Goal: Task Accomplishment & Management: Manage account settings

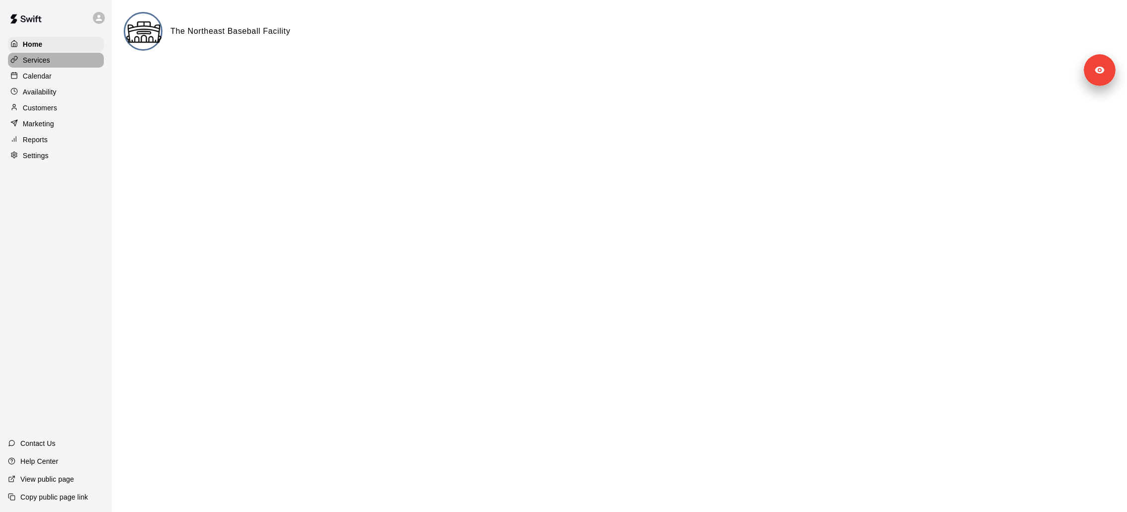
click at [37, 55] on p "Services" at bounding box center [36, 60] width 27 height 10
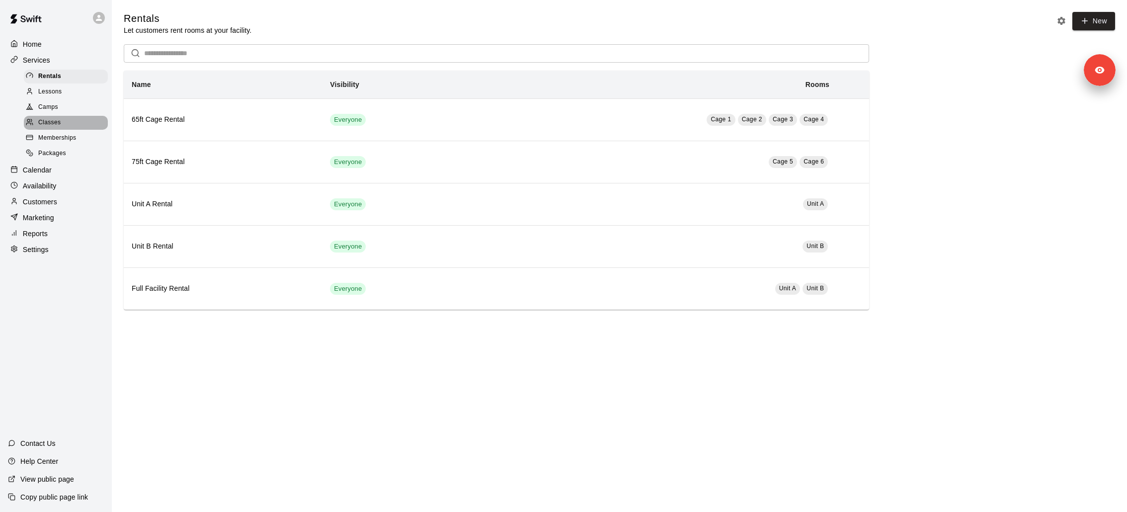
click at [74, 118] on div "Classes" at bounding box center [66, 123] width 84 height 14
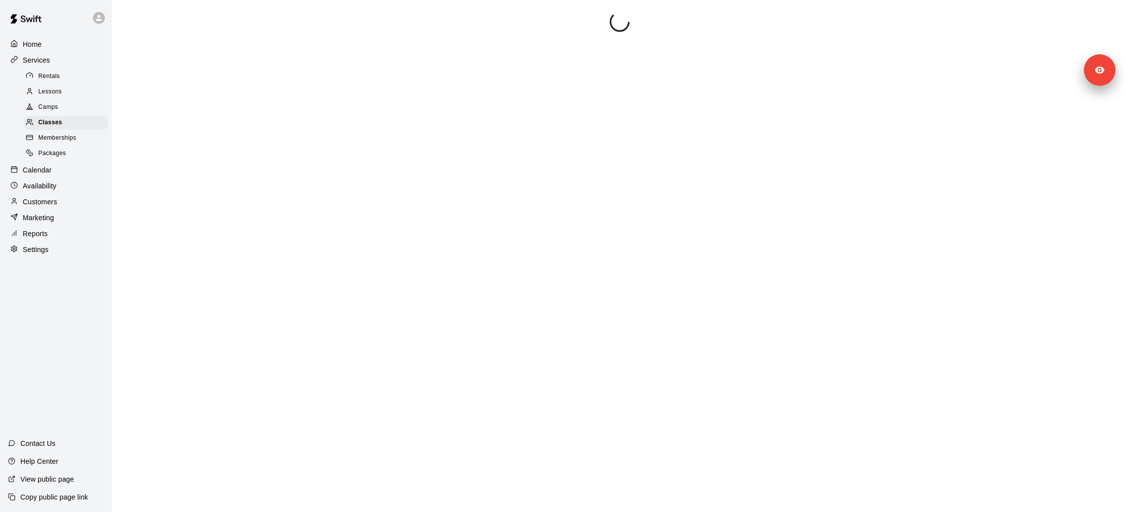
click at [73, 112] on div "Camps" at bounding box center [66, 107] width 84 height 14
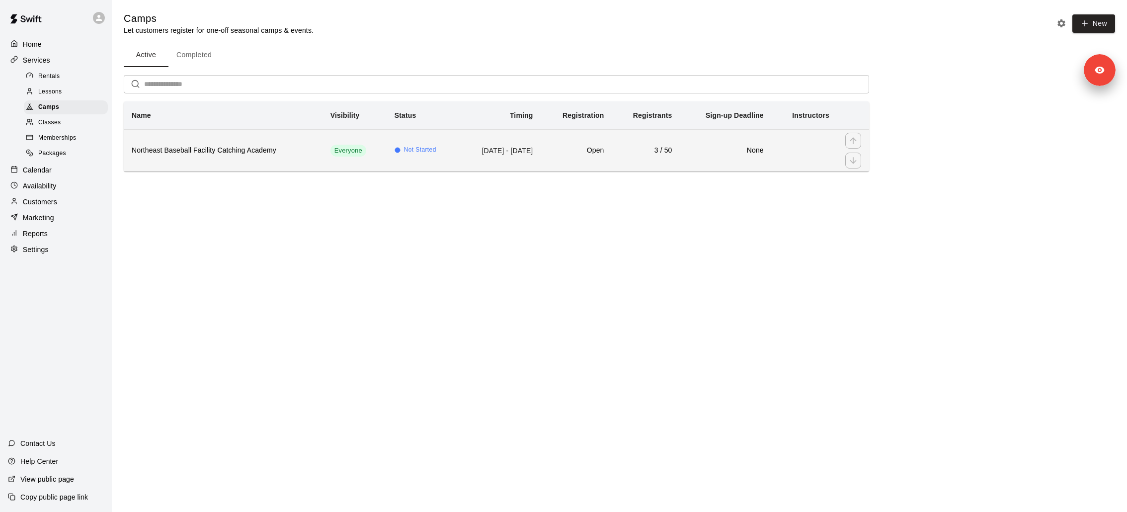
click at [250, 152] on h6 "Northeast Baseball Facility Catching Academy" at bounding box center [223, 150] width 183 height 11
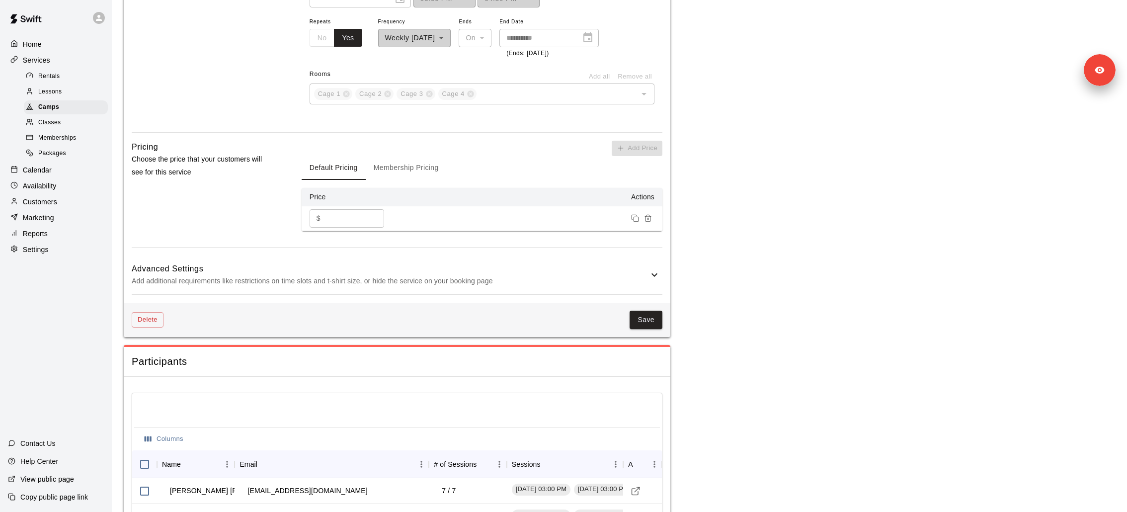
scroll to position [718, 0]
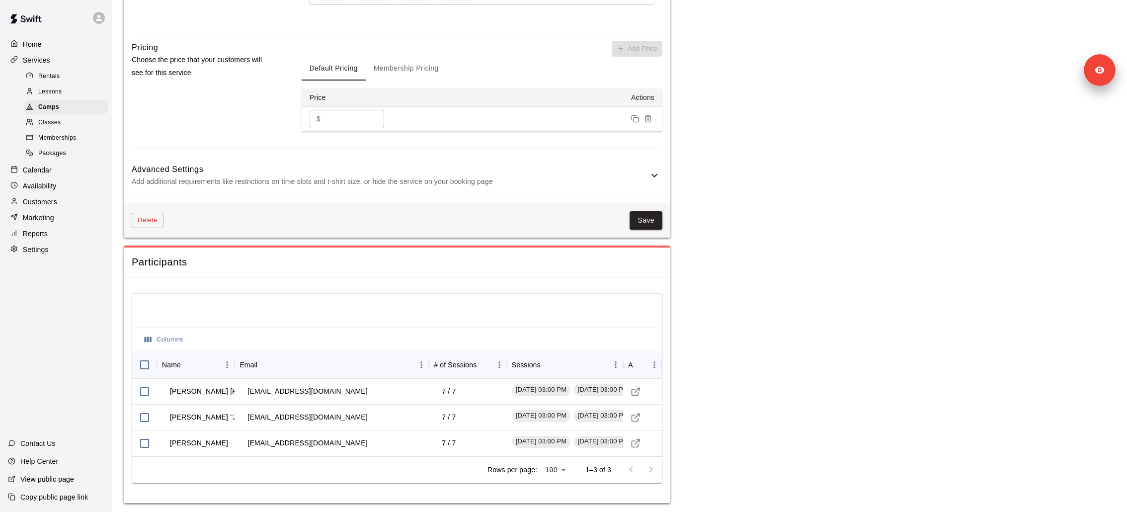
click at [52, 249] on div "Settings" at bounding box center [56, 249] width 96 height 15
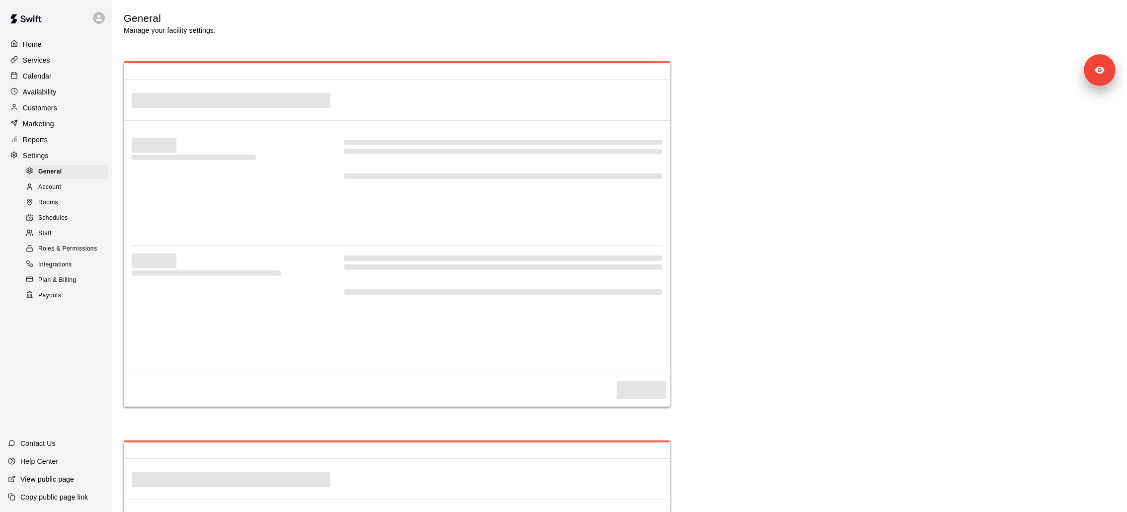
select select "**"
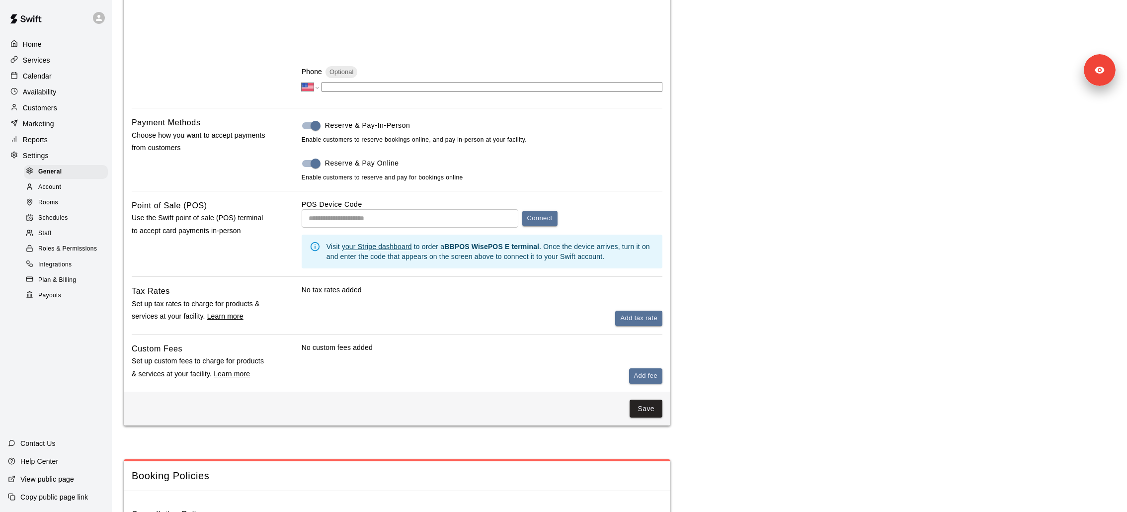
scroll to position [363, 0]
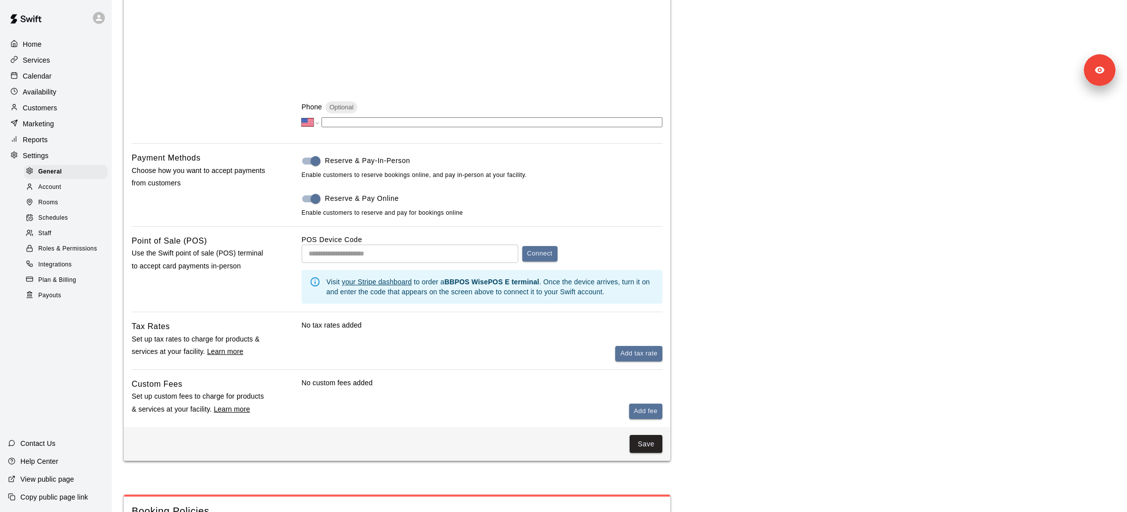
click at [44, 73] on p "Calendar" at bounding box center [37, 76] width 29 height 10
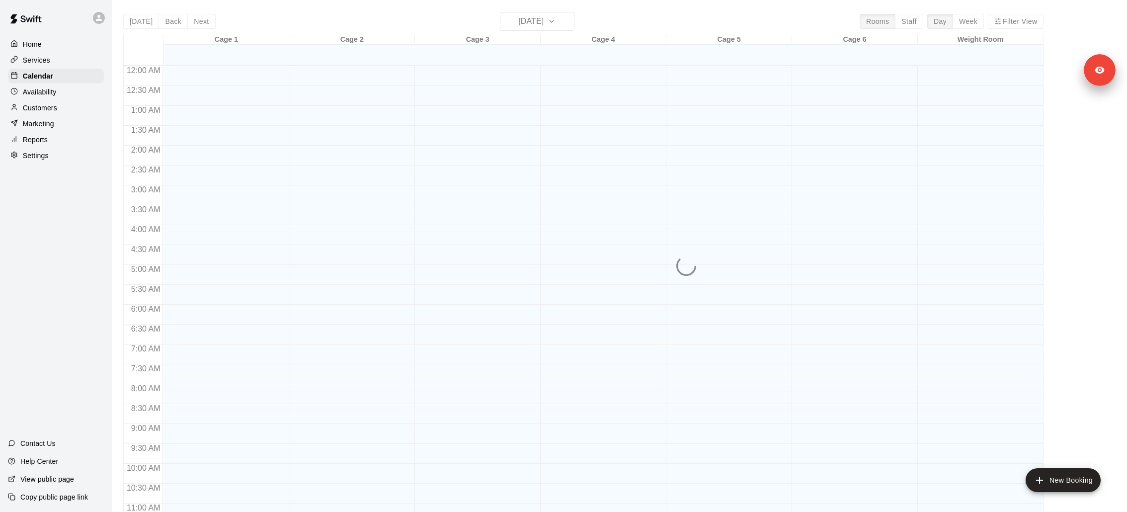
scroll to position [466, 0]
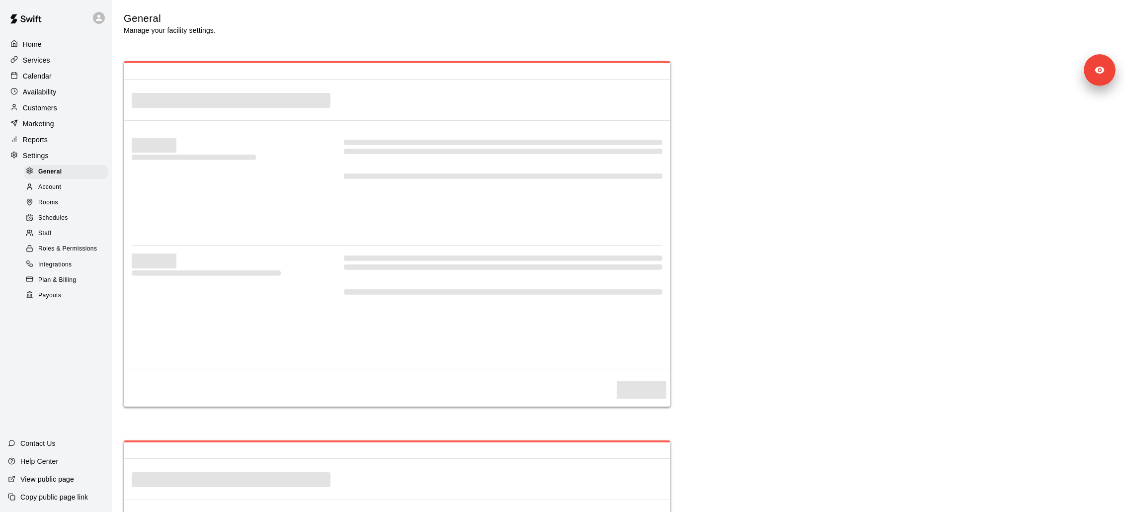
select select "**"
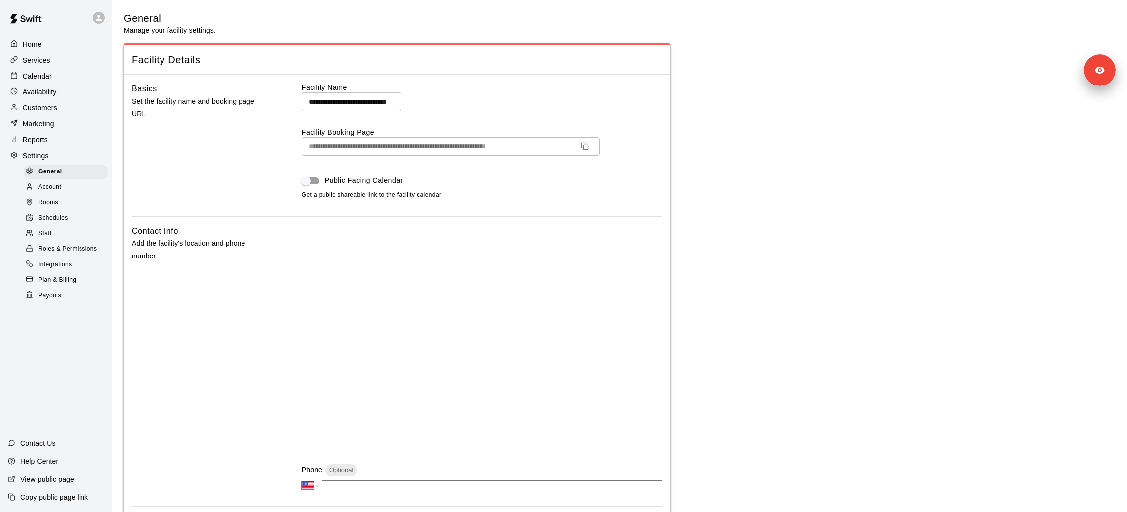
click at [54, 73] on div "Calendar" at bounding box center [56, 76] width 96 height 15
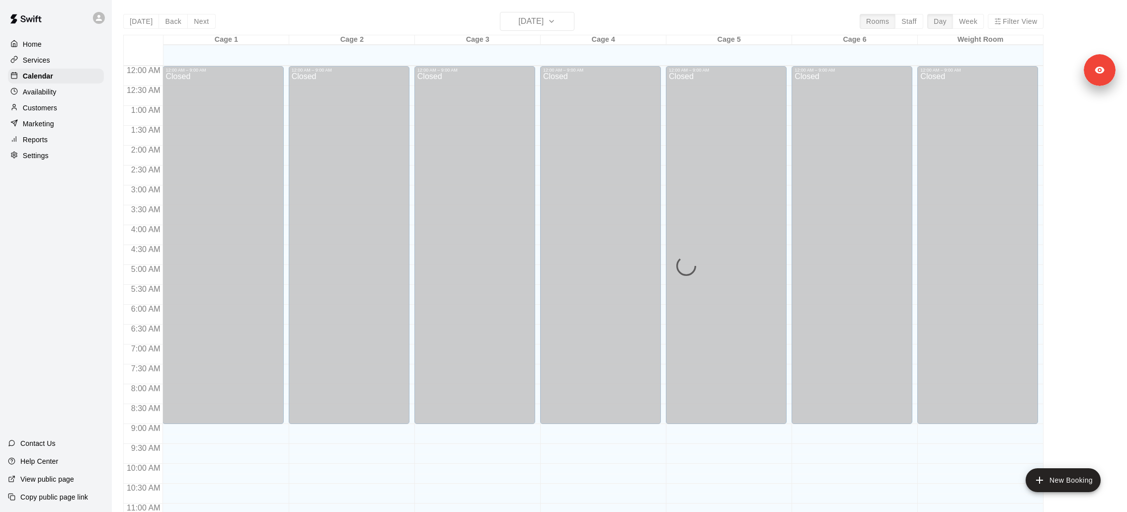
scroll to position [466, 0]
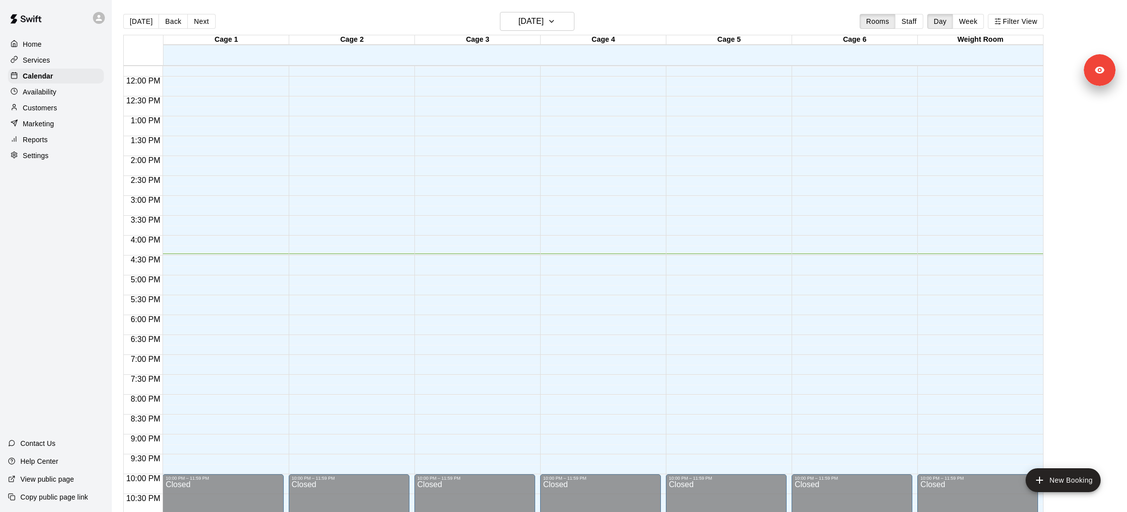
click at [77, 51] on link "Home" at bounding box center [56, 44] width 96 height 15
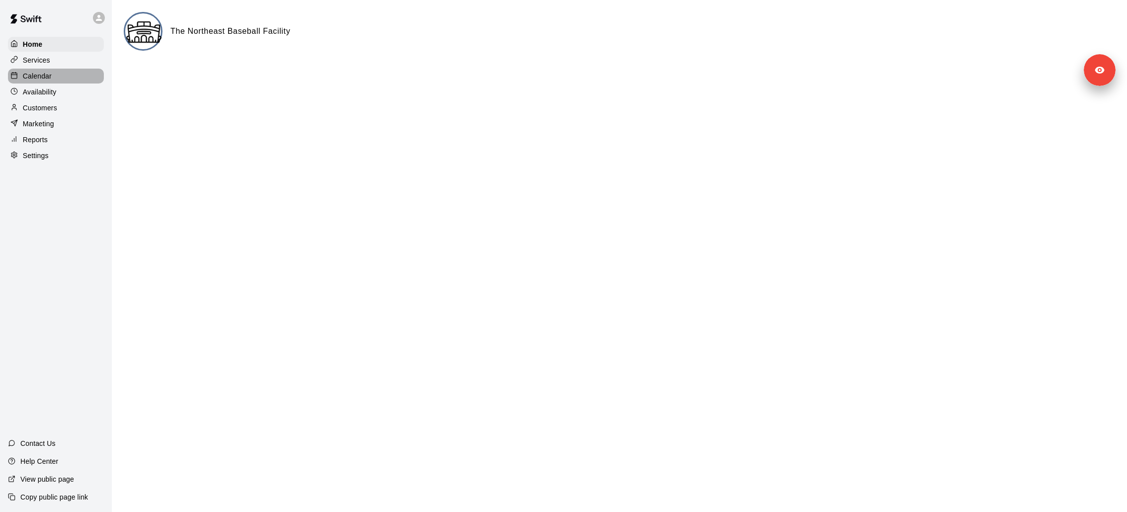
click at [69, 70] on div "Calendar" at bounding box center [56, 76] width 96 height 15
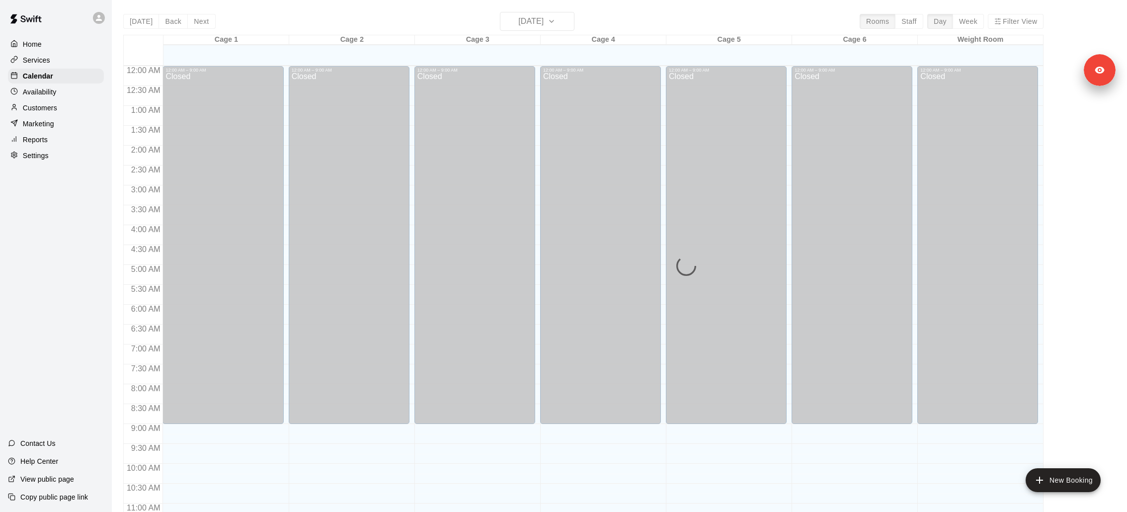
scroll to position [466, 0]
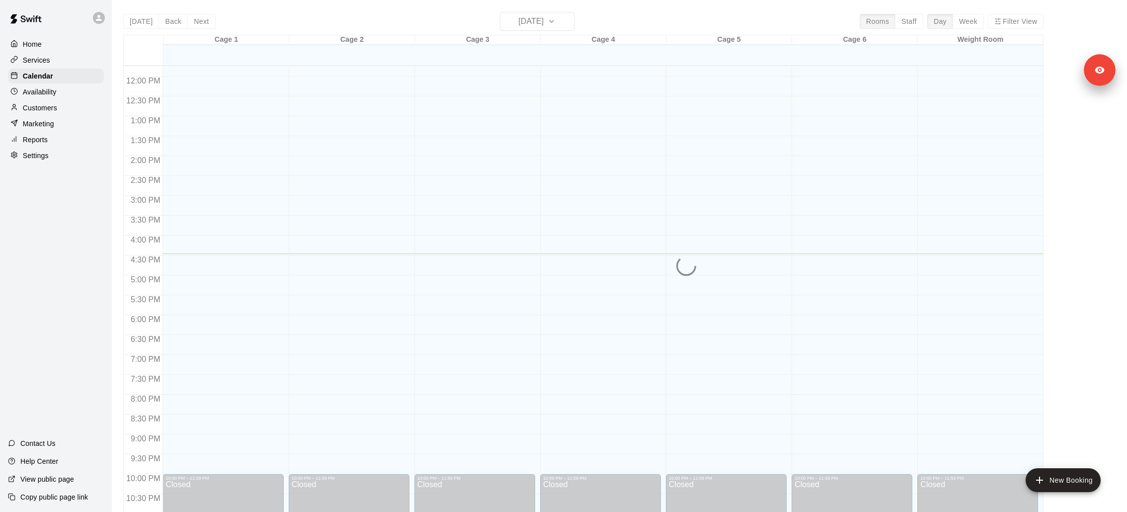
click at [69, 67] on div "Services" at bounding box center [56, 60] width 96 height 15
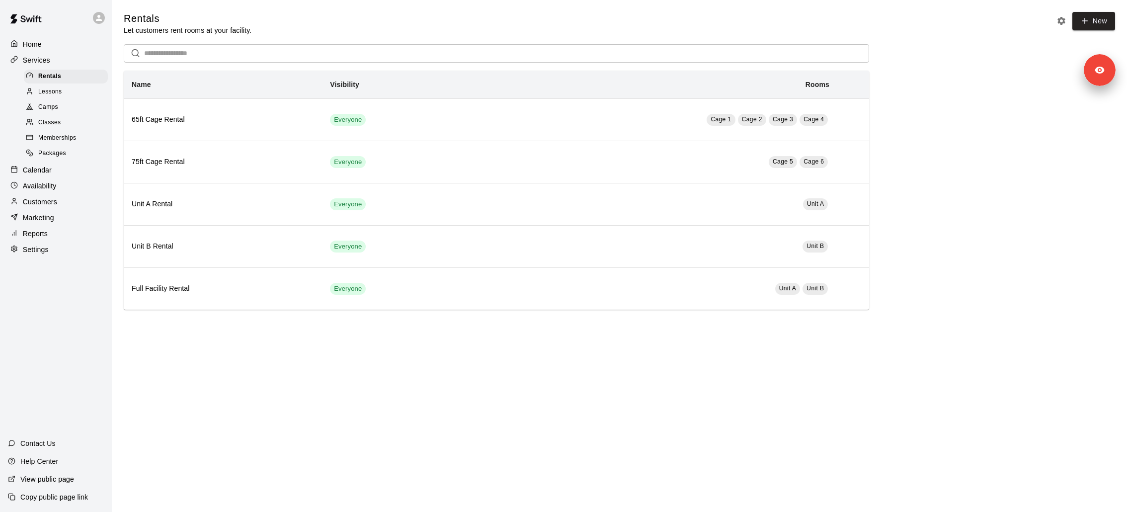
click at [57, 106] on span "Camps" at bounding box center [48, 107] width 20 height 10
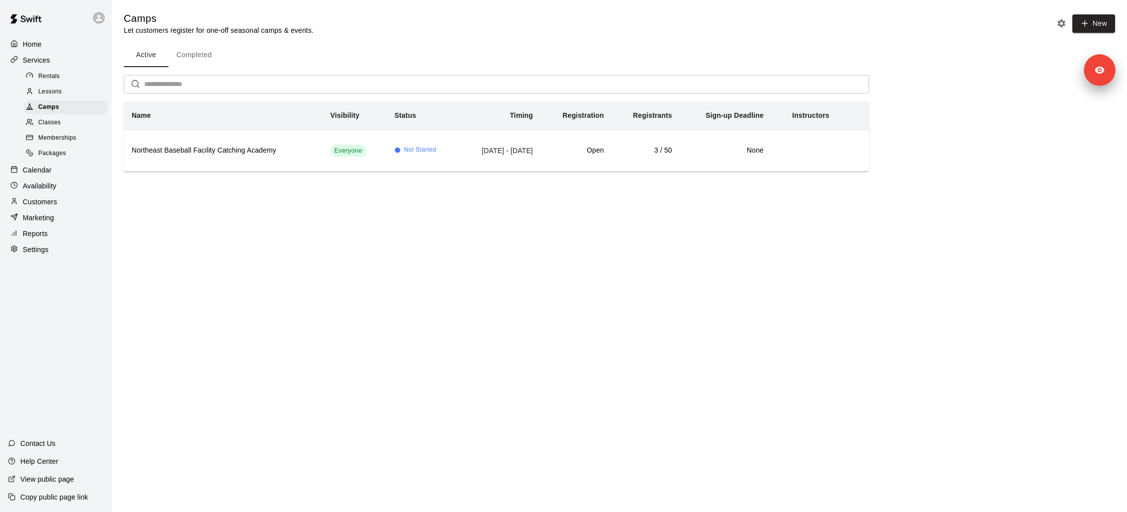
click at [35, 169] on p "Calendar" at bounding box center [37, 170] width 29 height 10
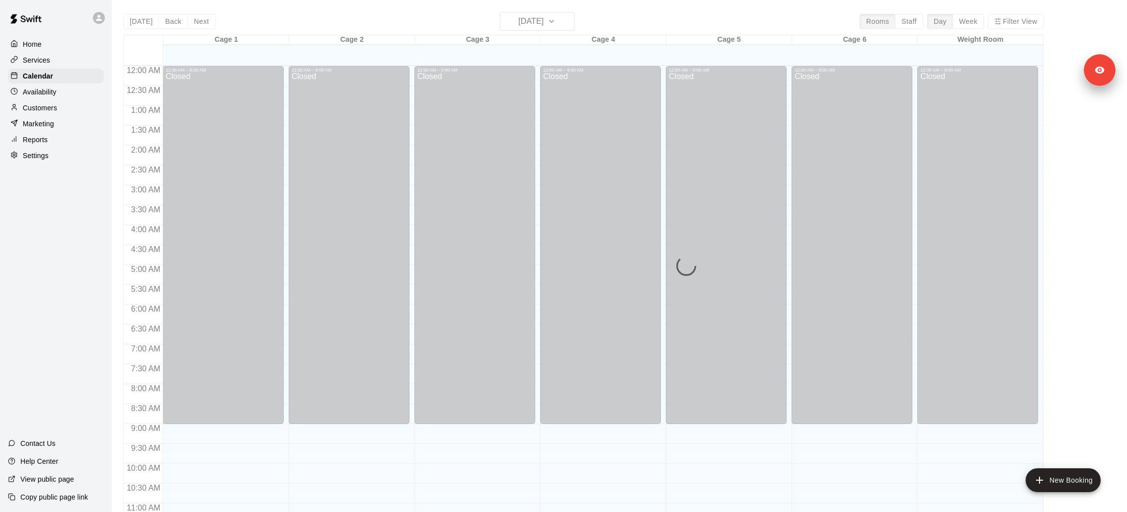
scroll to position [466, 0]
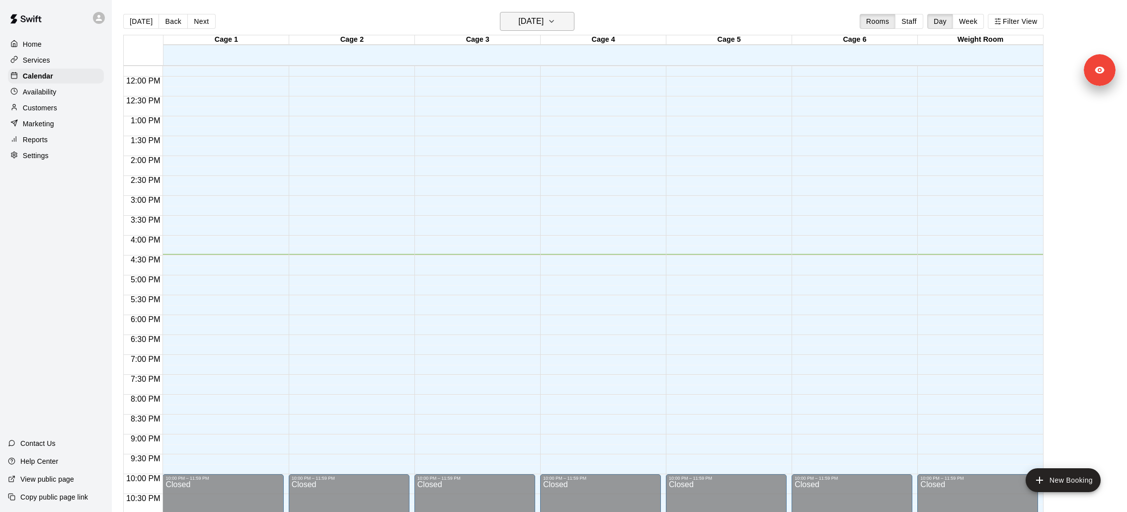
click at [543, 24] on h6 "[DATE]" at bounding box center [530, 21] width 25 height 14
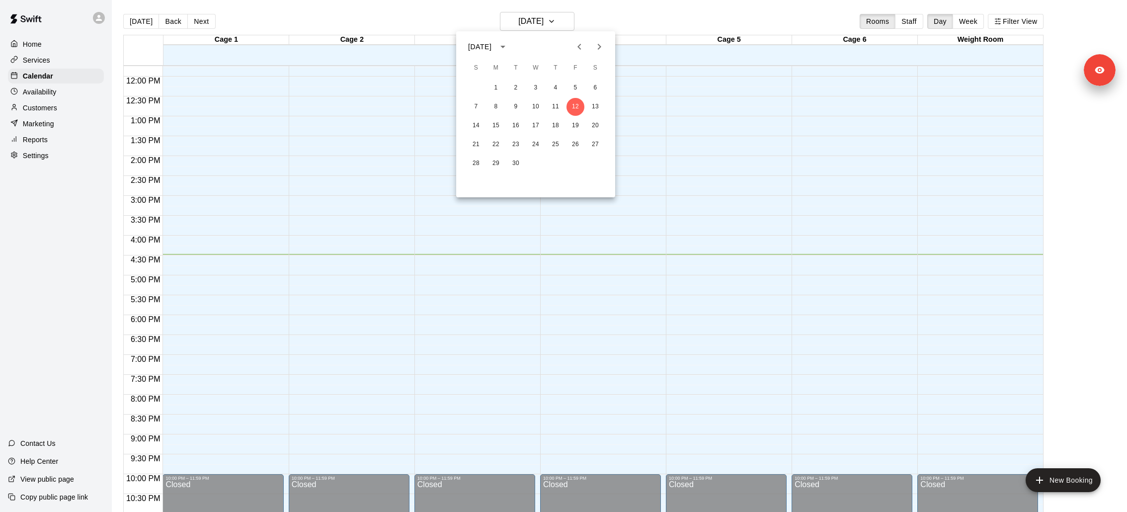
click at [604, 49] on icon "Next month" at bounding box center [599, 47] width 12 height 12
click at [572, 89] on button "3" at bounding box center [575, 88] width 18 height 18
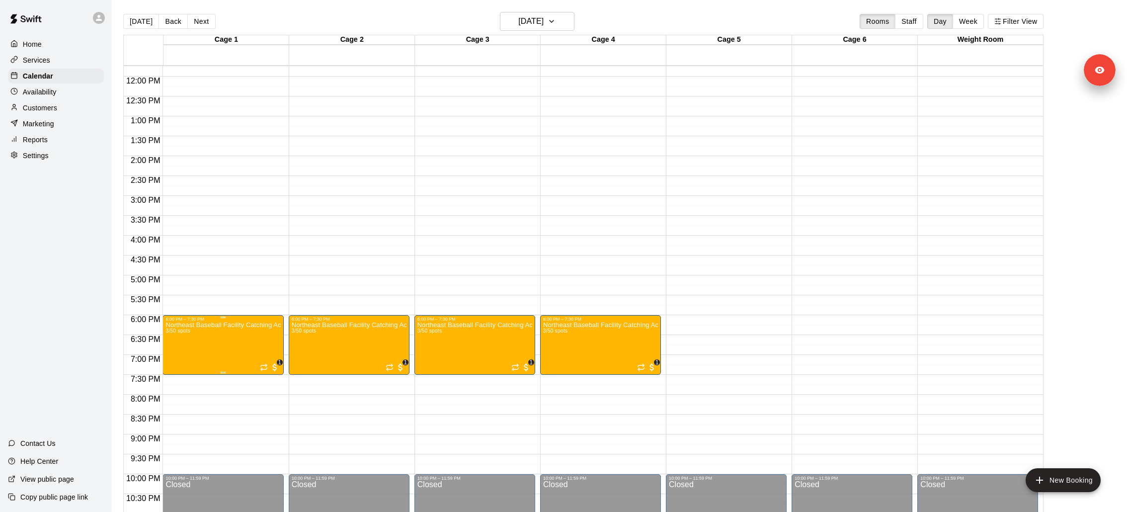
click at [171, 365] on div at bounding box center [175, 354] width 20 height 67
click at [175, 353] on img "edit" at bounding box center [175, 354] width 11 height 11
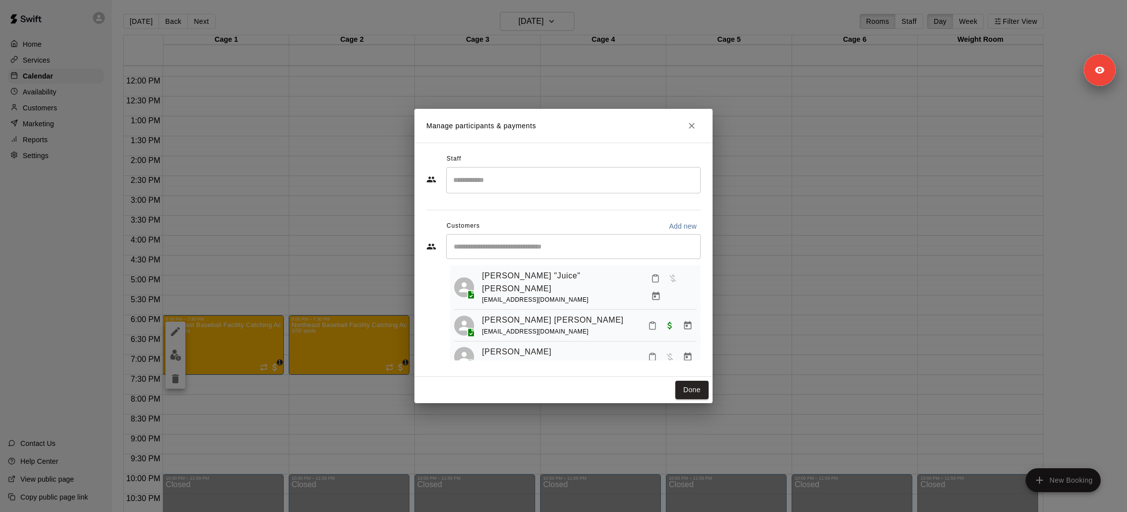
scroll to position [24, 0]
click at [89, 132] on div "Manage participants & payments Staff ​ Customers Add new ​ 3 customers (Capacit…" at bounding box center [563, 256] width 1127 height 512
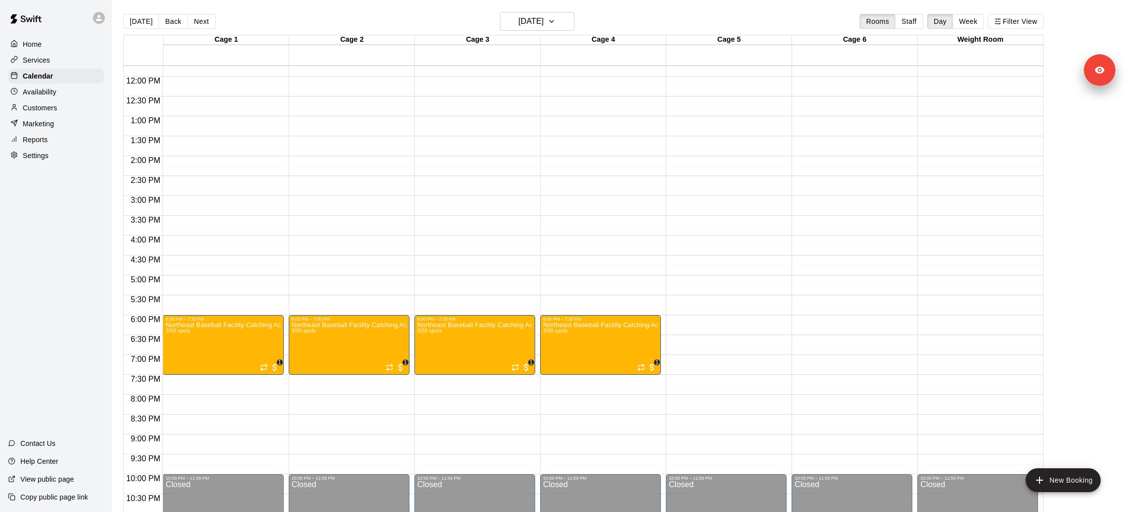
click at [51, 154] on div "Settings" at bounding box center [56, 155] width 96 height 15
select select "**"
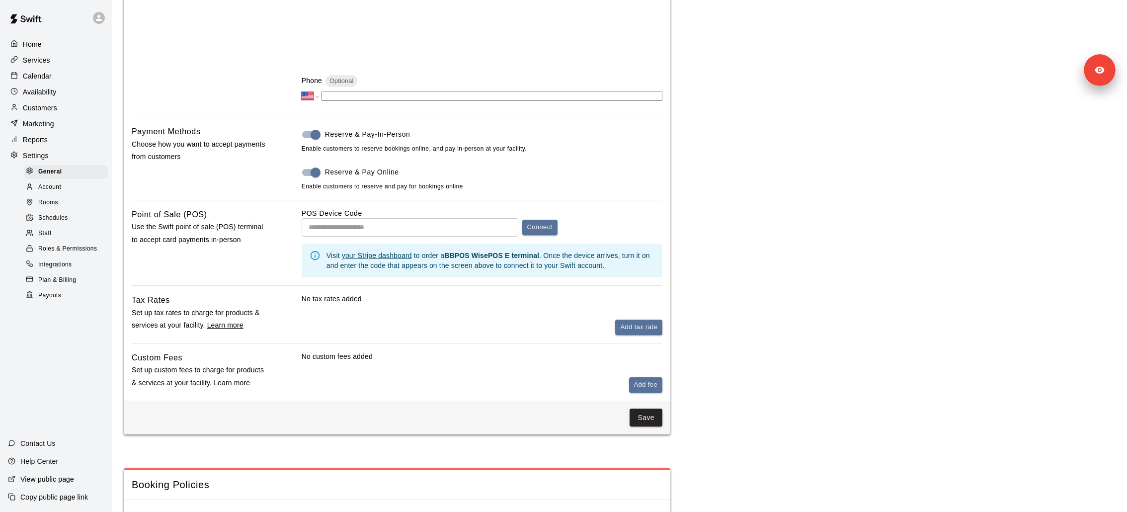
scroll to position [439, 0]
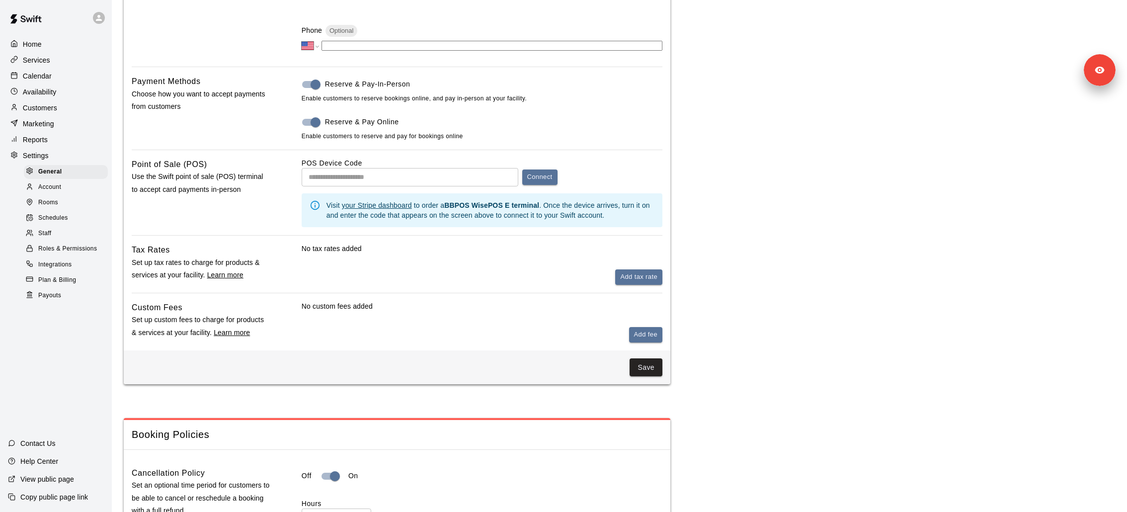
click at [397, 83] on span "Reserve & Pay-In-Person" at bounding box center [367, 84] width 85 height 10
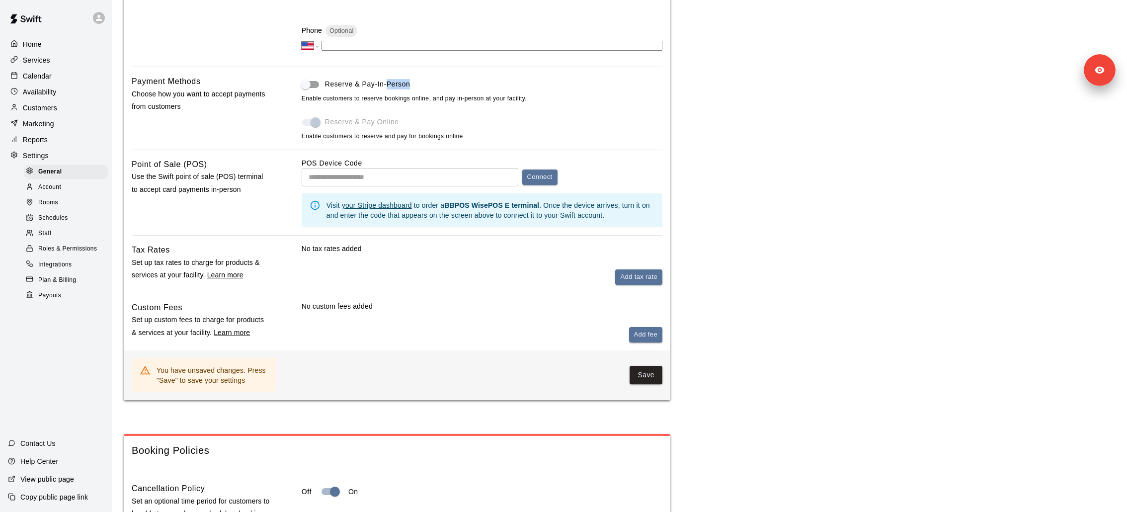
click at [397, 83] on span "Reserve & Pay-In-Person" at bounding box center [367, 84] width 85 height 10
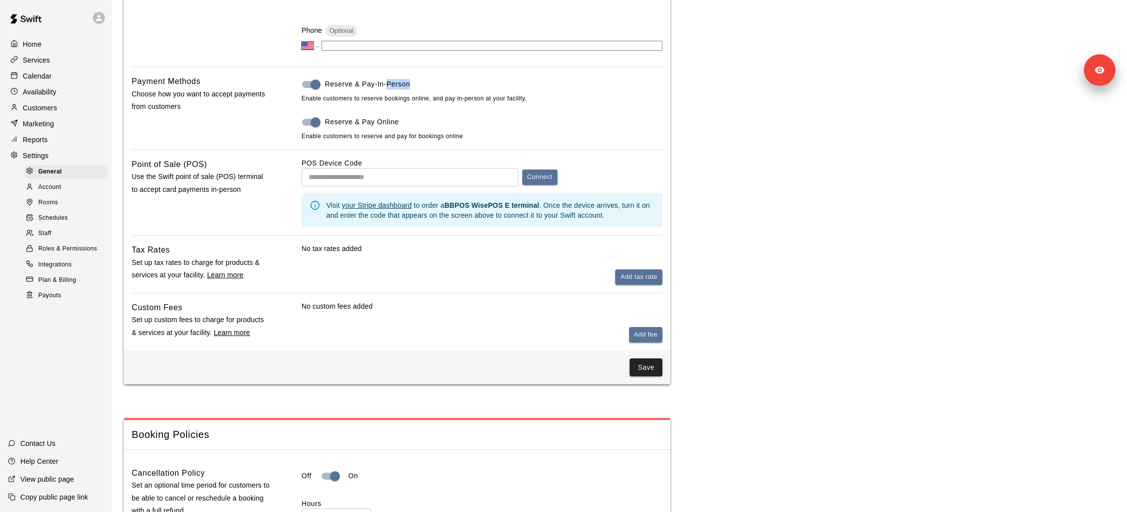
click at [397, 83] on span "Reserve & Pay-In-Person" at bounding box center [367, 84] width 85 height 10
drag, startPoint x: 418, startPoint y: 84, endPoint x: 329, endPoint y: 82, distance: 89.0
click at [329, 82] on label "Reserve & Pay-In-Person" at bounding box center [475, 84] width 358 height 19
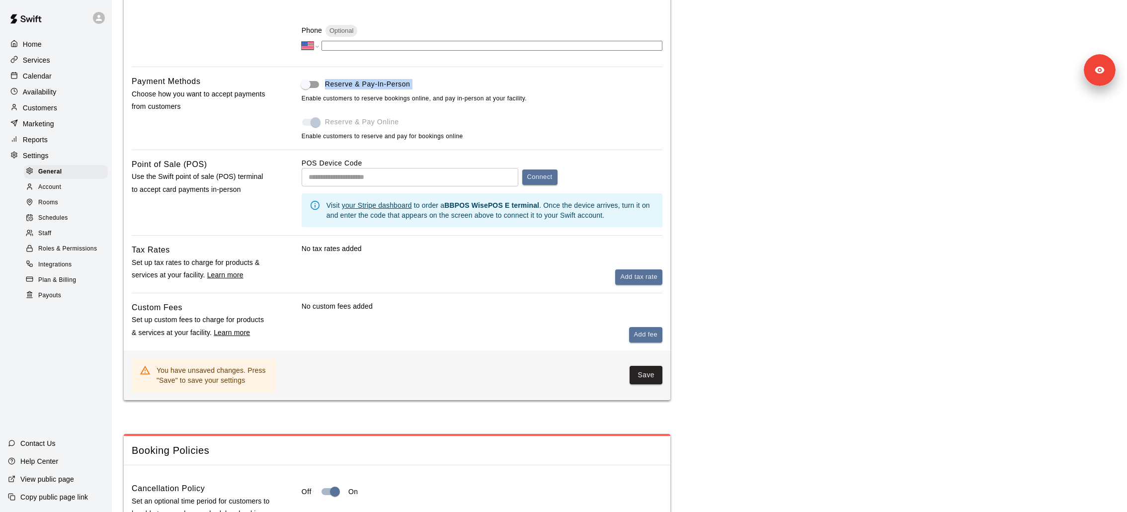
copy span "Reserve & Pay-In-Person"
drag, startPoint x: 406, startPoint y: 125, endPoint x: 323, endPoint y: 125, distance: 83.0
click at [323, 125] on label "Reserve & Pay Online" at bounding box center [475, 122] width 358 height 19
copy label "Reserve & Pay Online"
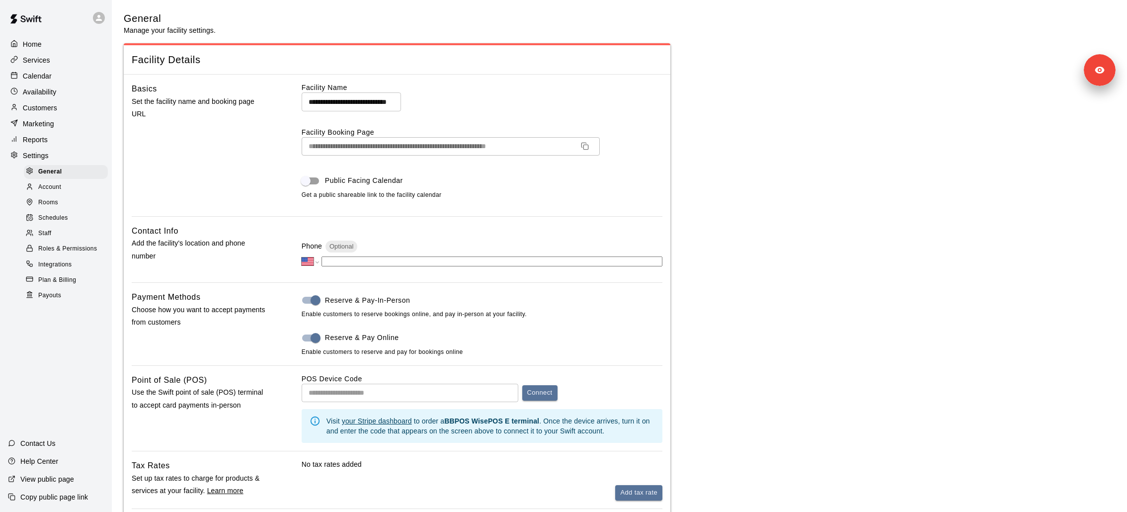
select select "**"
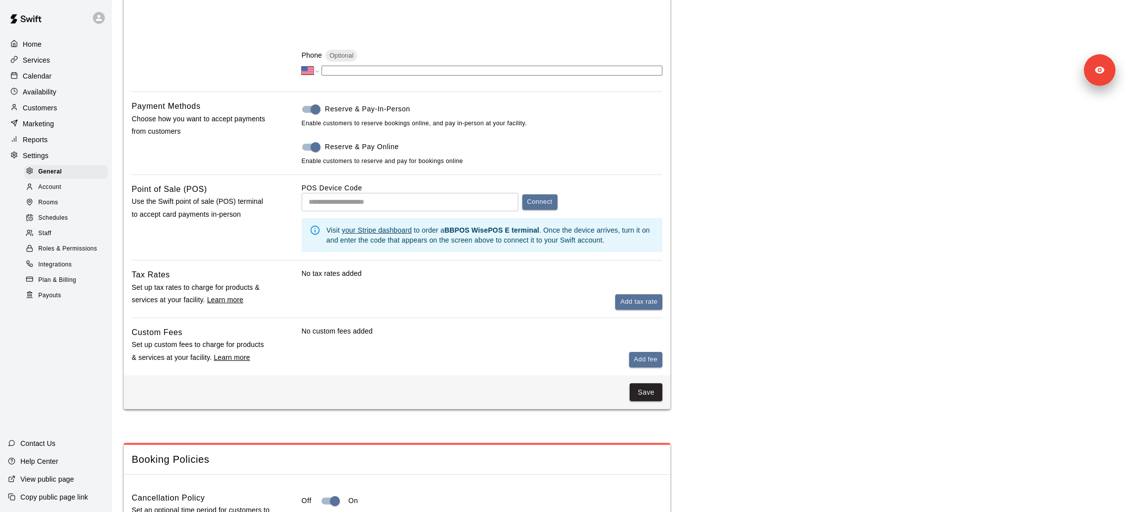
scroll to position [425, 0]
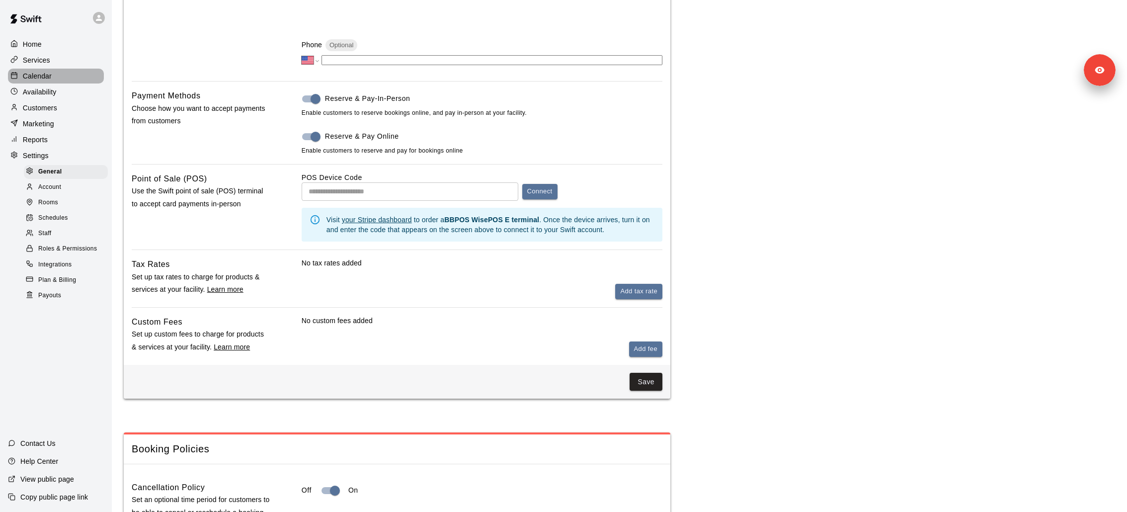
click at [60, 71] on div "Calendar" at bounding box center [56, 76] width 96 height 15
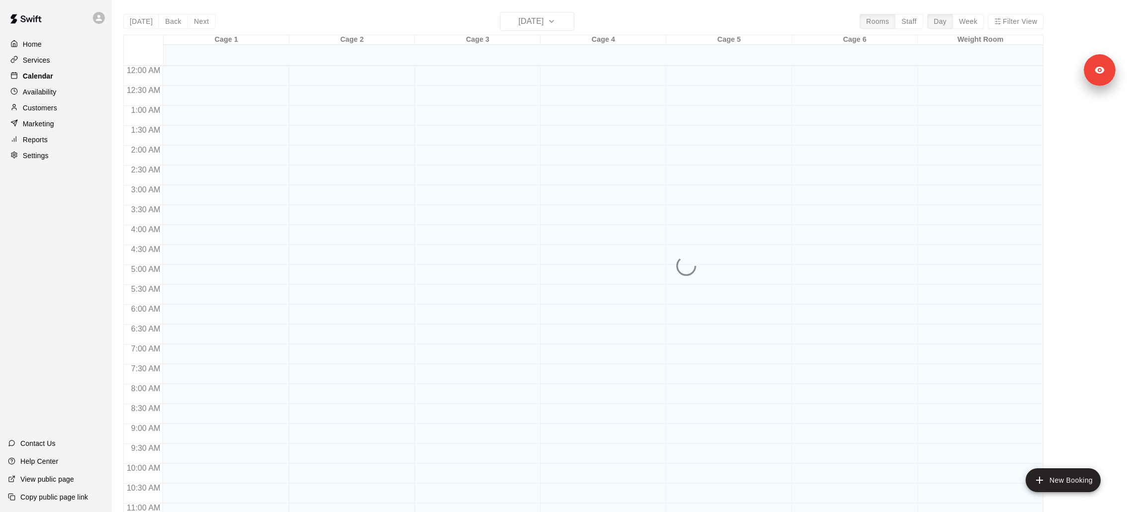
scroll to position [466, 0]
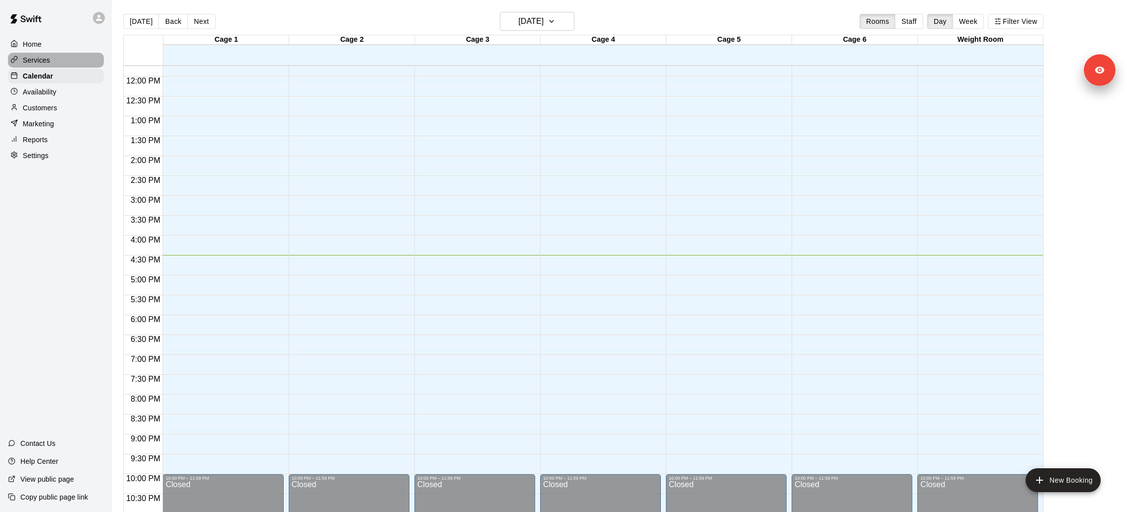
click at [50, 60] on div "Services" at bounding box center [56, 60] width 96 height 15
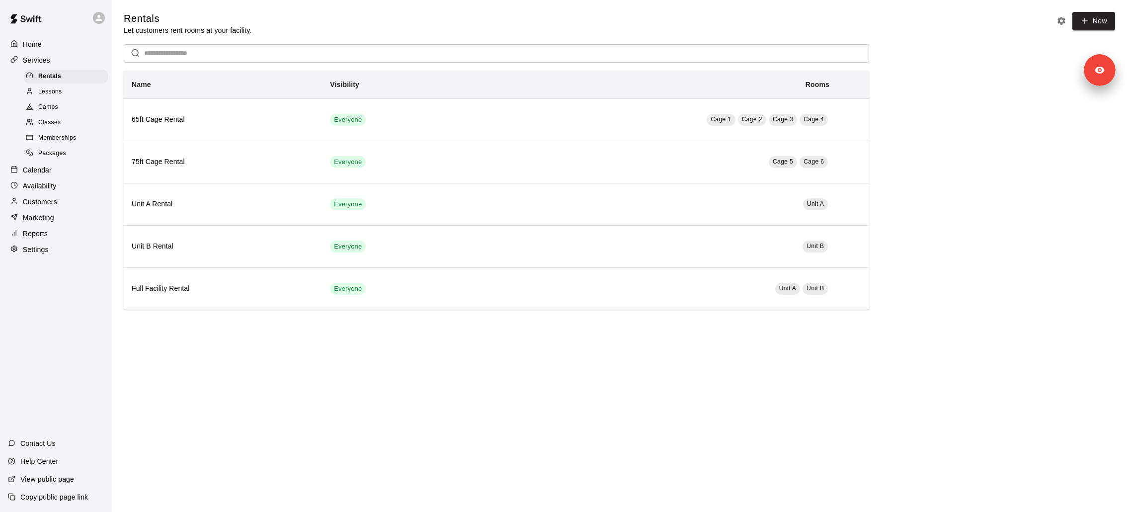
click at [37, 165] on p "Calendar" at bounding box center [37, 170] width 29 height 10
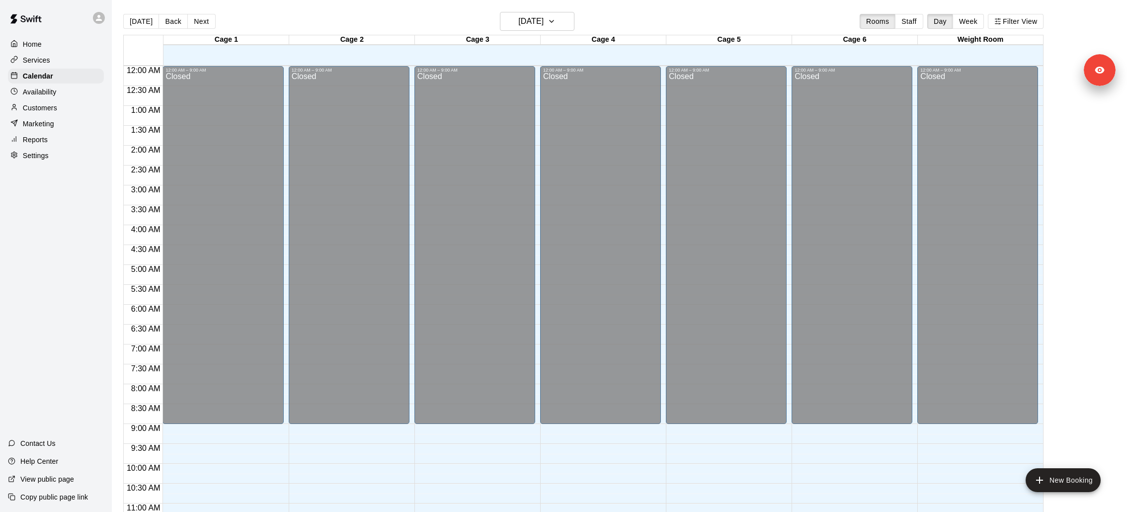
scroll to position [466, 0]
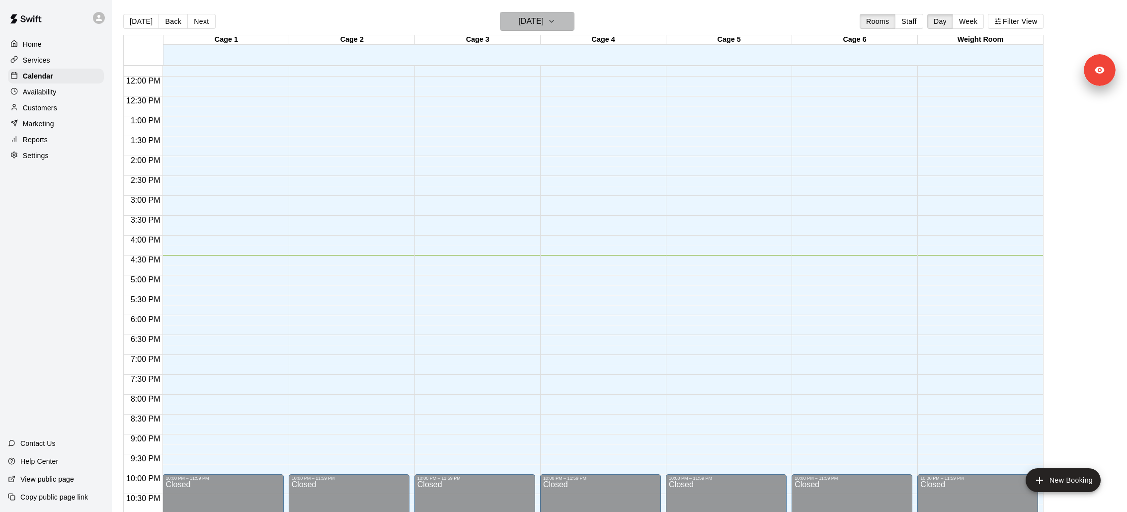
click at [555, 17] on icon "button" at bounding box center [551, 21] width 8 height 12
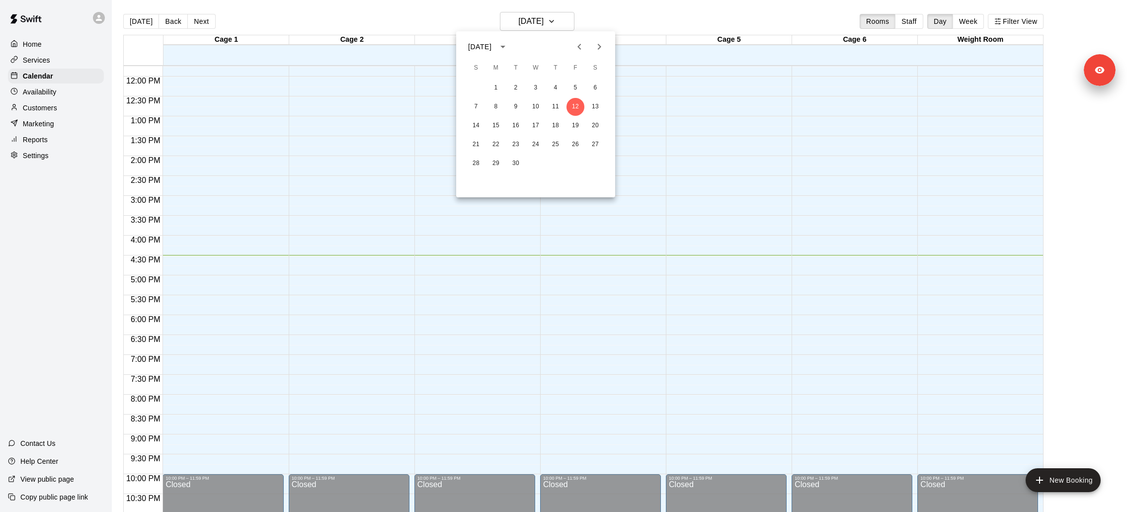
click at [605, 8] on div at bounding box center [563, 256] width 1127 height 512
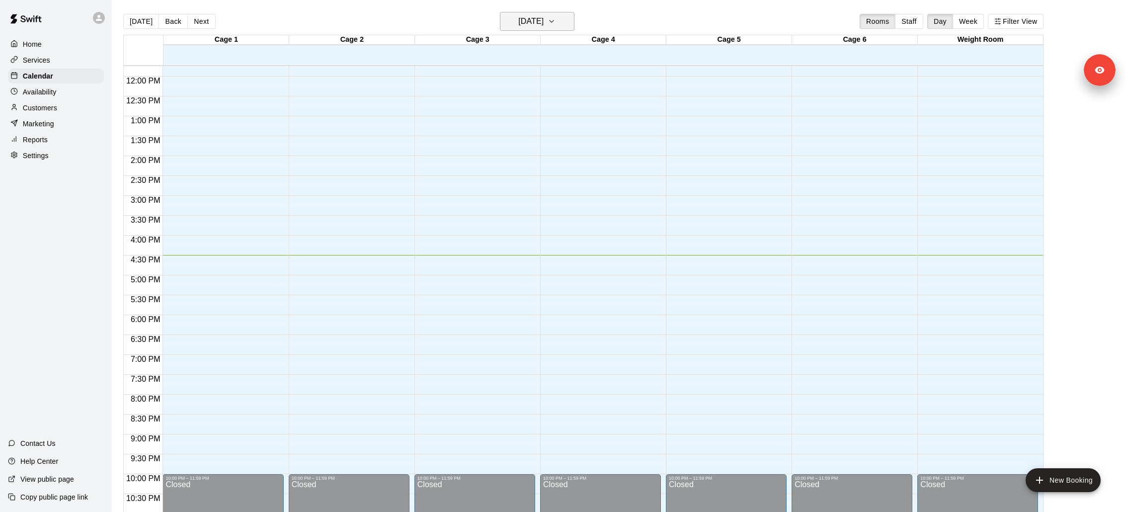
click at [555, 18] on icon "button" at bounding box center [551, 21] width 8 height 12
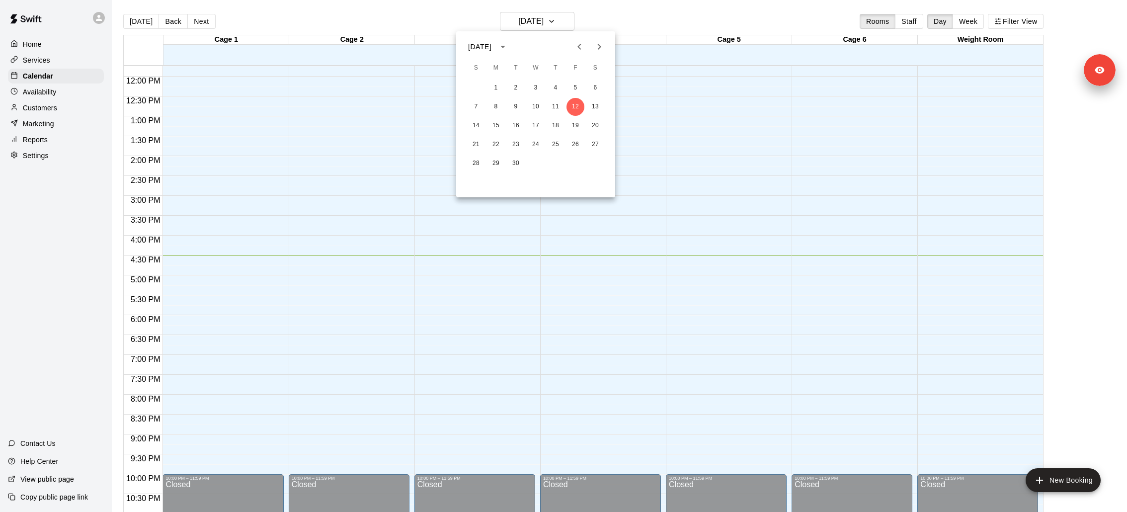
click at [570, 24] on div at bounding box center [563, 256] width 1127 height 512
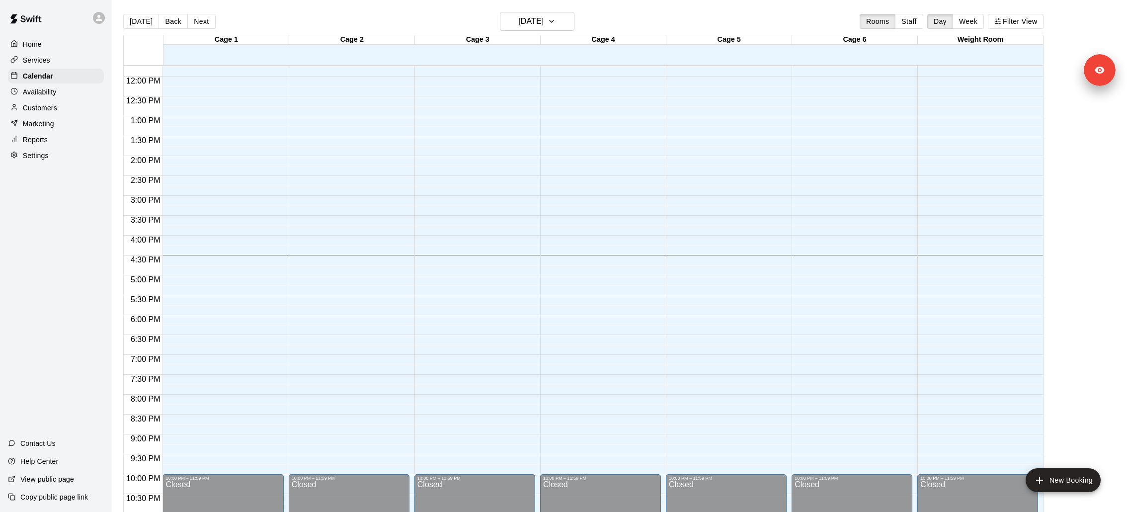
click at [563, 24] on div "September 2025 S M T W T F S 1 2 3 4 5 6 7 8 9 10 11 12 13 14 15 16 17 18 19 20…" at bounding box center [563, 256] width 1127 height 512
click at [555, 24] on icon "button" at bounding box center [551, 21] width 8 height 12
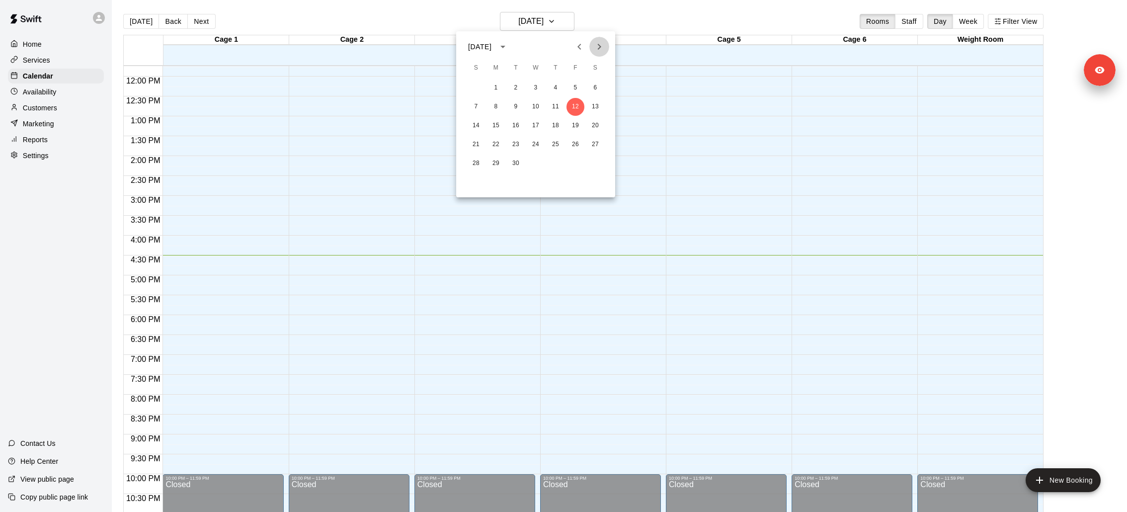
click at [597, 47] on icon "Next month" at bounding box center [599, 47] width 12 height 12
click at [572, 157] on button "31" at bounding box center [575, 163] width 18 height 18
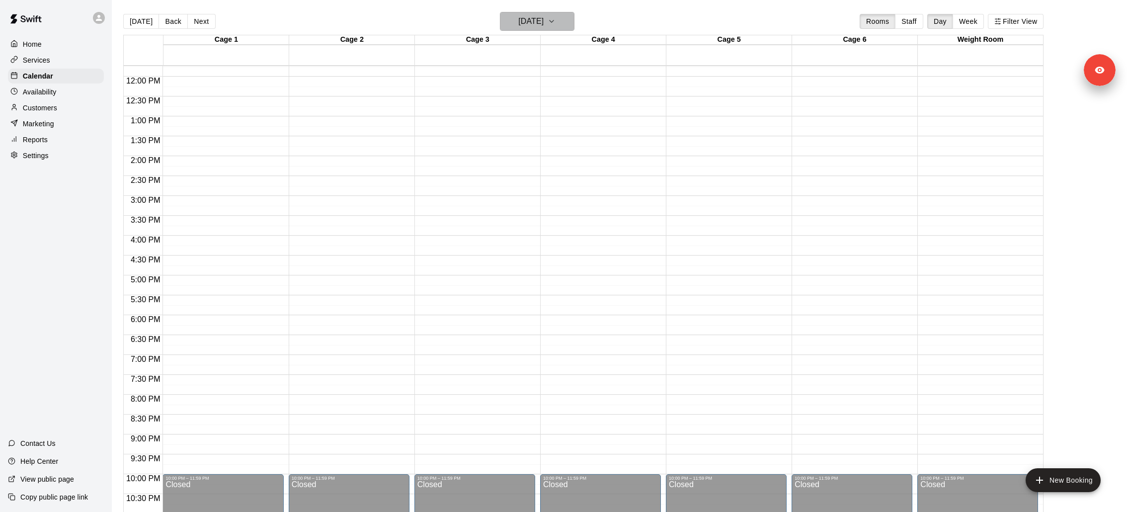
click at [525, 17] on h6 "Friday Oct 31" at bounding box center [530, 21] width 25 height 14
click at [581, 84] on button "3" at bounding box center [575, 88] width 18 height 18
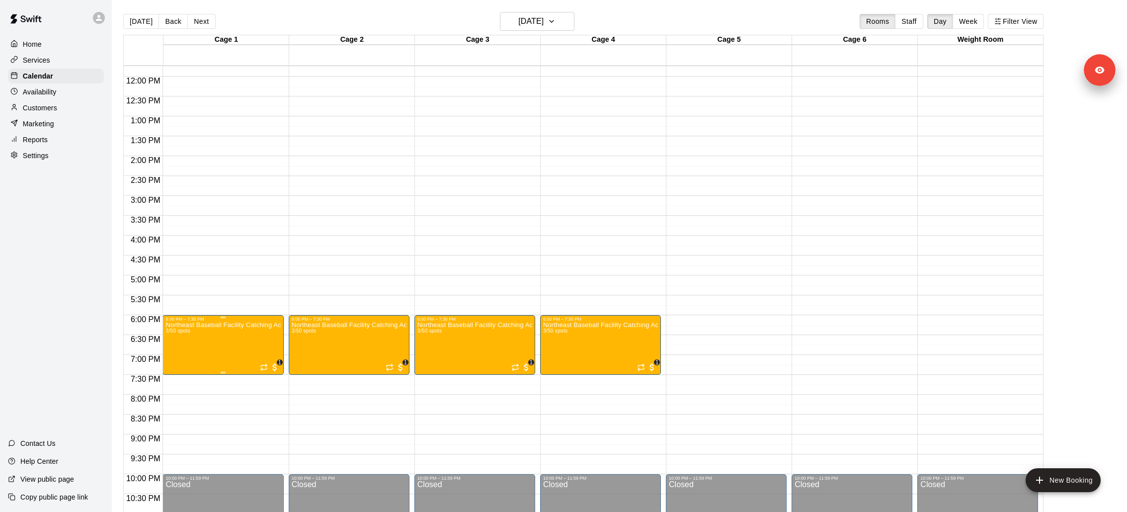
click at [231, 351] on div at bounding box center [563, 256] width 1127 height 512
click at [176, 357] on img "edit" at bounding box center [175, 354] width 11 height 11
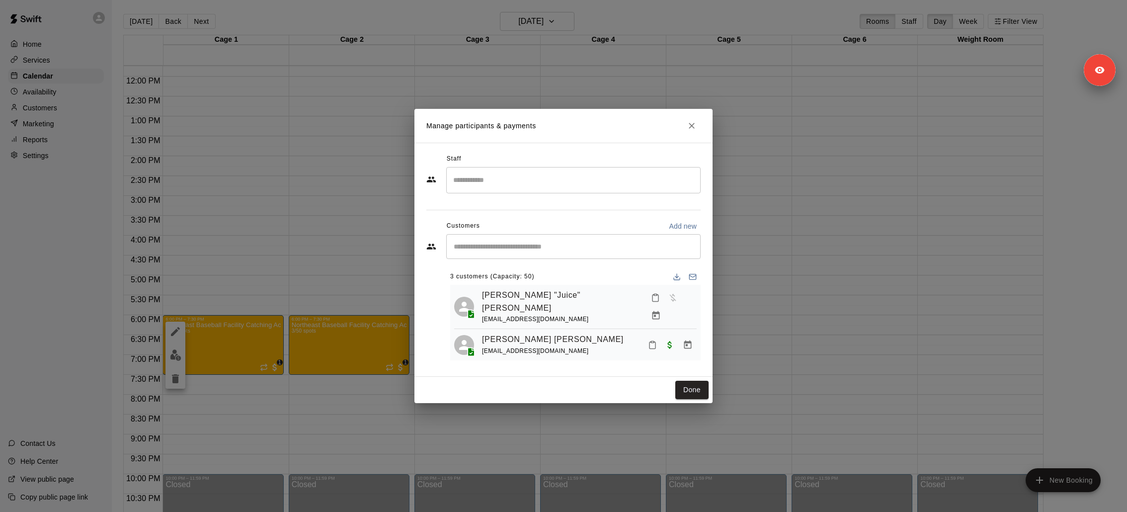
scroll to position [24, 0]
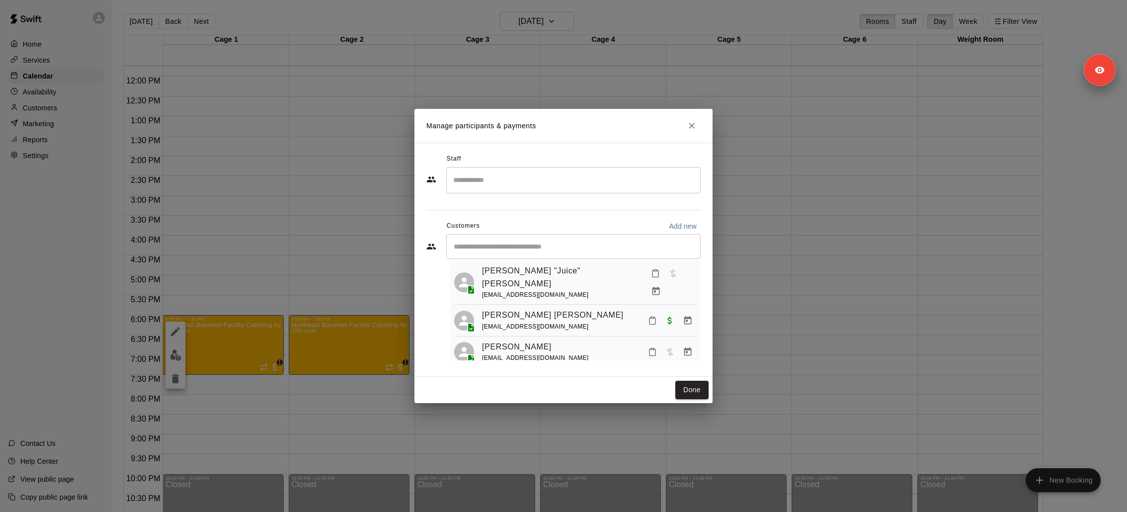
click at [661, 286] on icon "Manage bookings & payment" at bounding box center [656, 291] width 10 height 10
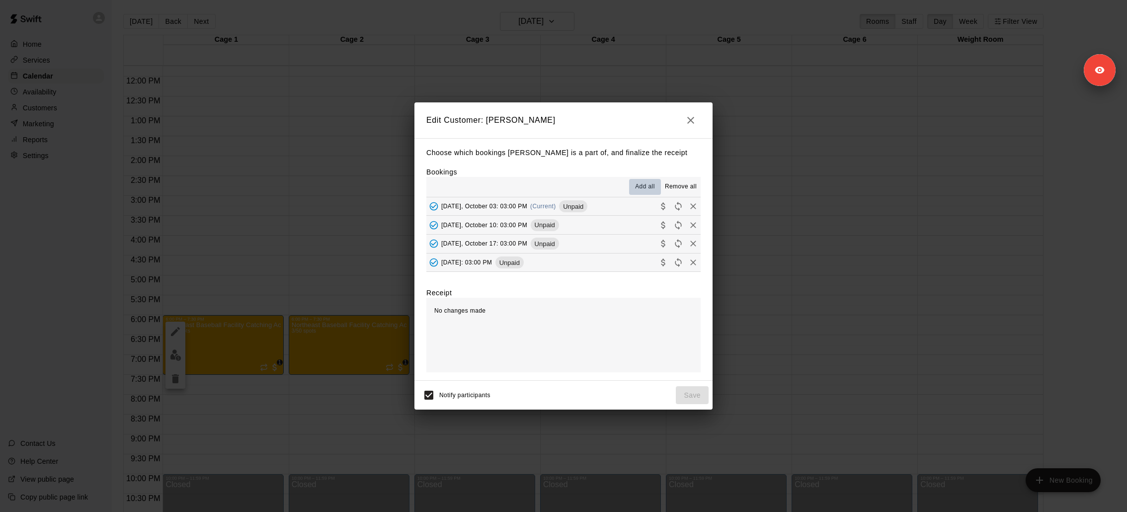
click at [651, 185] on span "Add all" at bounding box center [645, 187] width 20 height 10
click at [645, 189] on span "Add all" at bounding box center [645, 187] width 20 height 10
click at [657, 208] on button "Collect payment" at bounding box center [663, 206] width 15 height 15
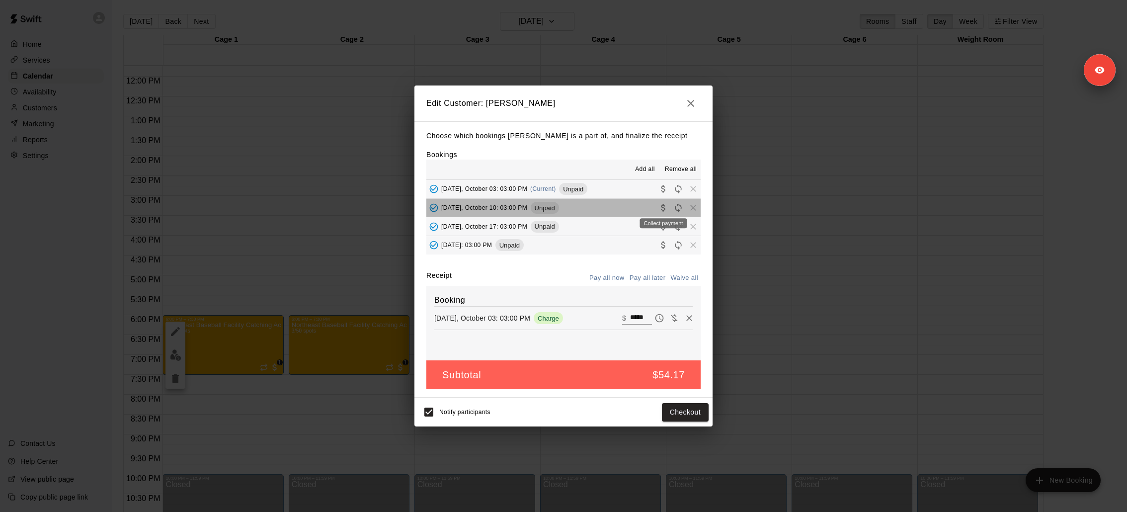
click at [664, 212] on div "Collect payment" at bounding box center [663, 220] width 49 height 18
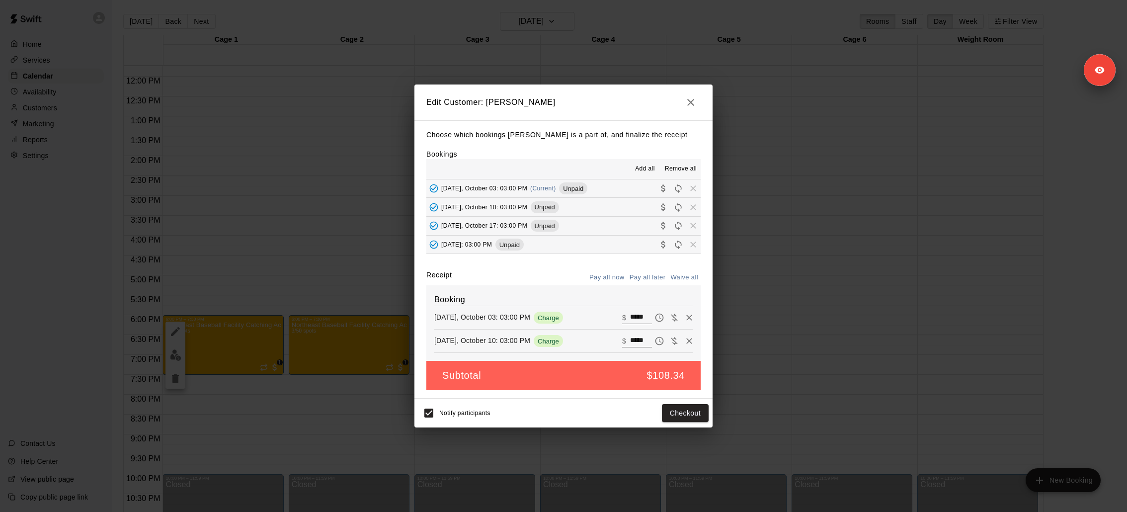
click at [597, 227] on button "Friday, October 17: 03:00 PM Unpaid" at bounding box center [563, 226] width 274 height 18
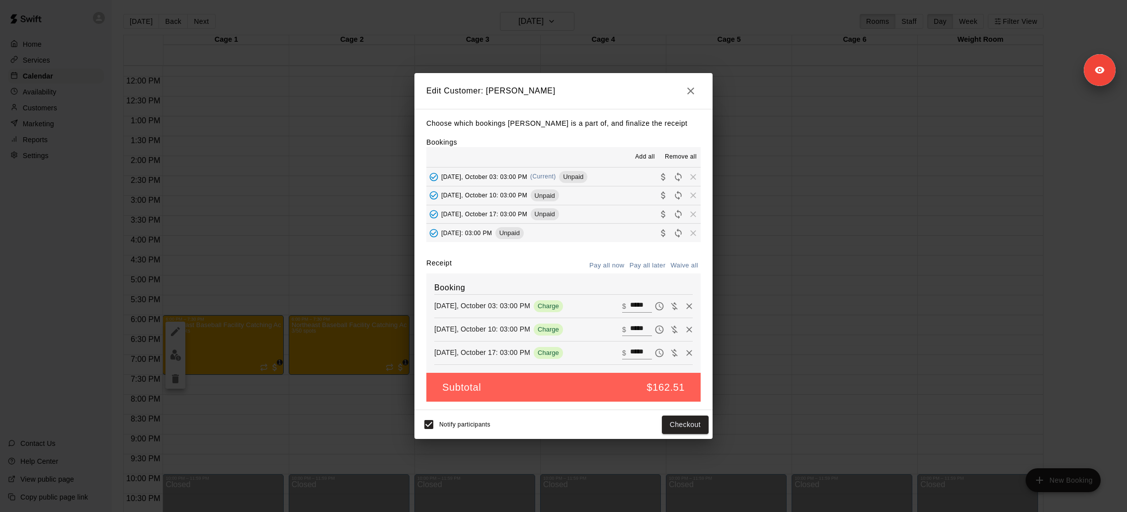
click at [597, 231] on button "Friday, October 24: 03:00 PM Unpaid" at bounding box center [563, 233] width 274 height 18
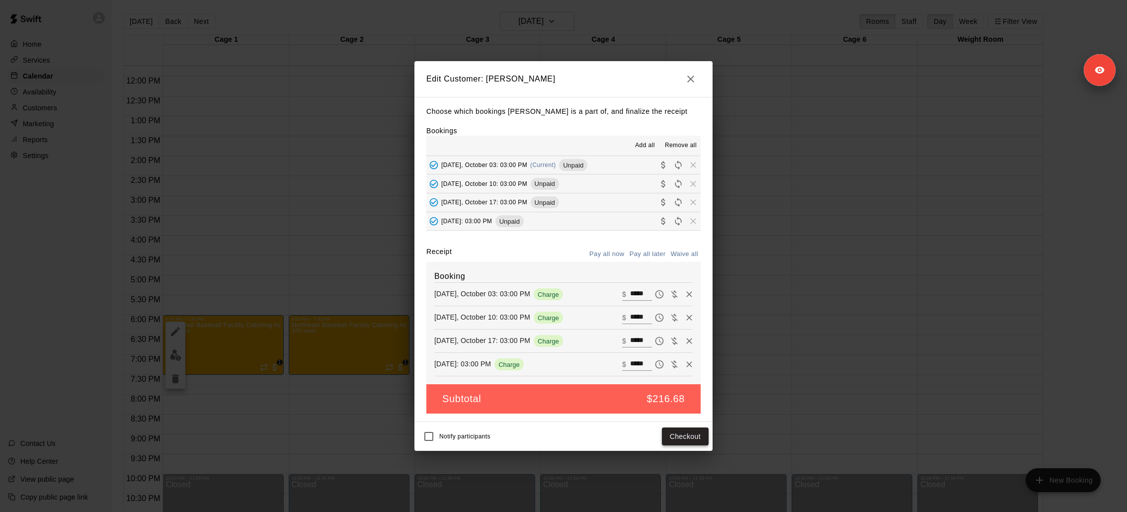
click at [671, 439] on button "Checkout" at bounding box center [685, 436] width 47 height 18
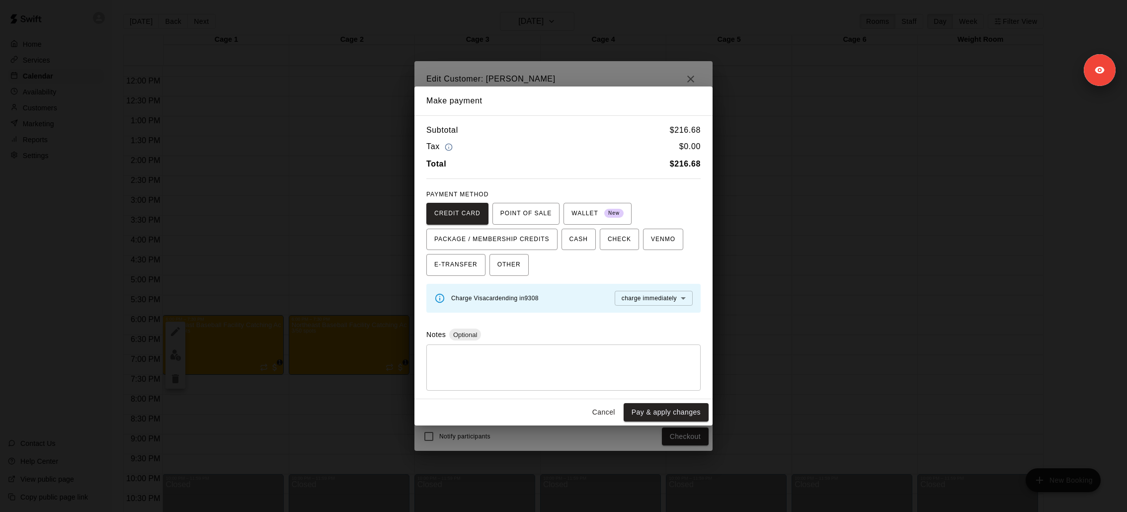
click at [644, 293] on body "Home Services Calendar Availability Customers Marketing Reports Settings Contac…" at bounding box center [563, 264] width 1127 height 528
click at [636, 332] on span "charge before booking s" at bounding box center [653, 333] width 67 height 10
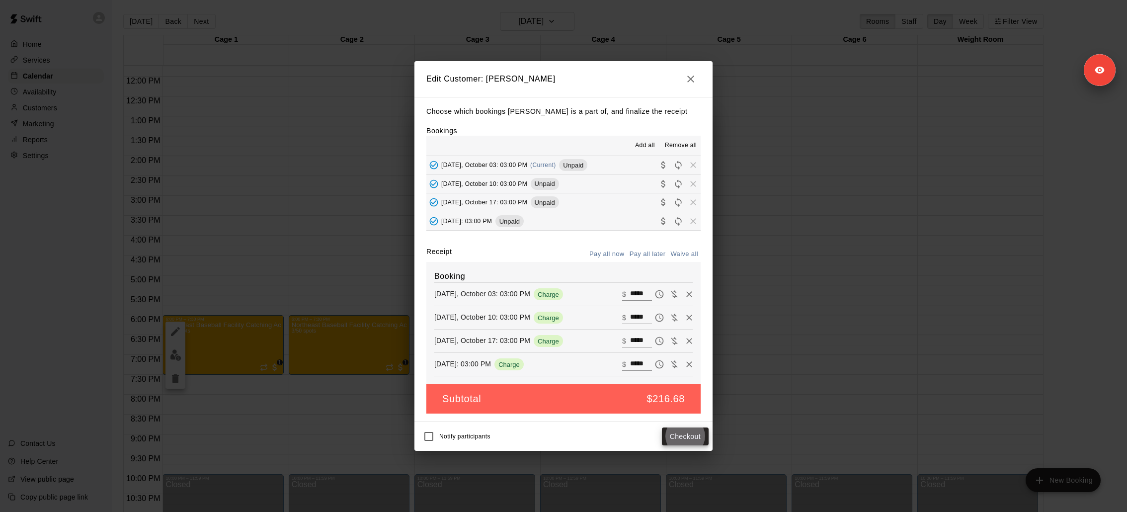
click at [689, 76] on icon "button" at bounding box center [691, 79] width 12 height 12
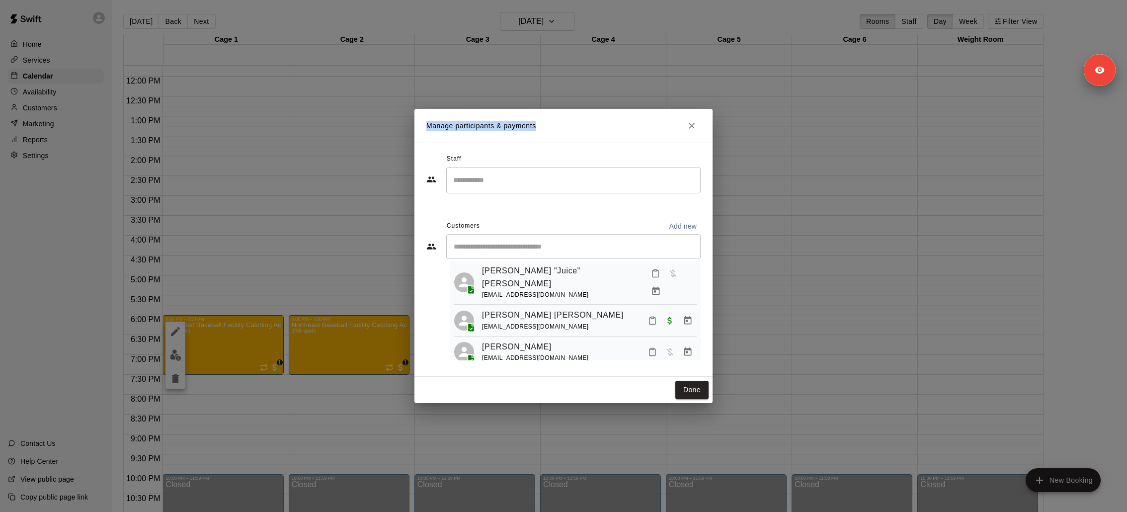
drag, startPoint x: 426, startPoint y: 121, endPoint x: 549, endPoint y: 123, distance: 123.2
click at [549, 123] on h2 "Manage participants & payments" at bounding box center [563, 126] width 298 height 34
copy p "Manage participants & payments"
click at [661, 286] on icon "Manage bookings & payment" at bounding box center [656, 291] width 10 height 10
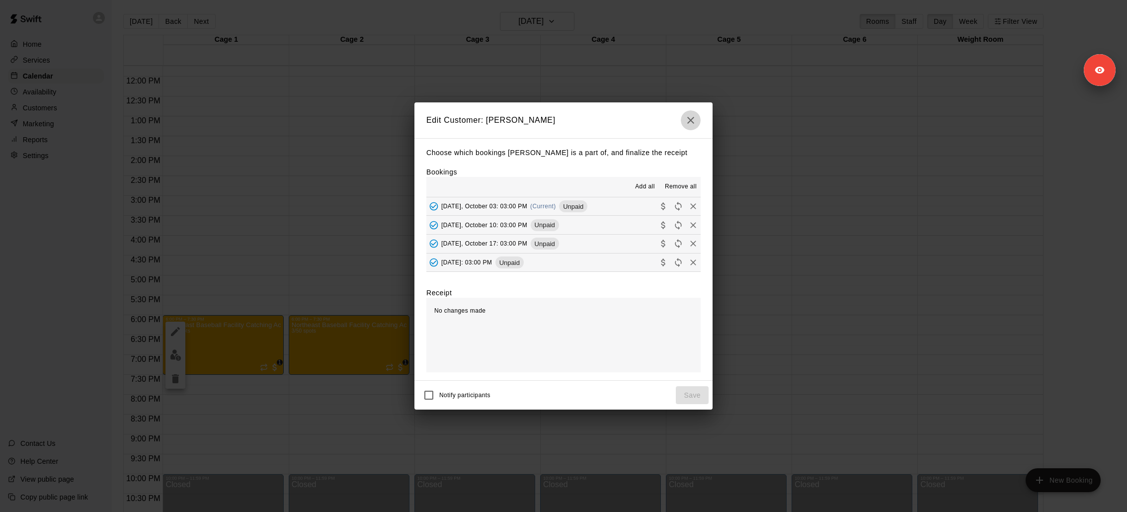
click at [692, 120] on icon "button" at bounding box center [691, 120] width 12 height 12
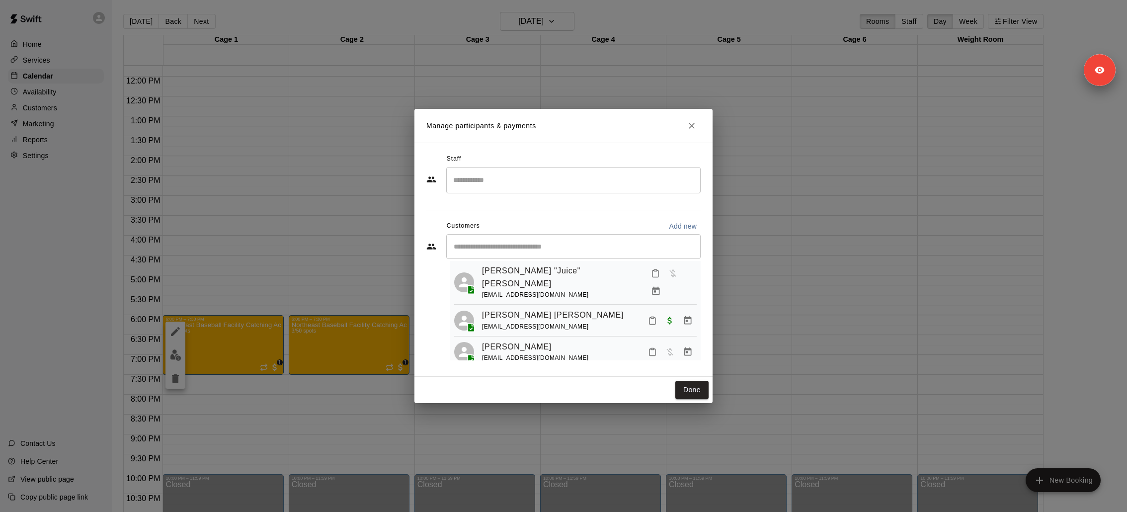
click at [696, 118] on h2 "Manage participants & payments" at bounding box center [563, 126] width 298 height 34
click at [693, 122] on icon "Close" at bounding box center [692, 126] width 10 height 10
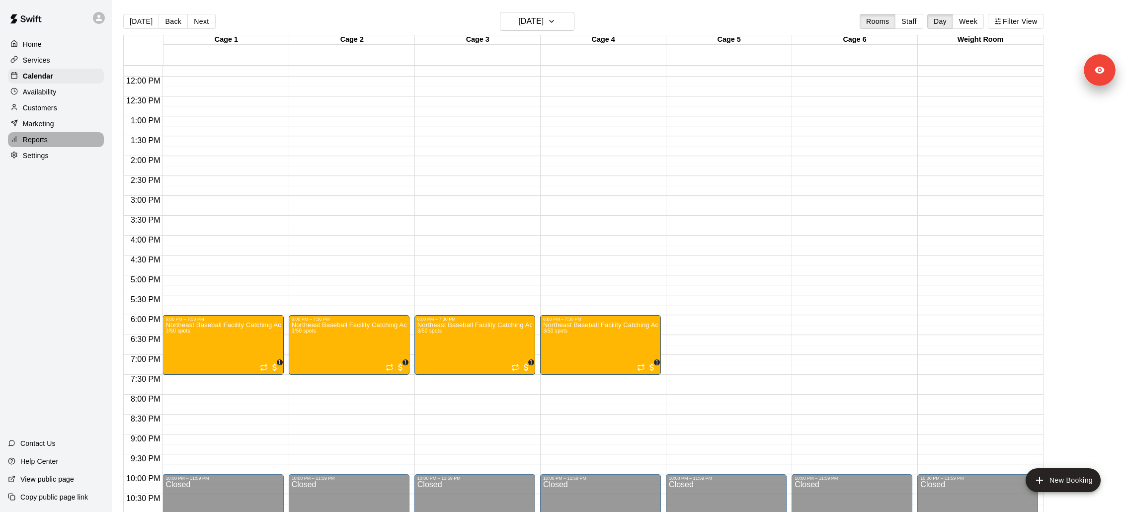
click at [80, 146] on div "Reports" at bounding box center [56, 139] width 96 height 15
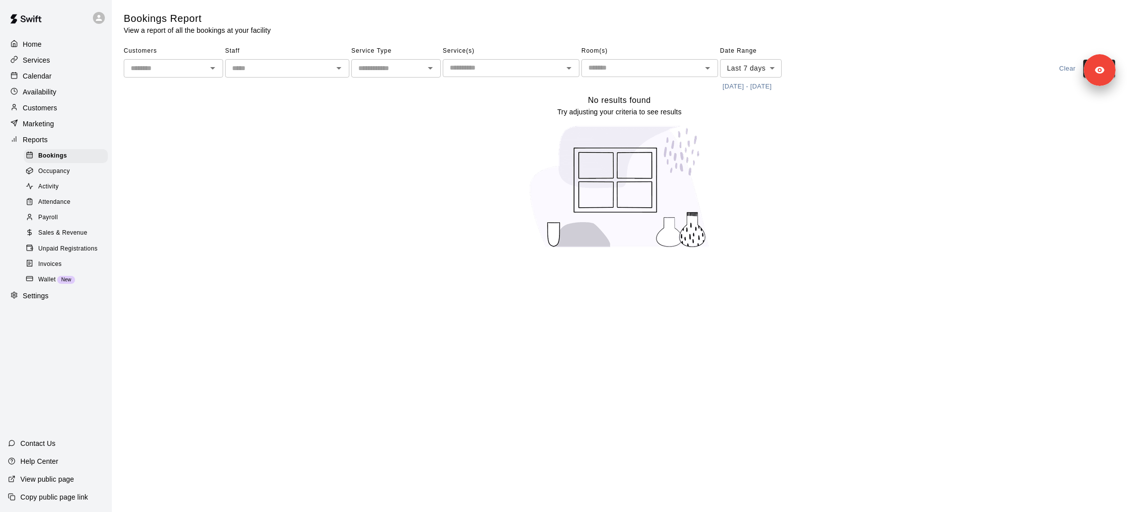
click at [53, 298] on div "Settings" at bounding box center [56, 296] width 96 height 15
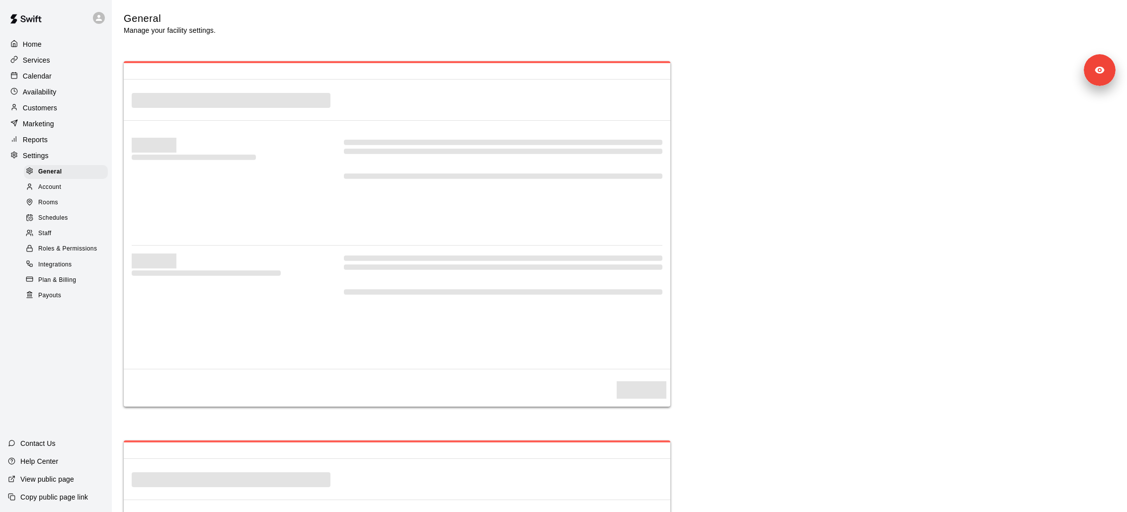
select select "**"
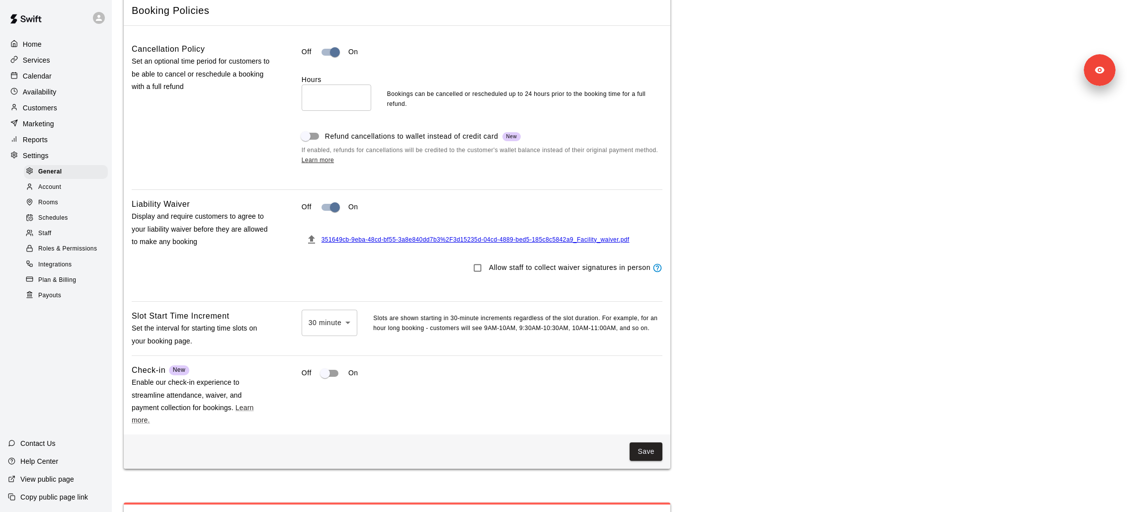
scroll to position [883, 0]
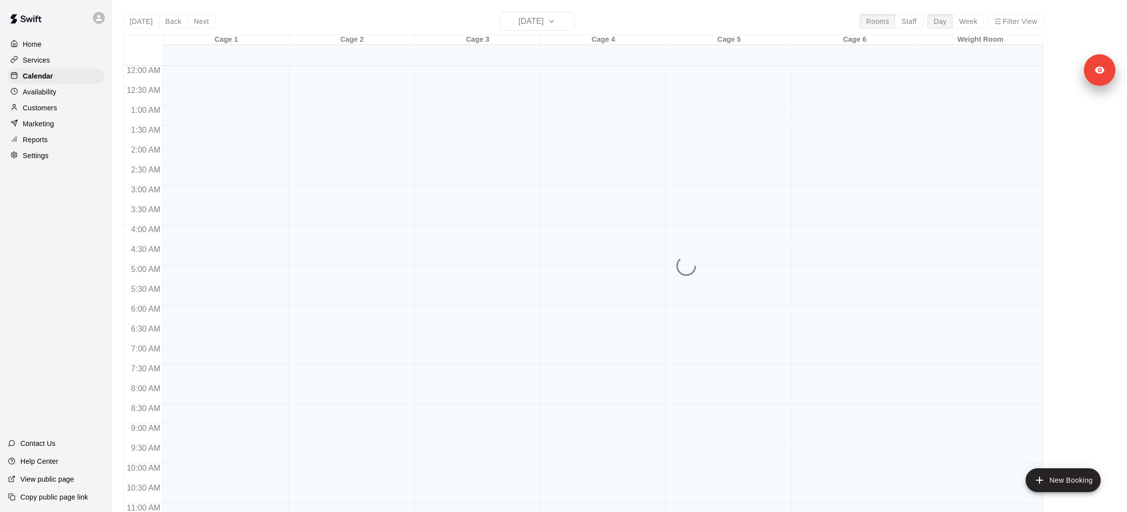
scroll to position [466, 0]
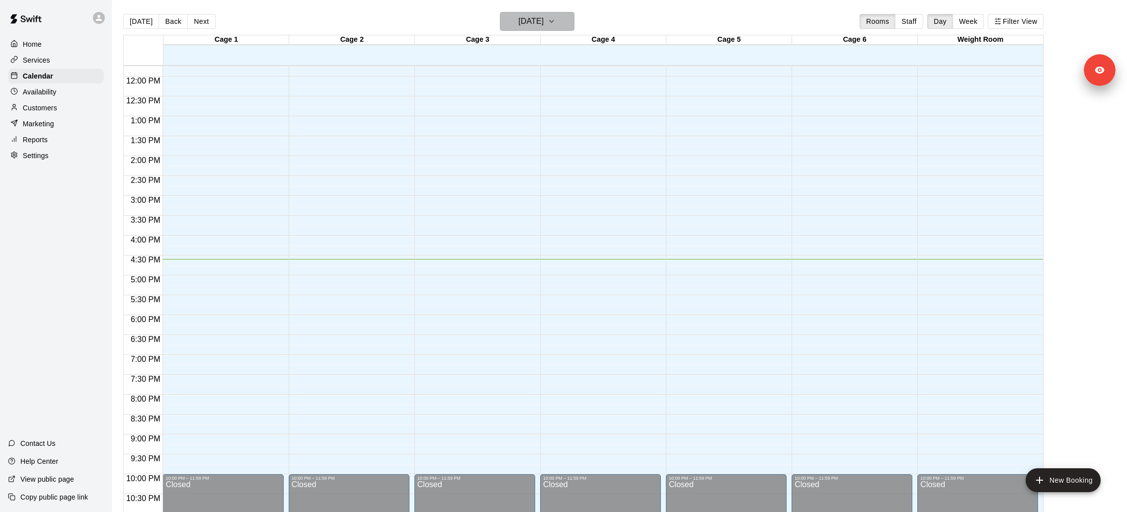
click at [543, 24] on h6 "[DATE]" at bounding box center [530, 21] width 25 height 14
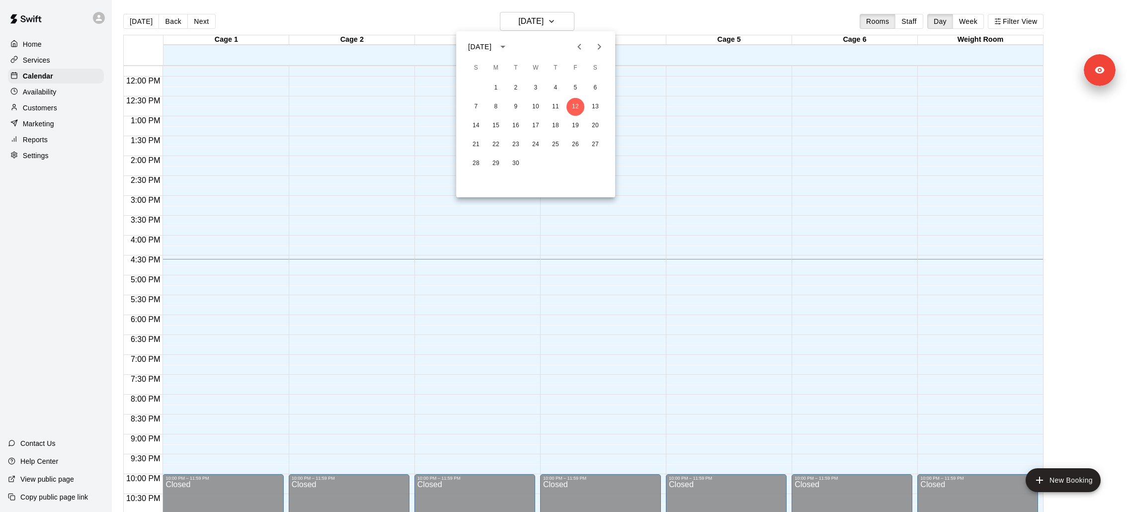
click at [600, 46] on icon "Next month" at bounding box center [599, 47] width 3 height 6
click at [569, 88] on button "3" at bounding box center [575, 88] width 18 height 18
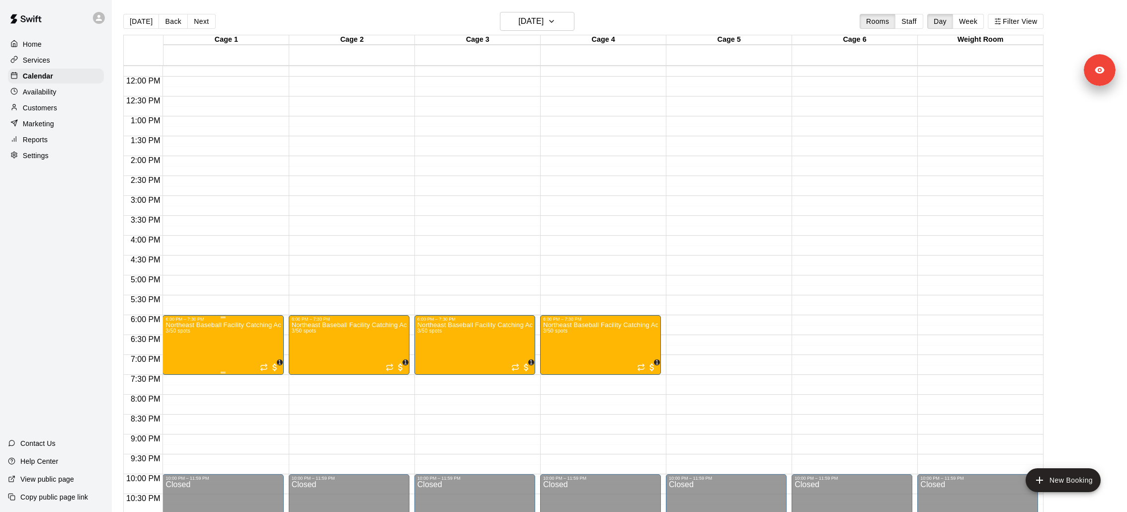
click at [217, 325] on p "Northeast Baseball Facility Catching Academy" at bounding box center [222, 325] width 115 height 0
click at [180, 354] on img "edit" at bounding box center [175, 358] width 11 height 11
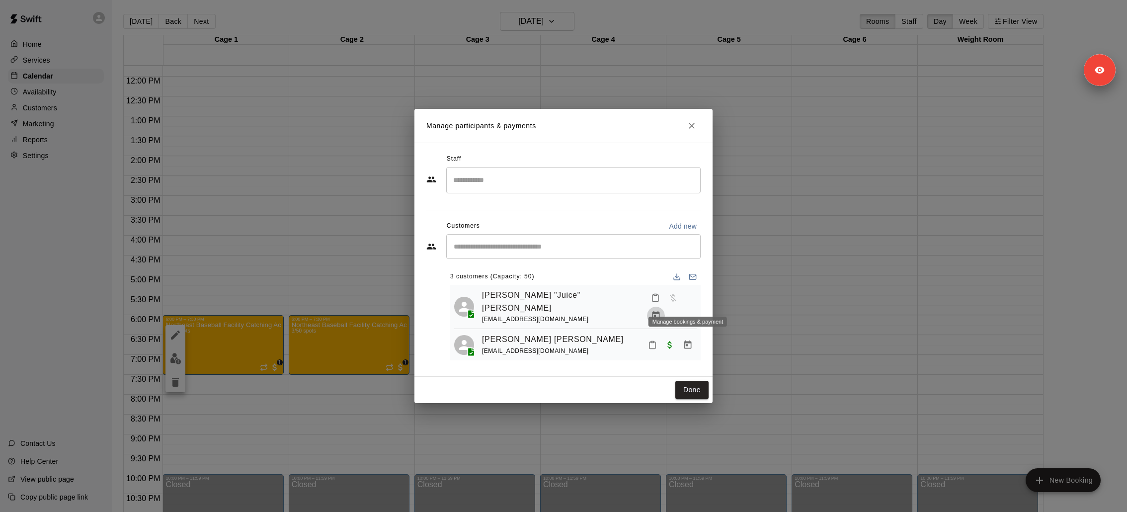
click at [665, 307] on button "Manage bookings & payment" at bounding box center [656, 316] width 18 height 18
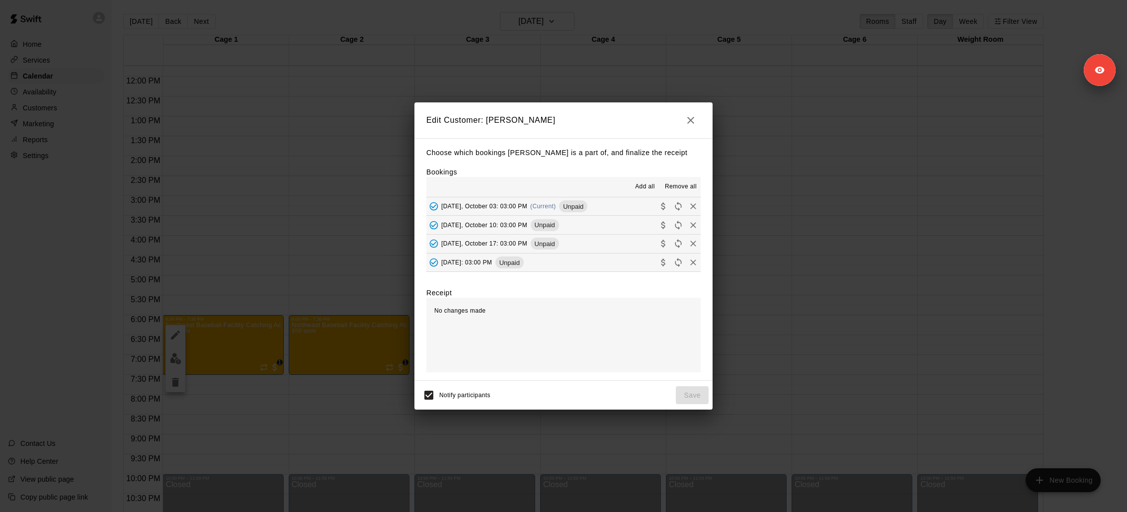
click at [666, 203] on icon "Collect payment" at bounding box center [663, 206] width 10 height 10
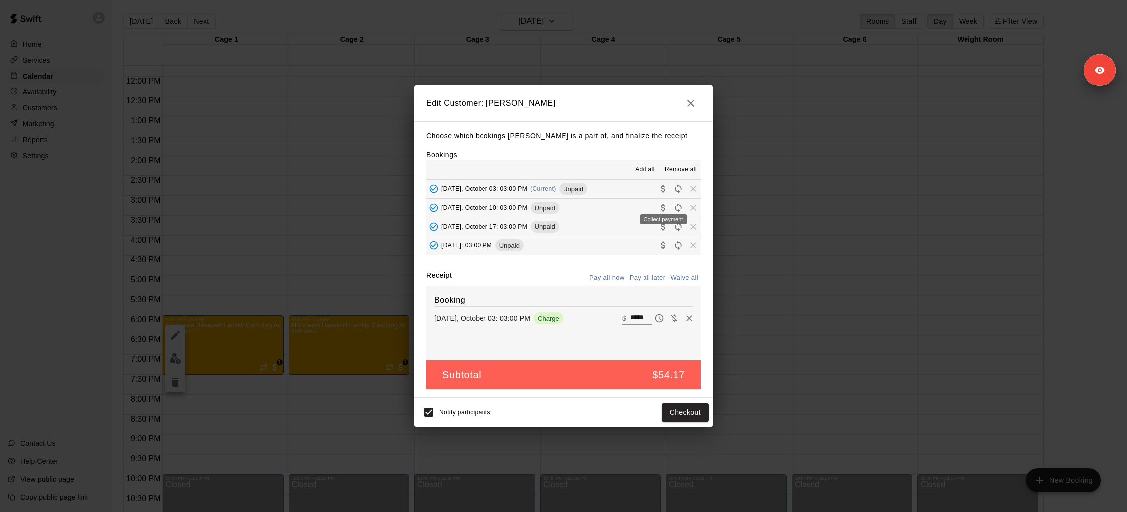
click at [664, 209] on body "Home Services Calendar Availability Customers Marketing Reports Settings Contac…" at bounding box center [563, 264] width 1127 height 528
click at [663, 206] on icon "Collect payment" at bounding box center [663, 208] width 10 height 10
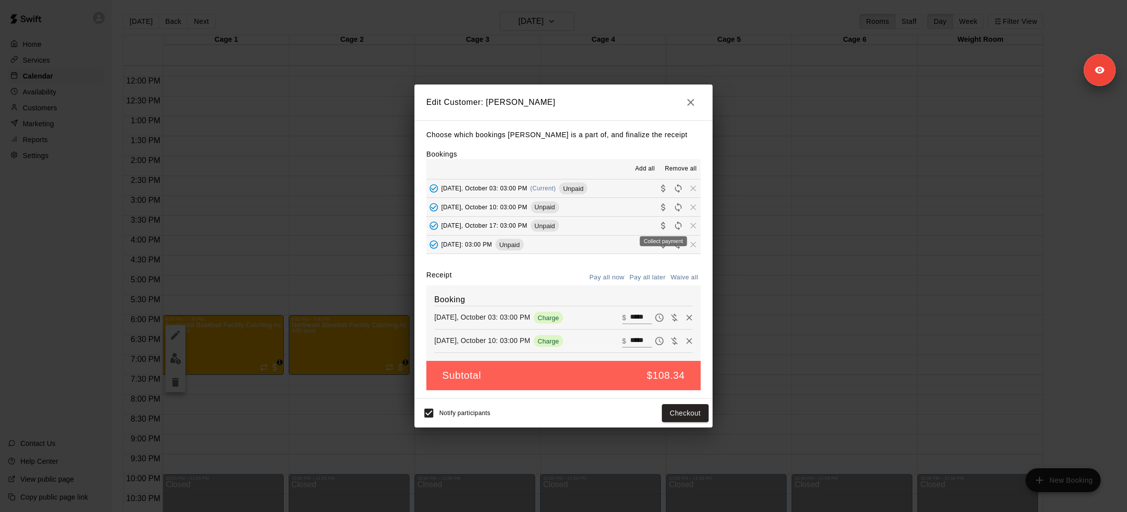
click at [663, 229] on div "Collect payment" at bounding box center [663, 238] width 49 height 18
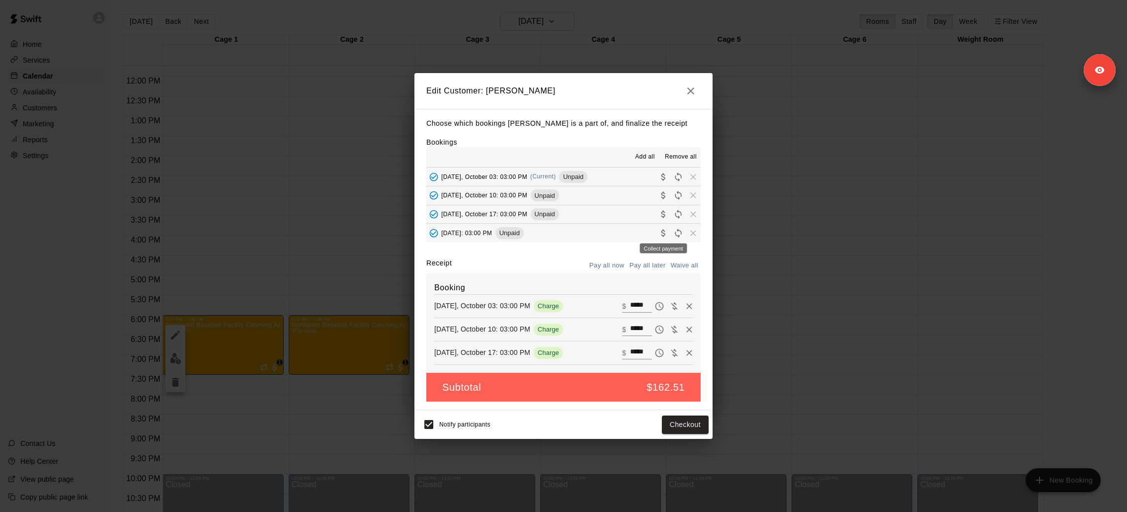
click at [665, 235] on icon "Collect payment" at bounding box center [663, 233] width 10 height 10
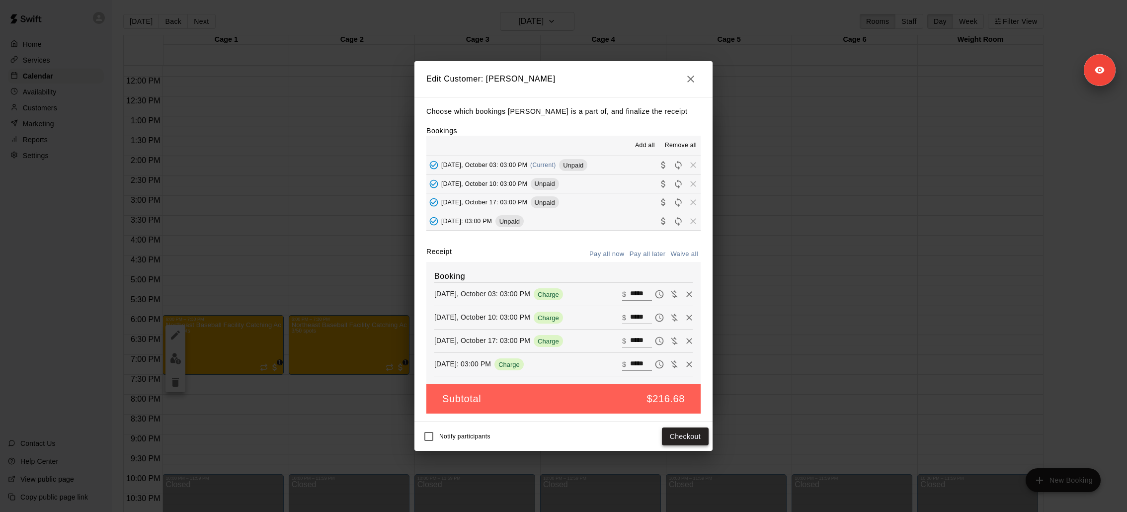
click at [692, 428] on button "Checkout" at bounding box center [685, 436] width 47 height 18
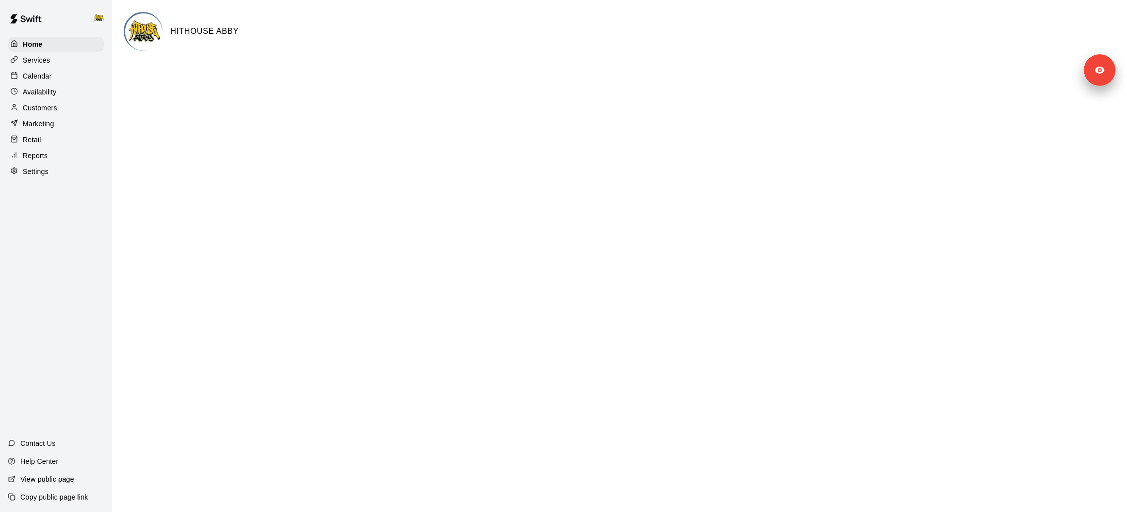
click at [51, 103] on p "Customers" at bounding box center [40, 108] width 34 height 10
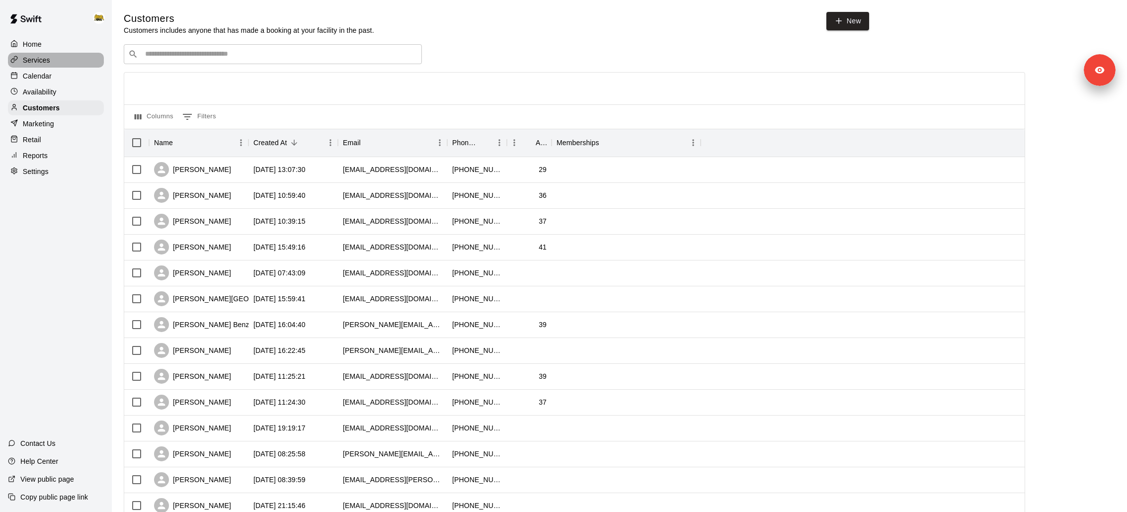
click at [56, 67] on div "Services" at bounding box center [56, 60] width 96 height 15
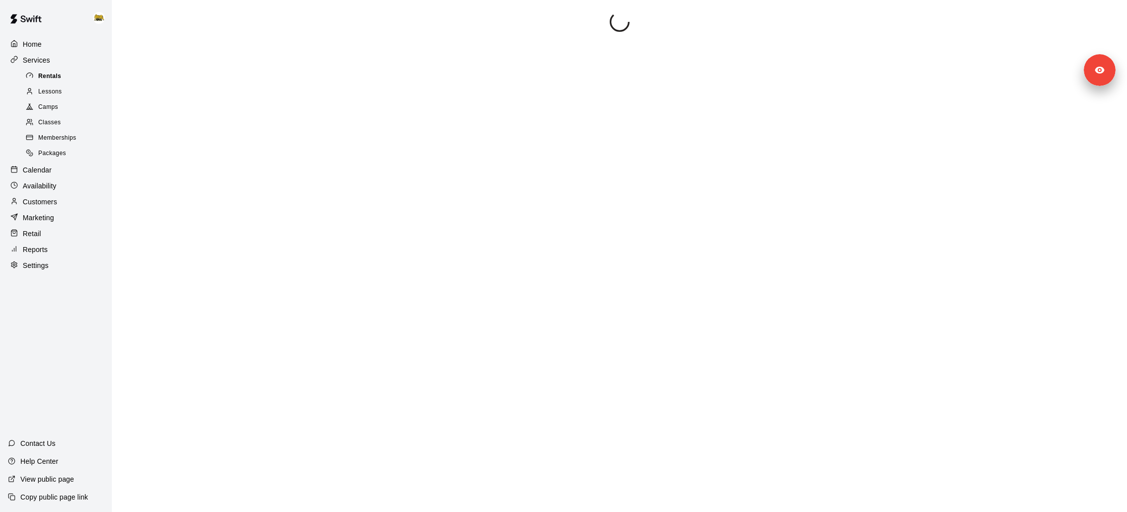
click at [62, 78] on div "Rentals" at bounding box center [66, 77] width 84 height 14
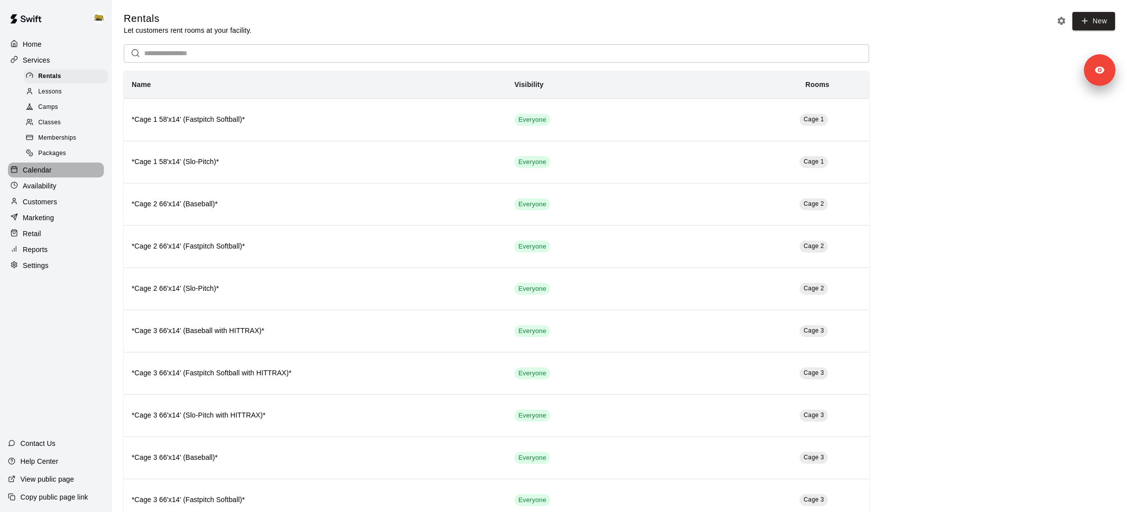
click at [41, 168] on p "Calendar" at bounding box center [37, 170] width 29 height 10
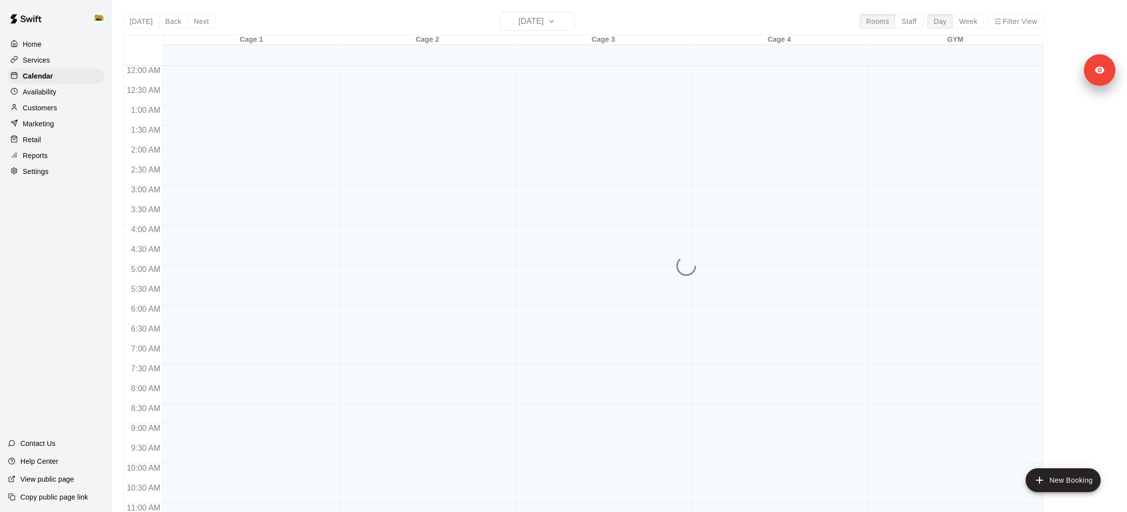
scroll to position [466, 0]
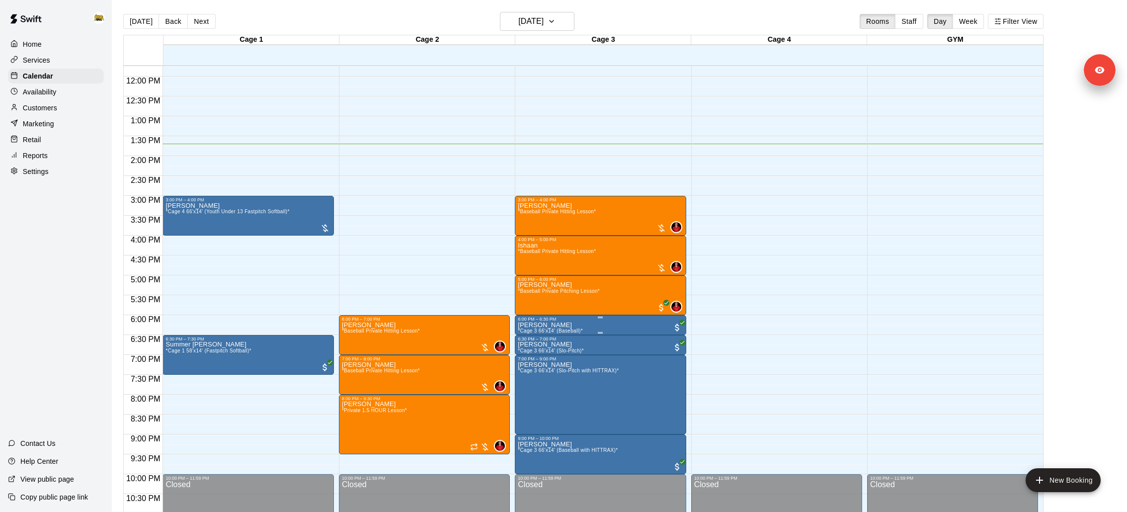
click at [529, 336] on icon "edit" at bounding box center [528, 331] width 12 height 12
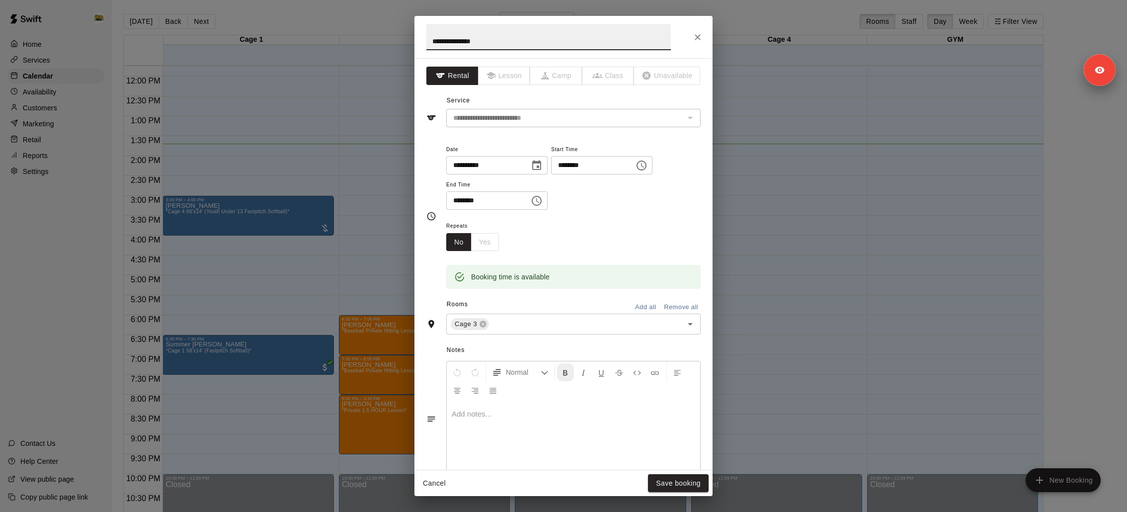
scroll to position [118, 0]
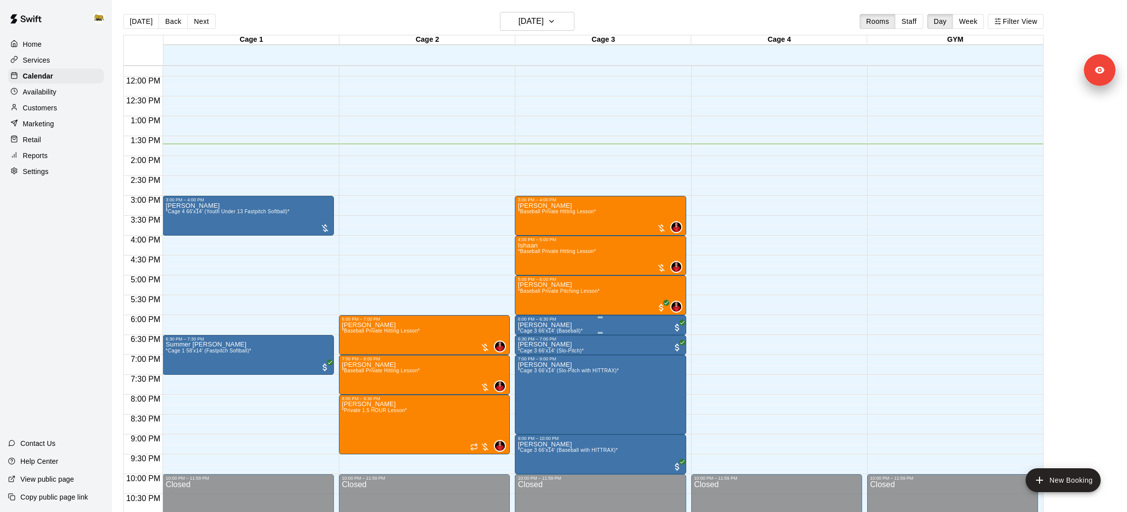
click at [529, 359] on img "edit" at bounding box center [527, 354] width 11 height 11
click at [535, 372] on button "edit" at bounding box center [528, 374] width 20 height 19
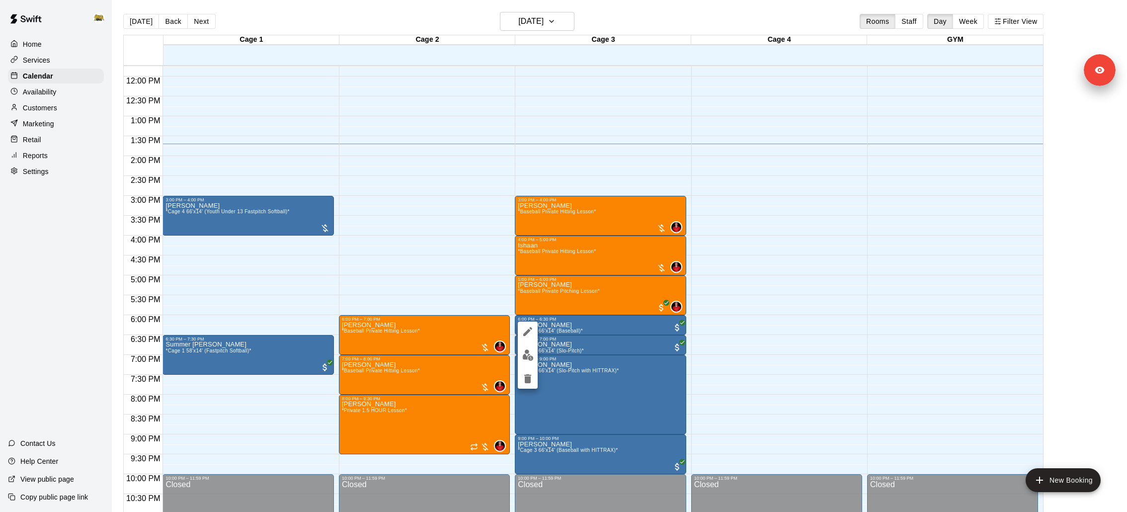
click at [530, 353] on img "edit" at bounding box center [527, 354] width 11 height 11
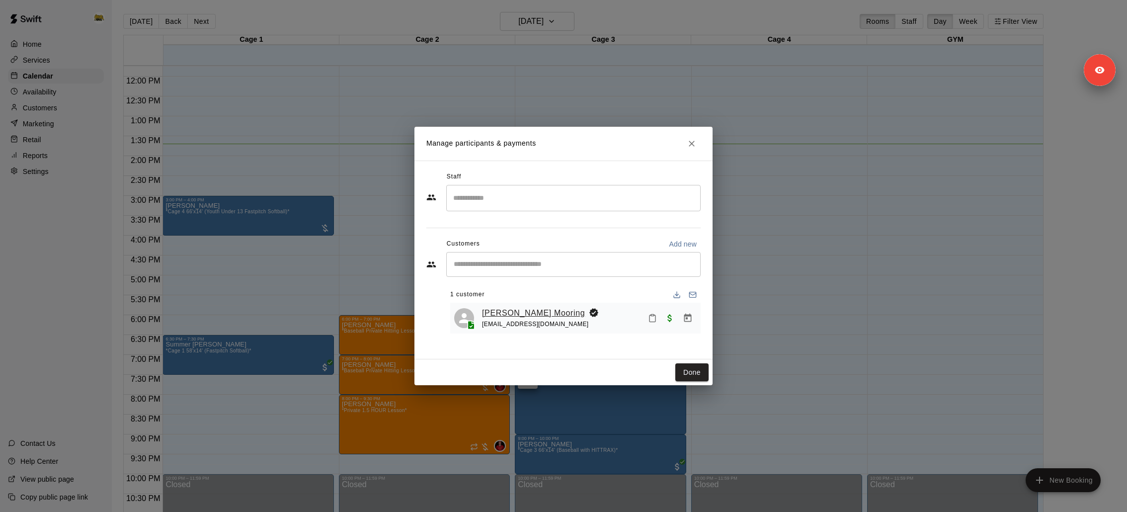
click at [509, 314] on link "Sawyer Mooring" at bounding box center [533, 313] width 103 height 13
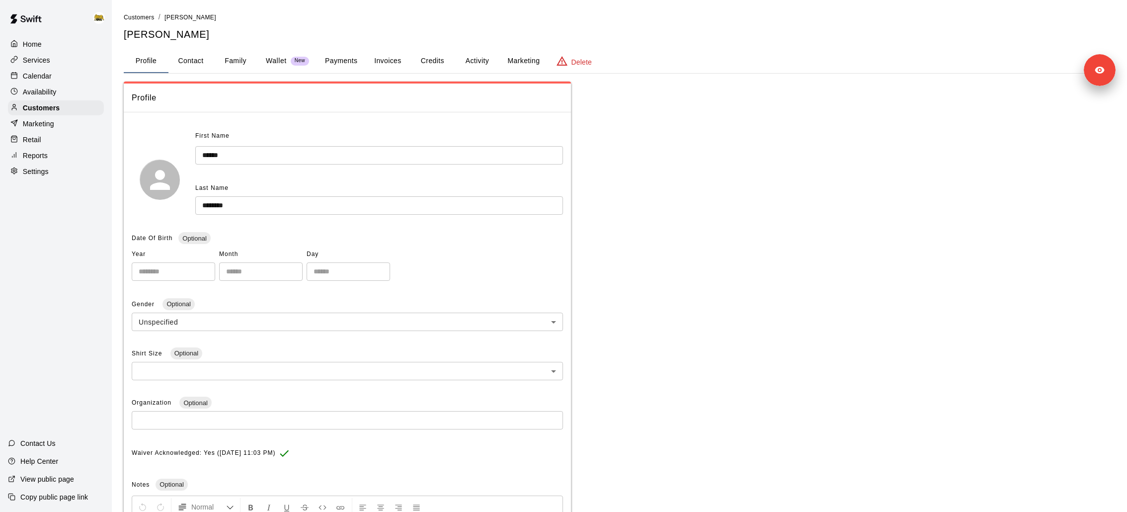
click at [351, 56] on button "Payments" at bounding box center [341, 61] width 48 height 24
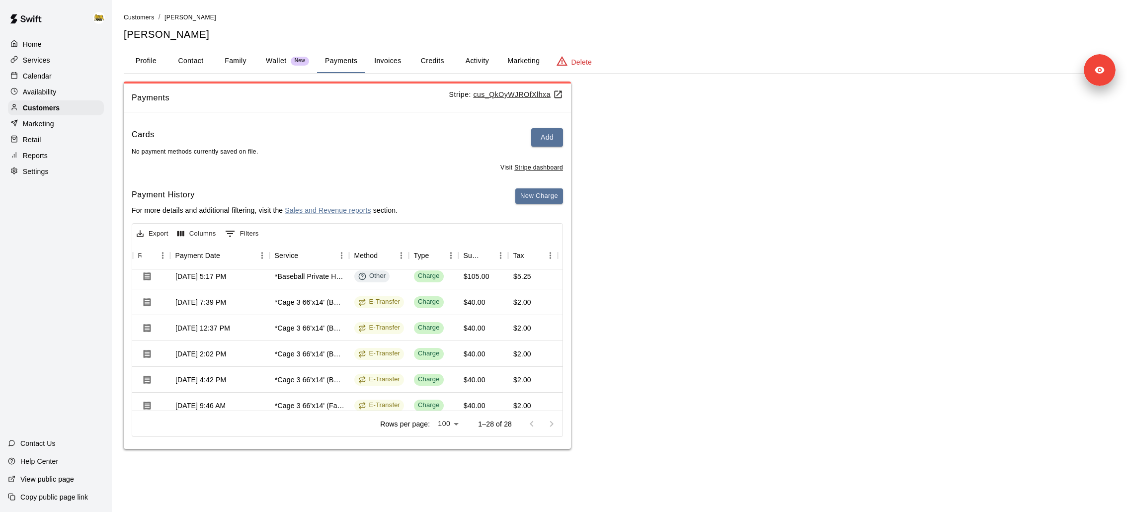
scroll to position [0, 88]
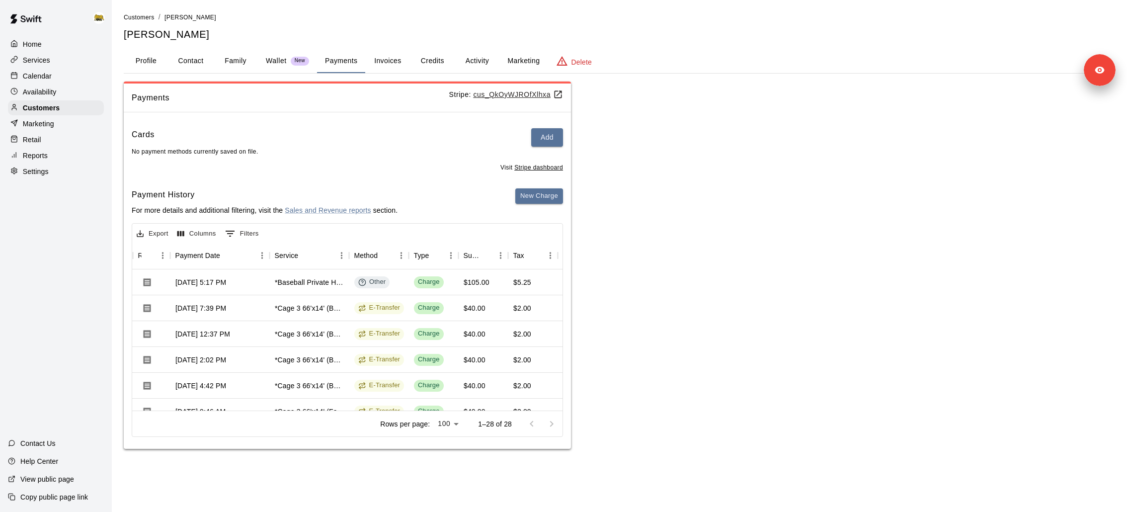
click at [499, 99] on div "Payments Stripe: cus_QkOyWJROfXlhxa" at bounding box center [347, 97] width 447 height 29
click at [496, 94] on u "cus_QkOyWJROfXlhxa" at bounding box center [518, 94] width 90 height 8
click at [187, 61] on button "Contact" at bounding box center [190, 61] width 45 height 24
select select "**"
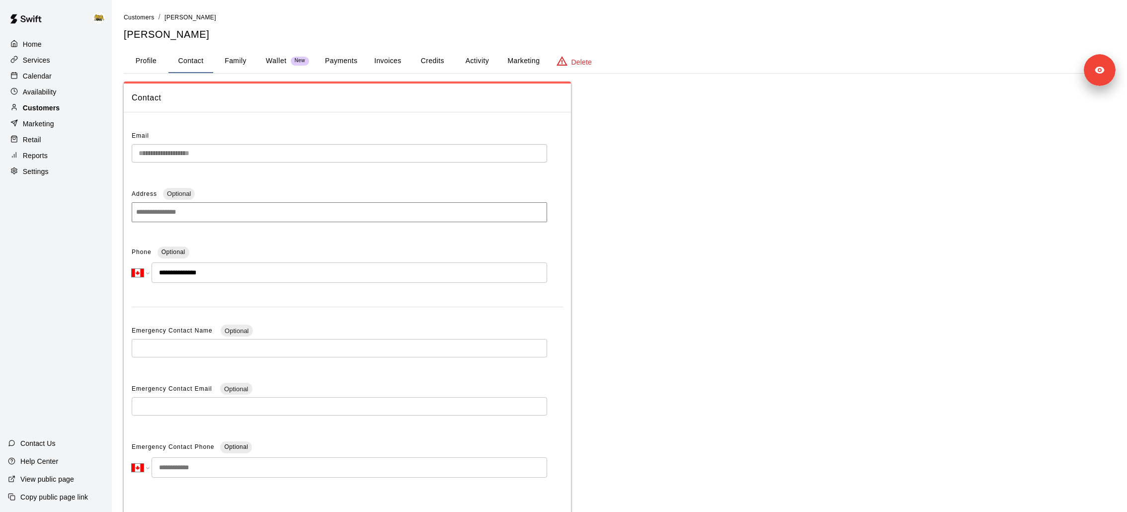
click at [63, 106] on div "Customers" at bounding box center [56, 107] width 96 height 15
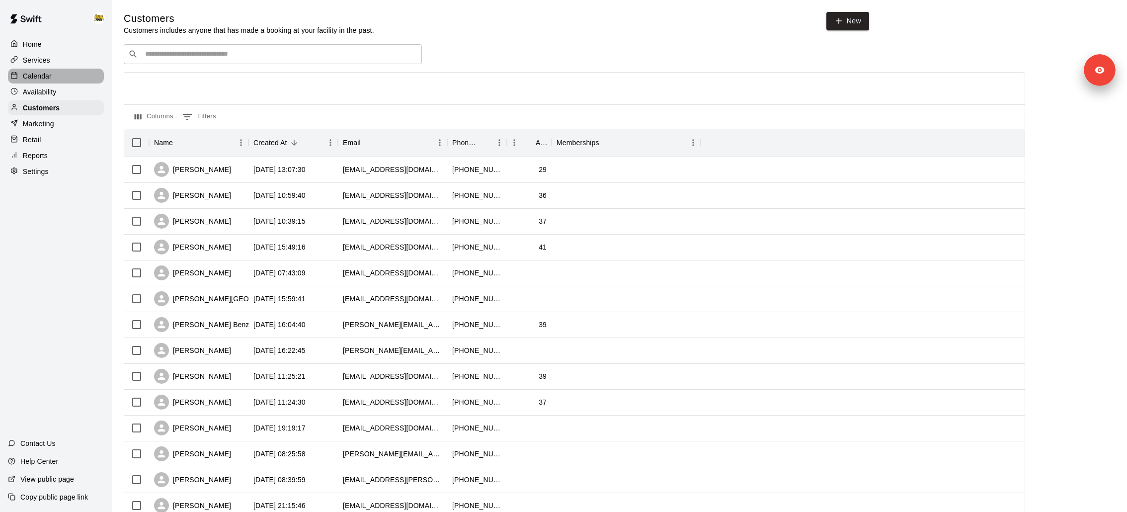
click at [48, 76] on p "Calendar" at bounding box center [37, 76] width 29 height 10
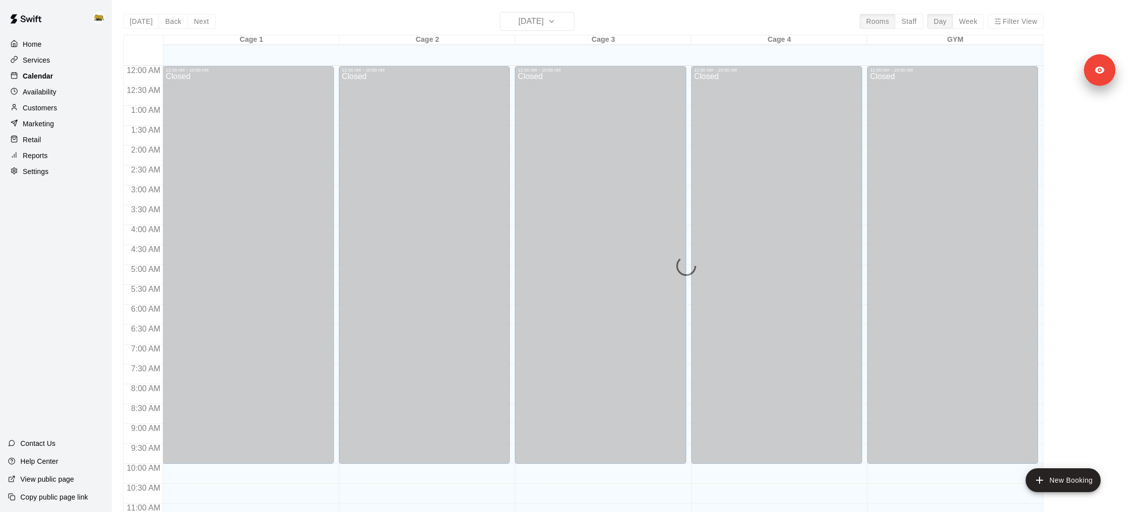
scroll to position [466, 0]
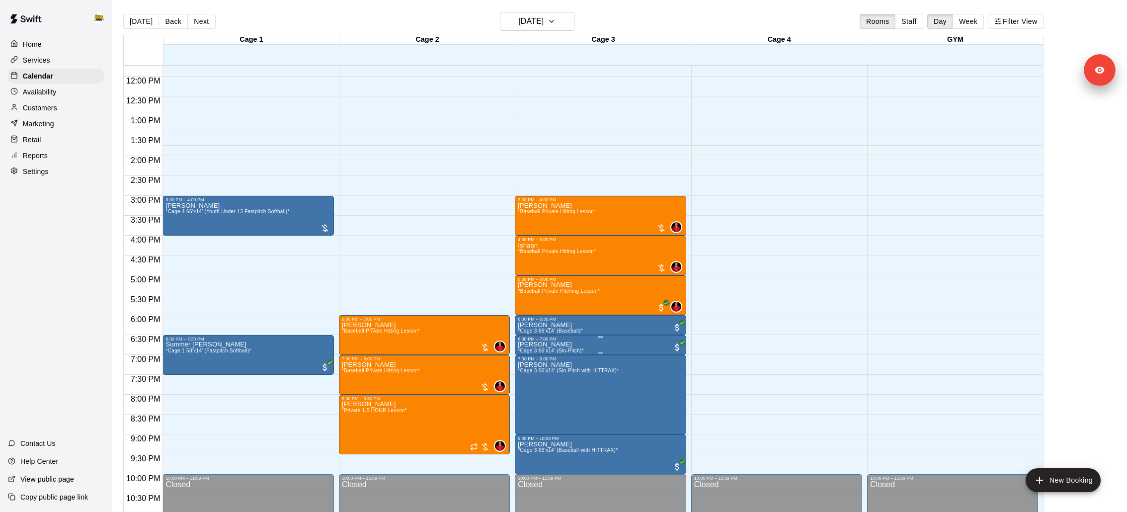
click at [531, 374] on img "edit" at bounding box center [527, 374] width 11 height 11
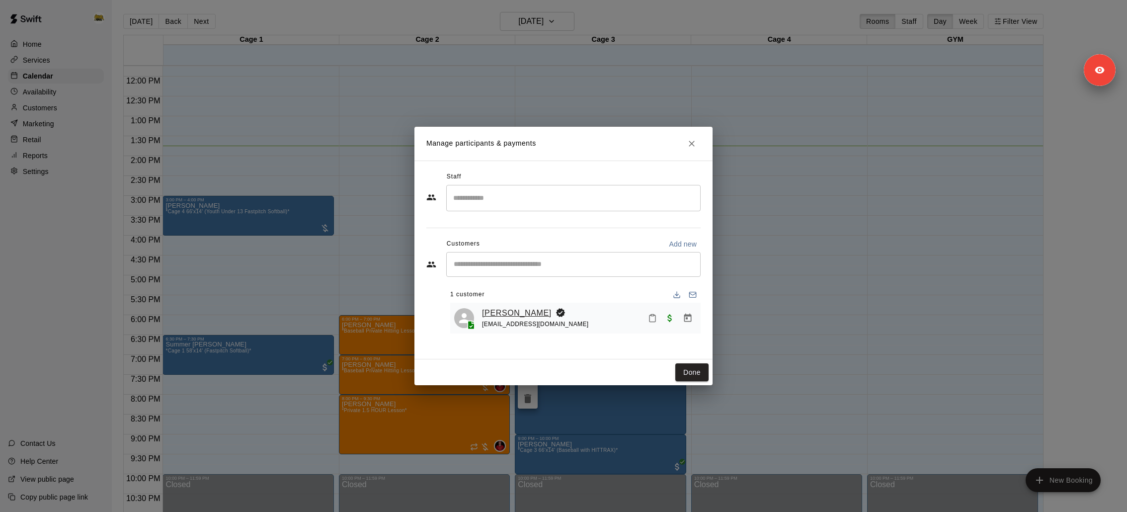
click at [495, 311] on link "Taylor Allan" at bounding box center [517, 313] width 70 height 13
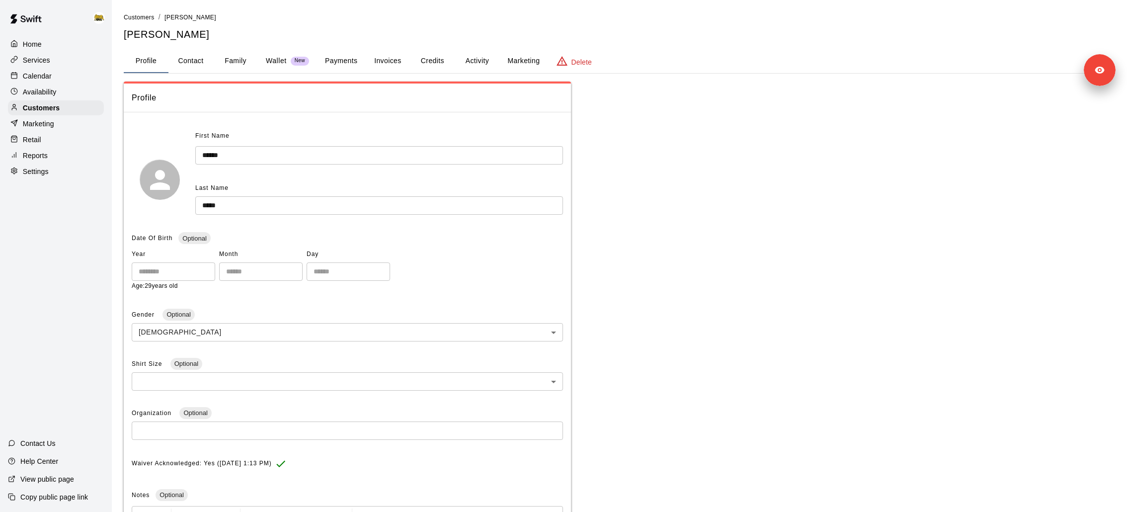
drag, startPoint x: 348, startPoint y: 64, endPoint x: 348, endPoint y: 73, distance: 8.9
click at [348, 64] on button "Payments" at bounding box center [341, 61] width 48 height 24
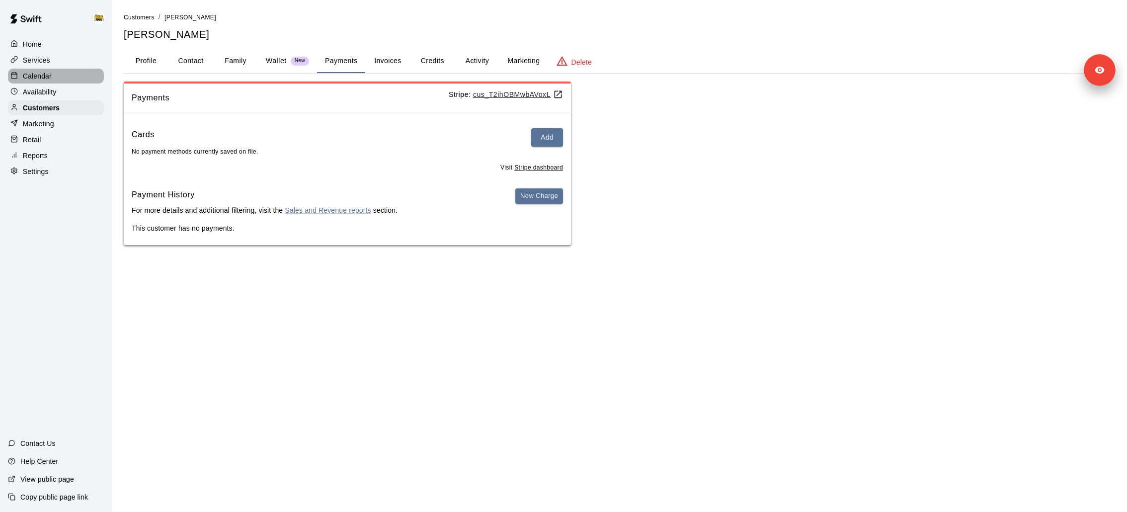
click at [47, 75] on p "Calendar" at bounding box center [37, 76] width 29 height 10
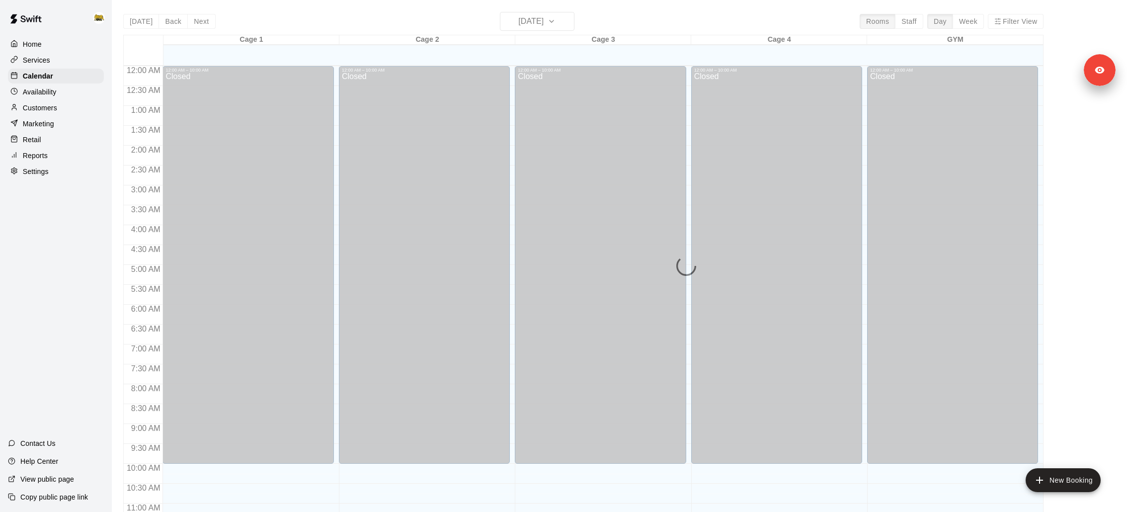
scroll to position [466, 0]
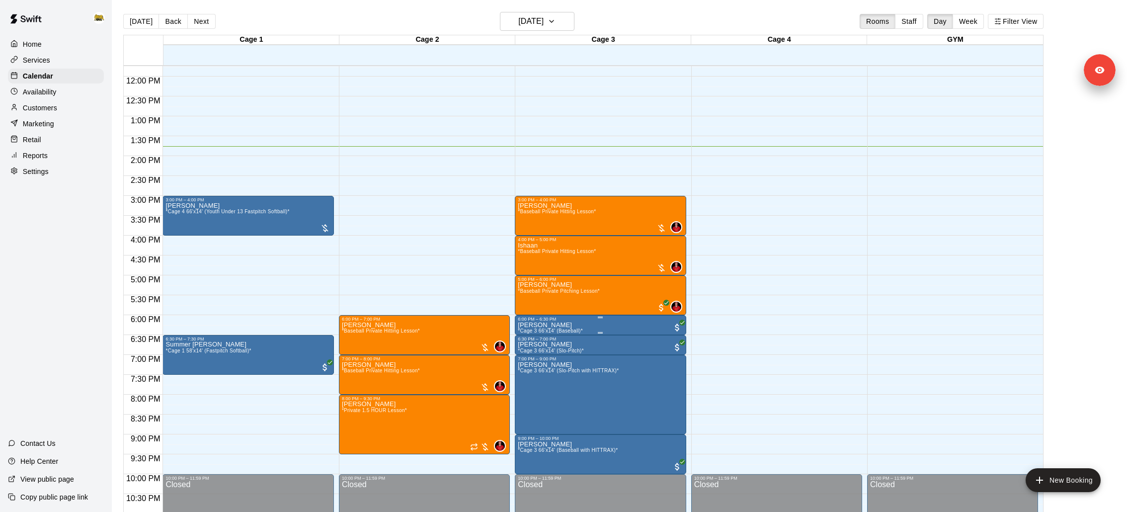
click at [528, 332] on icon "edit" at bounding box center [527, 331] width 9 height 9
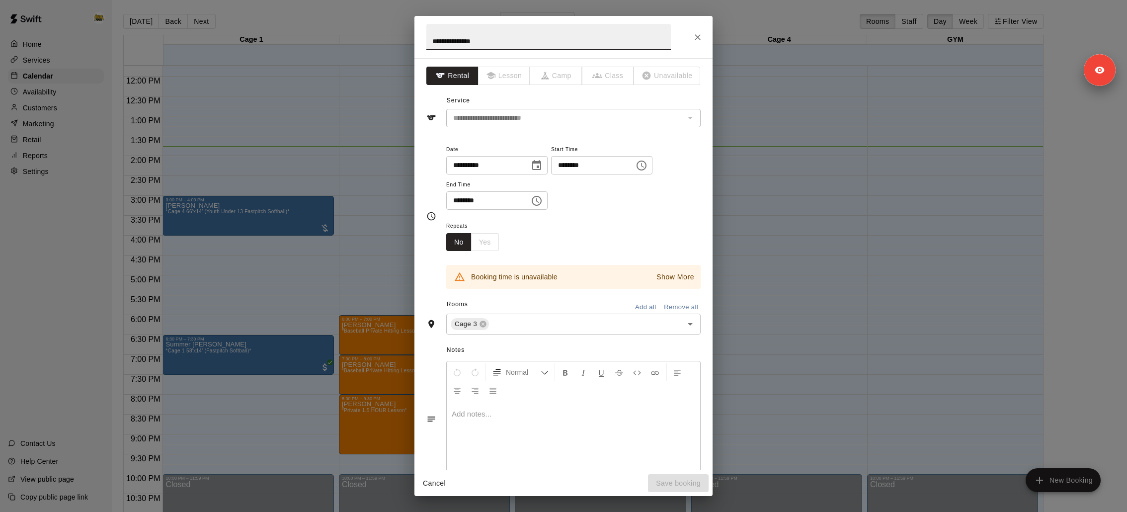
scroll to position [118, 0]
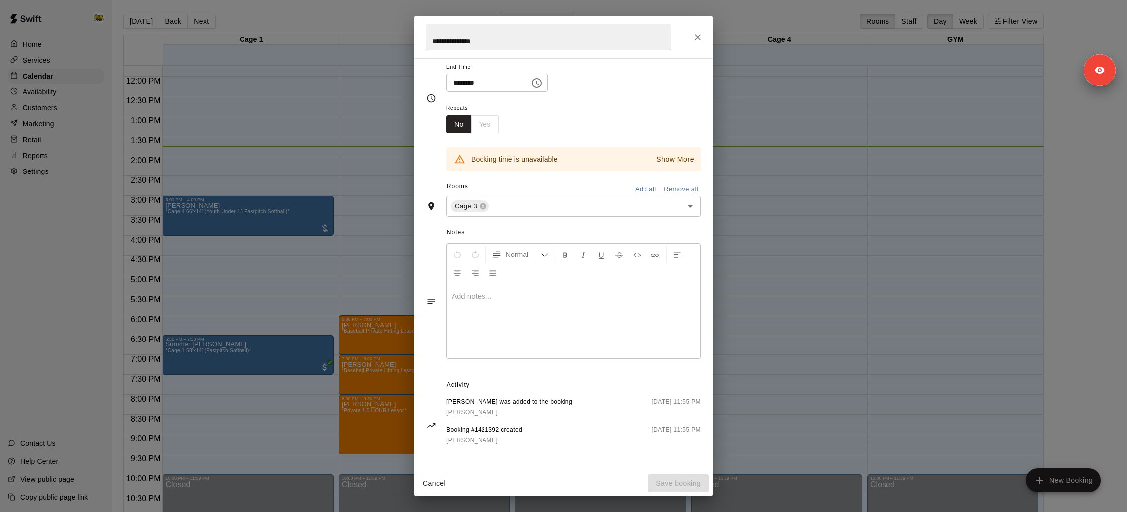
click at [278, 340] on div "**********" at bounding box center [563, 256] width 1127 height 512
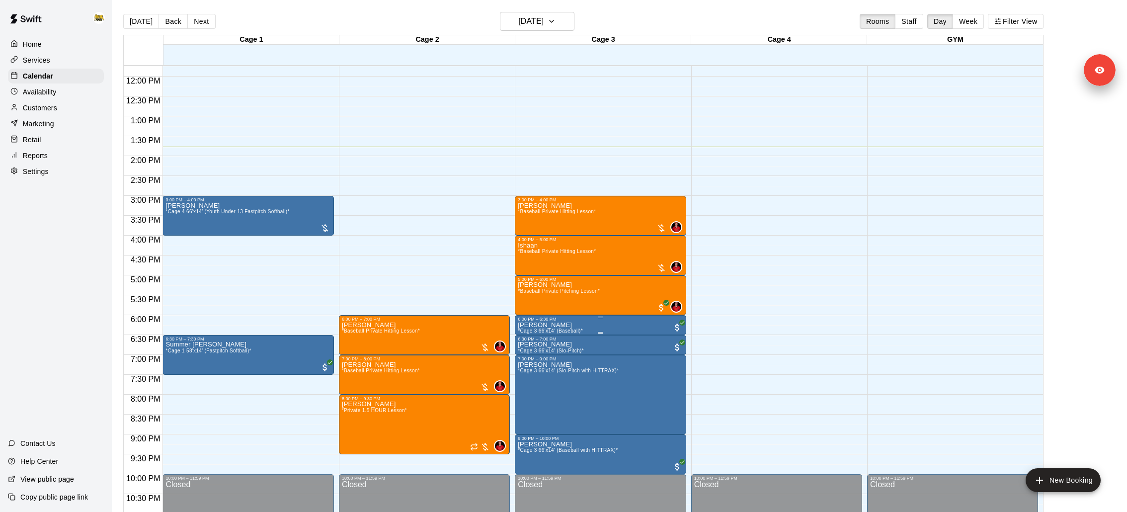
click at [565, 320] on div "6:00 PM – 6:30 PM" at bounding box center [600, 318] width 165 height 5
click at [528, 354] on img "edit" at bounding box center [527, 349] width 11 height 11
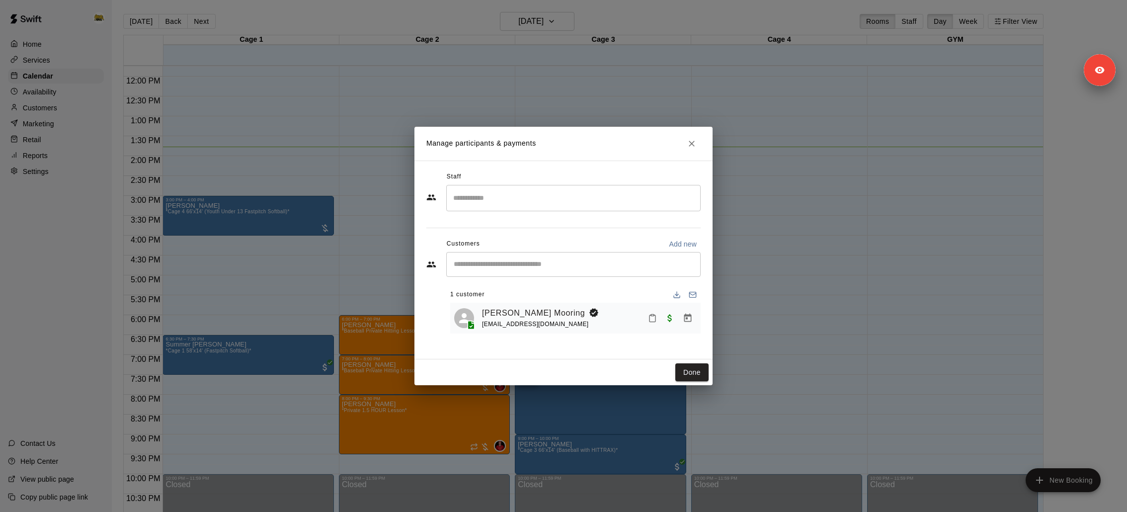
click at [695, 144] on icon "Close" at bounding box center [692, 144] width 10 height 10
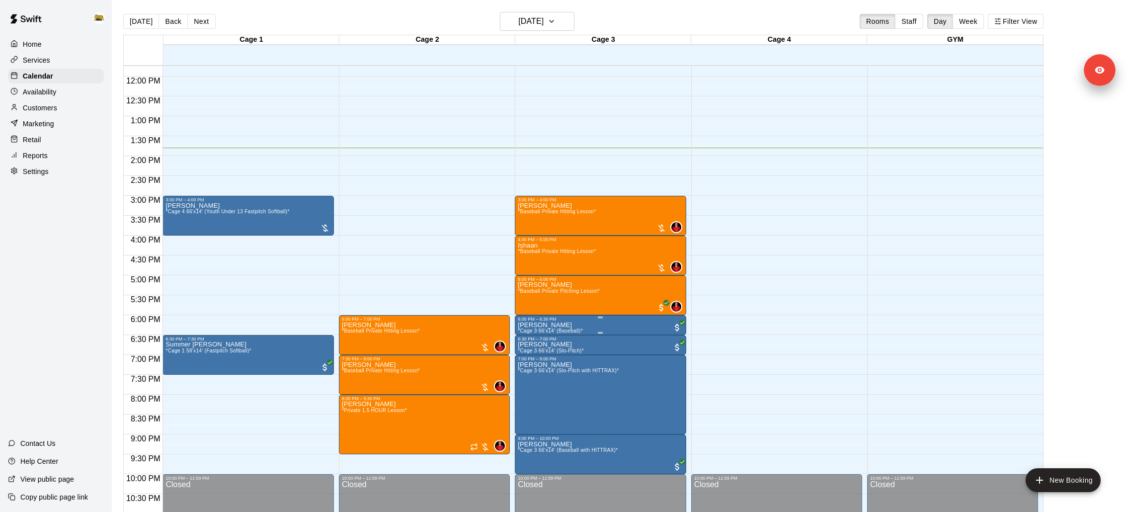
click at [521, 361] on button "edit" at bounding box center [528, 354] width 20 height 19
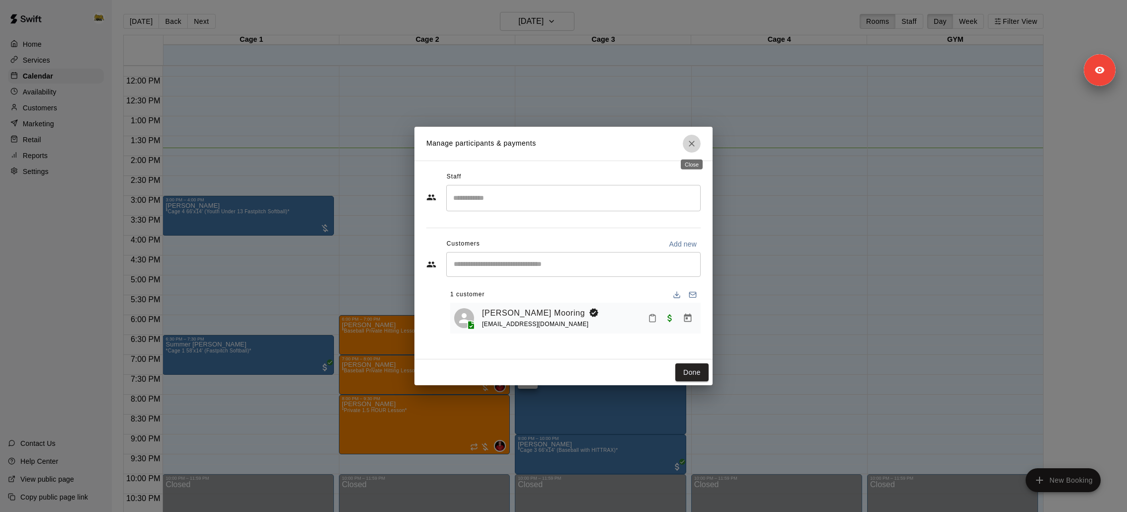
click at [693, 139] on icon "Close" at bounding box center [692, 144] width 10 height 10
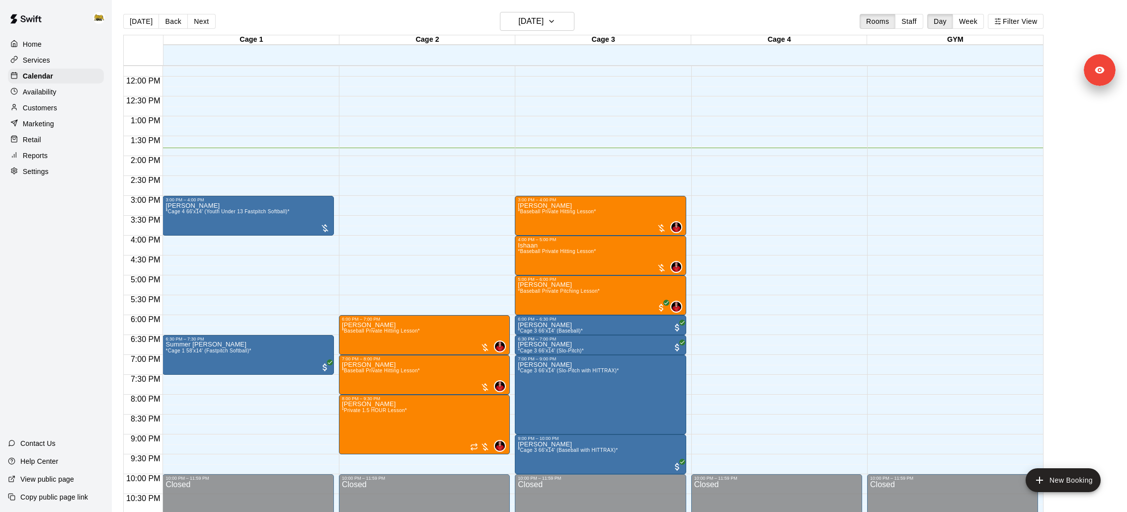
click at [62, 171] on div "Settings" at bounding box center [56, 171] width 96 height 15
select select "**"
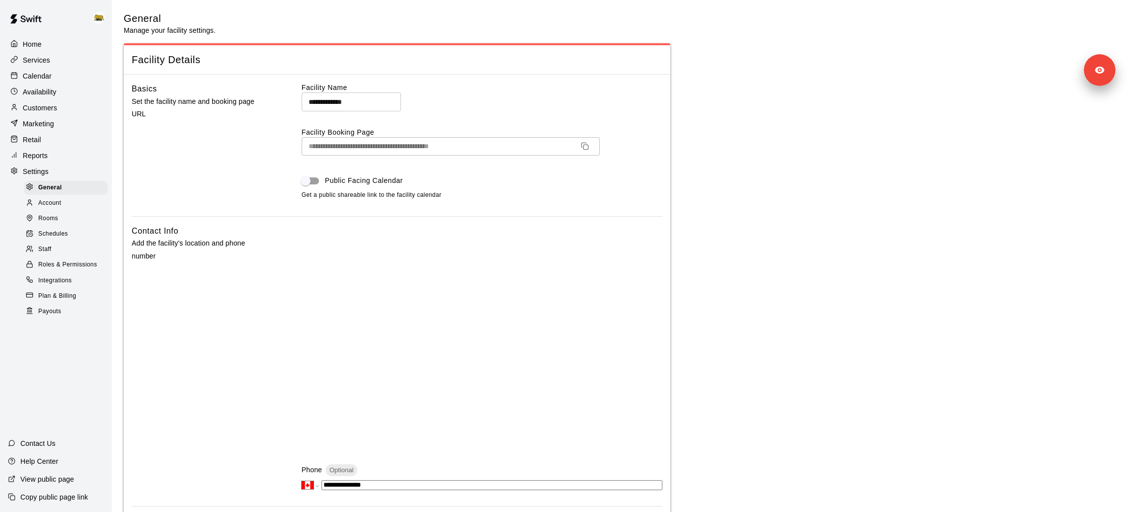
click at [183, 53] on span "Facility Details" at bounding box center [397, 59] width 531 height 13
copy div
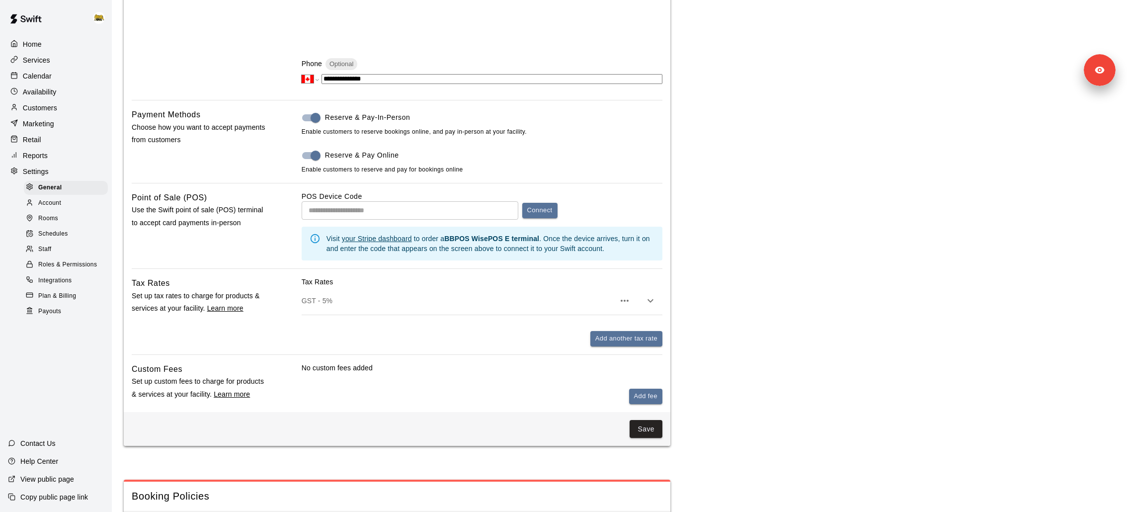
scroll to position [407, 0]
drag, startPoint x: 430, startPoint y: 115, endPoint x: 326, endPoint y: 115, distance: 103.8
click at [326, 115] on label "Reserve & Pay-In-Person" at bounding box center [475, 116] width 358 height 19
copy span "Reserve & Pay-In-Person"
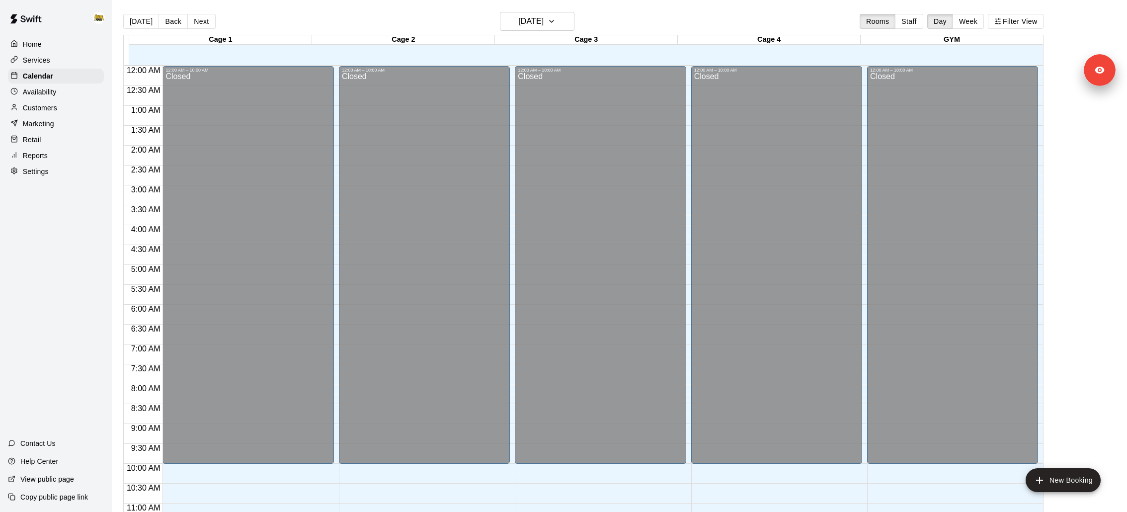
scroll to position [466, 0]
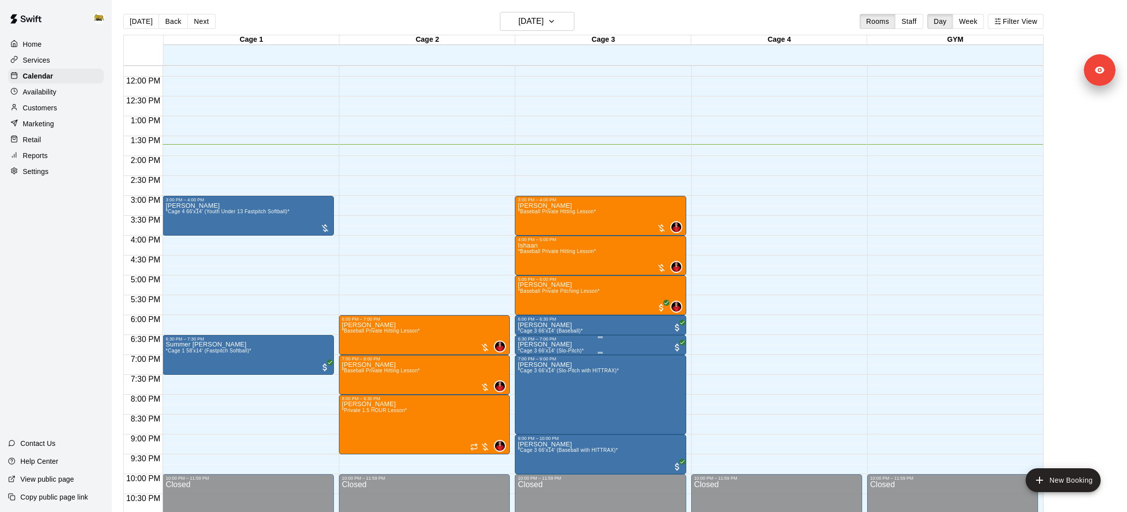
click at [530, 344] on button "edit" at bounding box center [528, 351] width 20 height 20
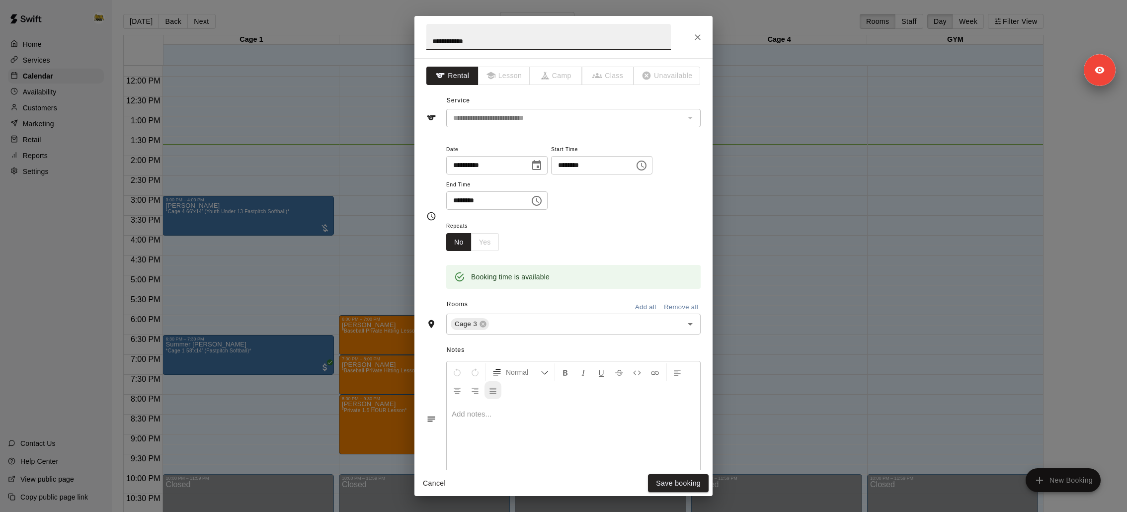
scroll to position [118, 0]
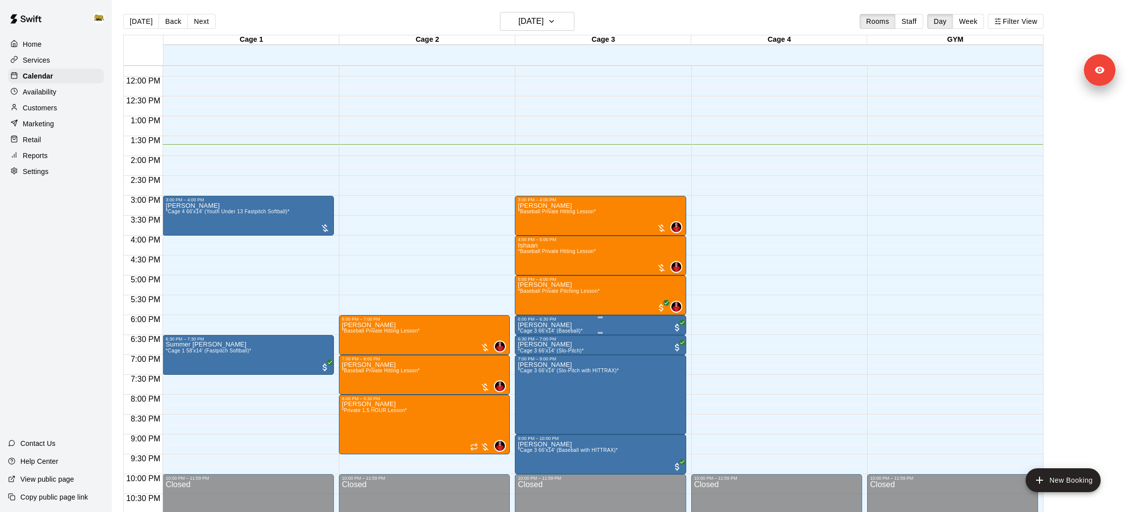
click at [539, 318] on div "6:00 PM – 6:30 PM" at bounding box center [600, 318] width 165 height 5
click at [523, 321] on icon "edit" at bounding box center [528, 326] width 12 height 12
click at [528, 376] on img "edit" at bounding box center [527, 374] width 11 height 11
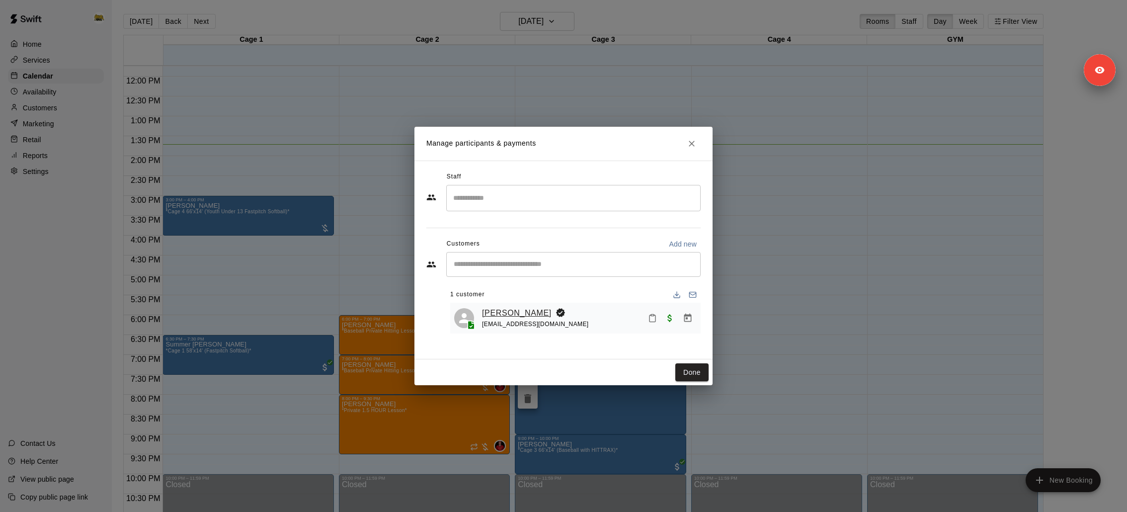
click at [514, 313] on link "Taylor Allan" at bounding box center [517, 313] width 70 height 13
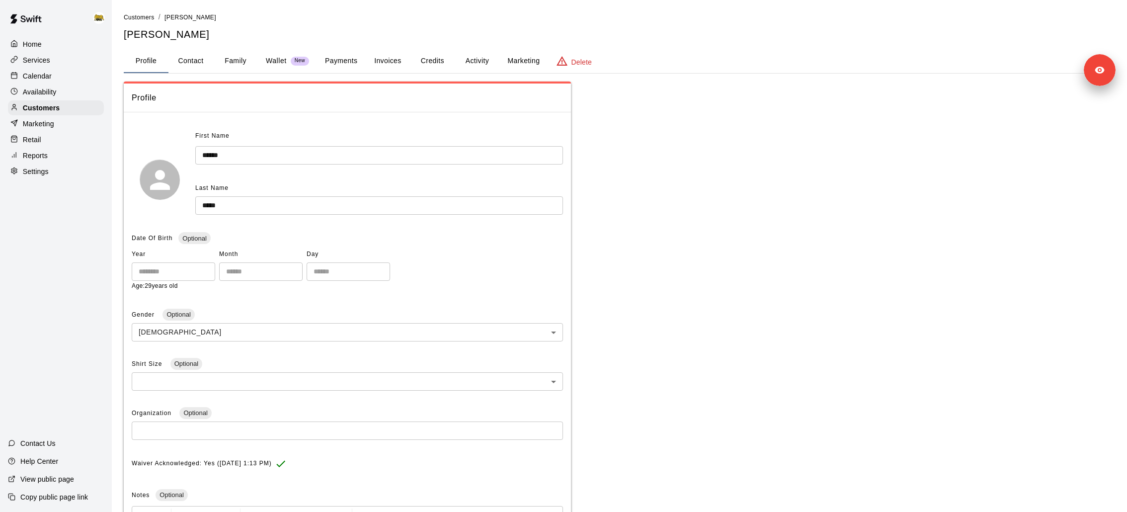
click at [233, 54] on button "Family" at bounding box center [235, 61] width 45 height 24
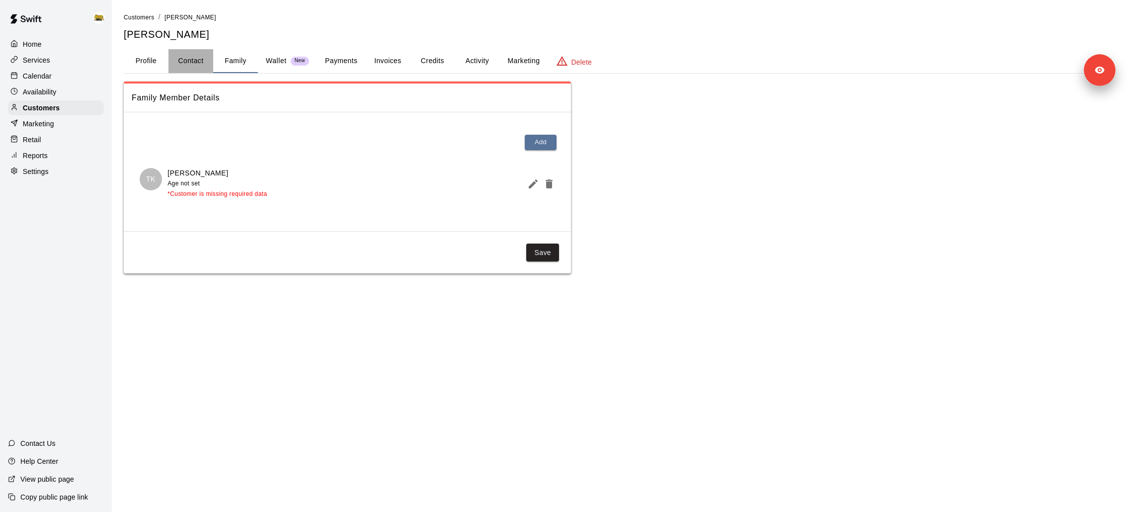
click at [189, 57] on button "Contact" at bounding box center [190, 61] width 45 height 24
select select "**"
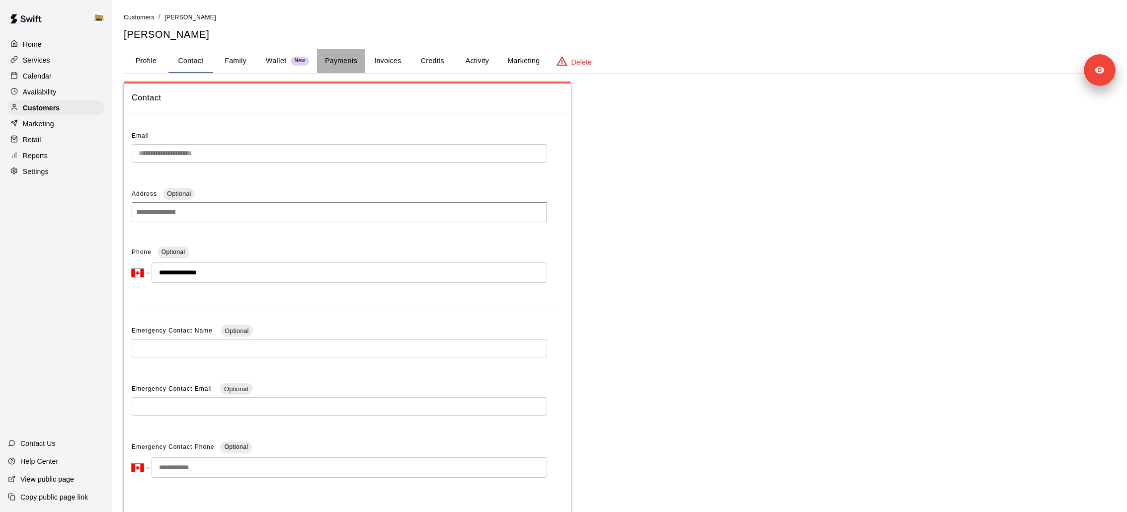
click at [325, 59] on button "Payments" at bounding box center [341, 61] width 48 height 24
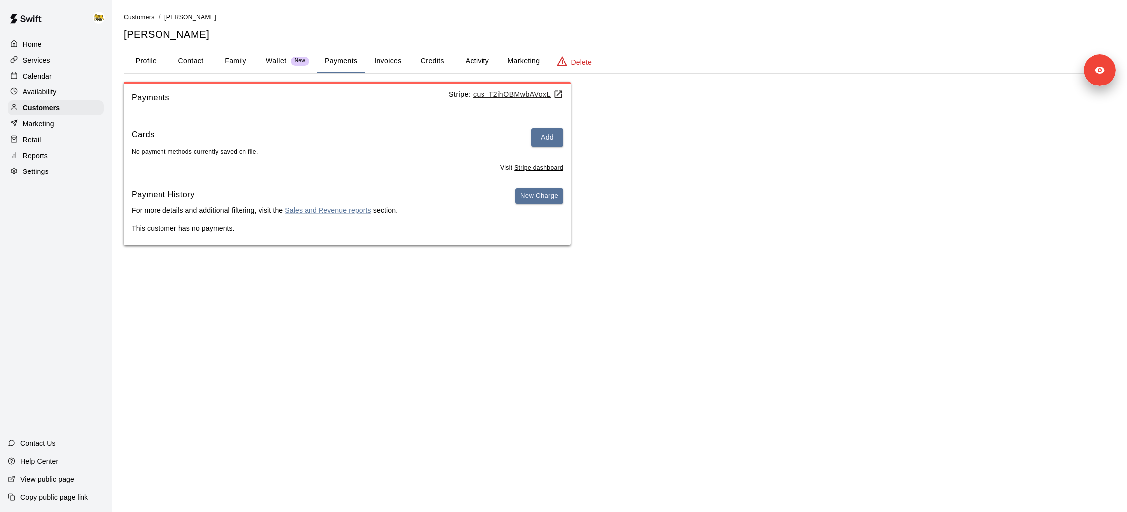
click at [512, 90] on u "cus_T2ihOBMwbAVoxL" at bounding box center [518, 94] width 90 height 8
click at [41, 71] on p "Calendar" at bounding box center [37, 76] width 29 height 10
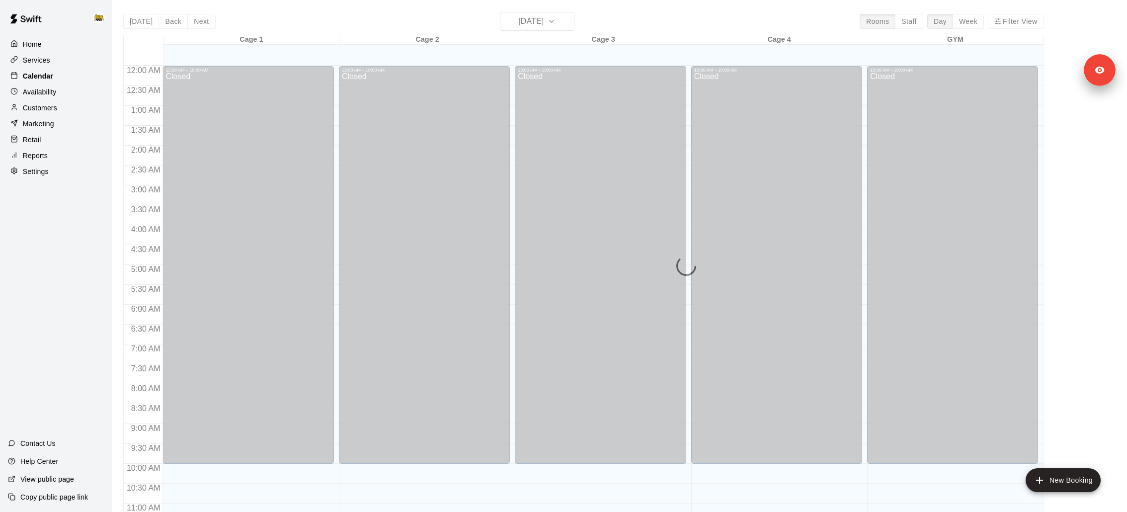
scroll to position [466, 0]
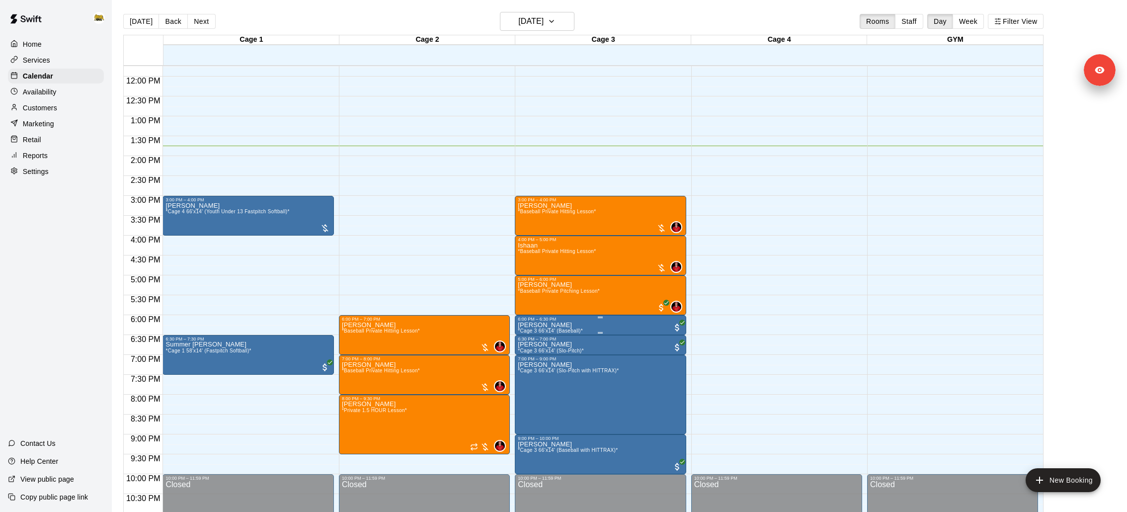
click at [572, 330] on span "*Cage 3 66'x14' (Baseball)*" at bounding box center [550, 330] width 65 height 5
click at [520, 366] on button "edit" at bounding box center [528, 361] width 20 height 19
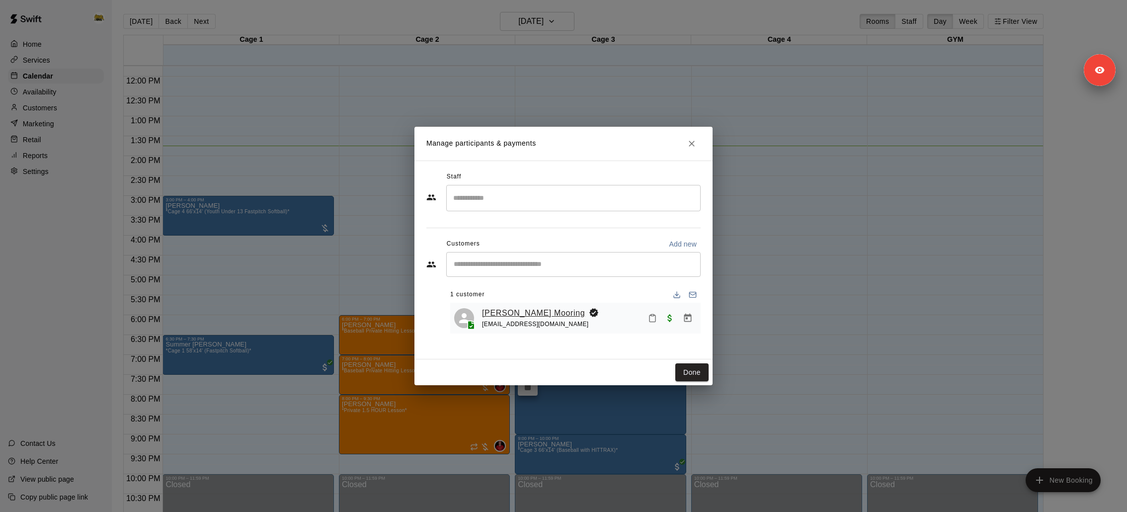
click at [527, 313] on link "Sawyer Mooring" at bounding box center [533, 313] width 103 height 13
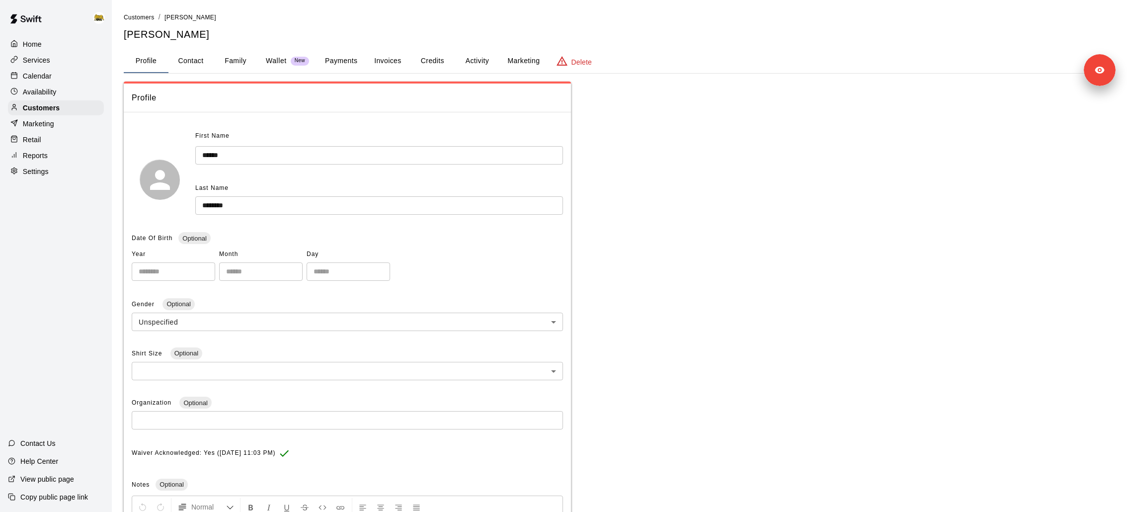
click at [341, 68] on button "Payments" at bounding box center [341, 61] width 48 height 24
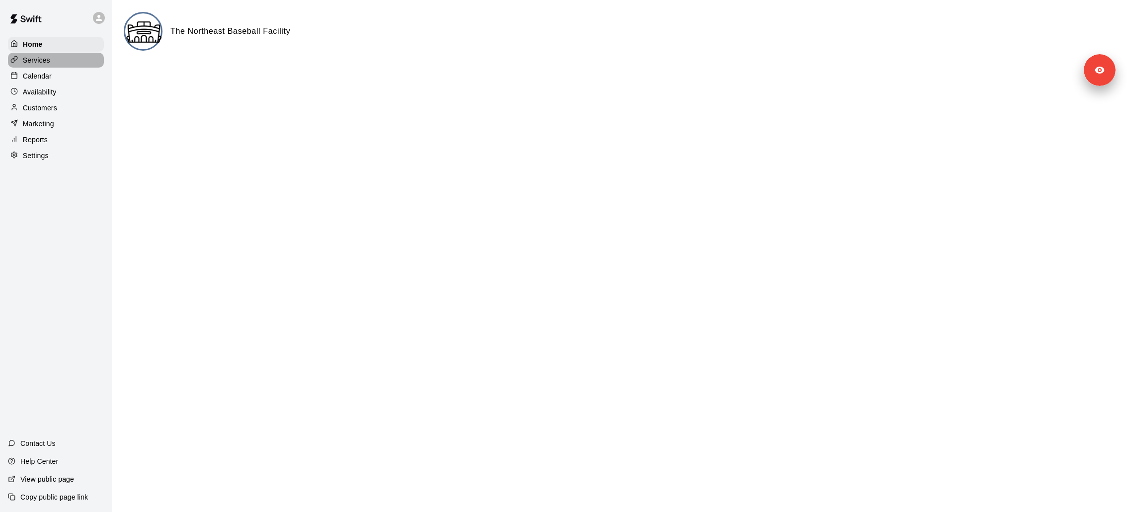
click at [39, 64] on p "Services" at bounding box center [36, 60] width 27 height 10
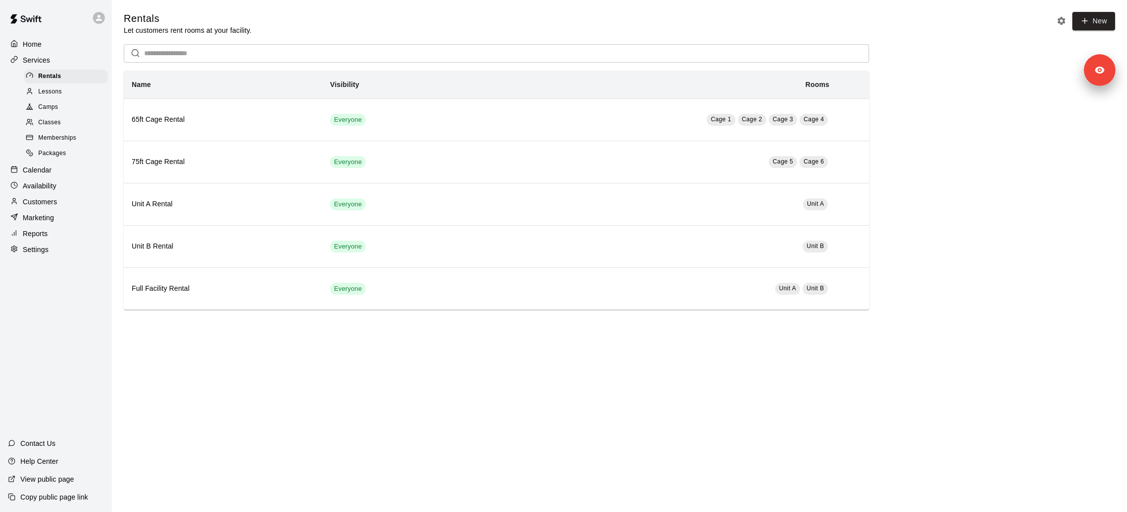
click at [66, 87] on div "Lessons" at bounding box center [66, 92] width 84 height 14
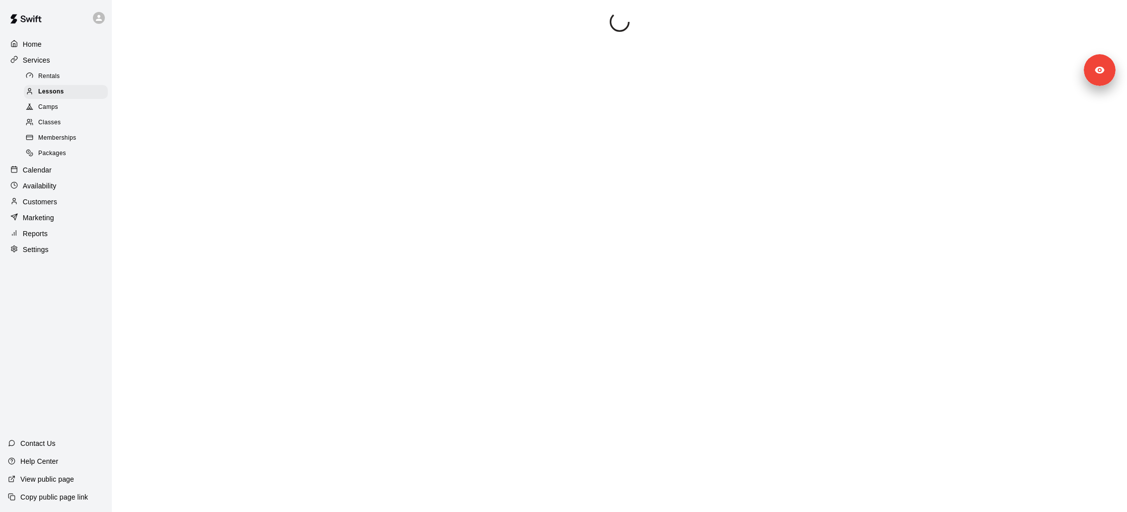
click at [42, 253] on p "Settings" at bounding box center [36, 249] width 26 height 10
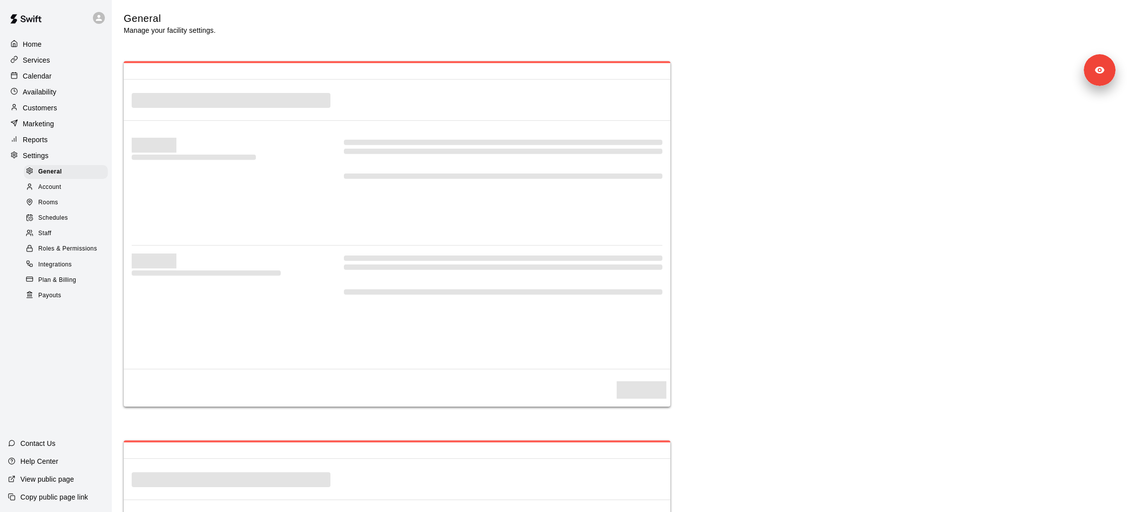
select select "**"
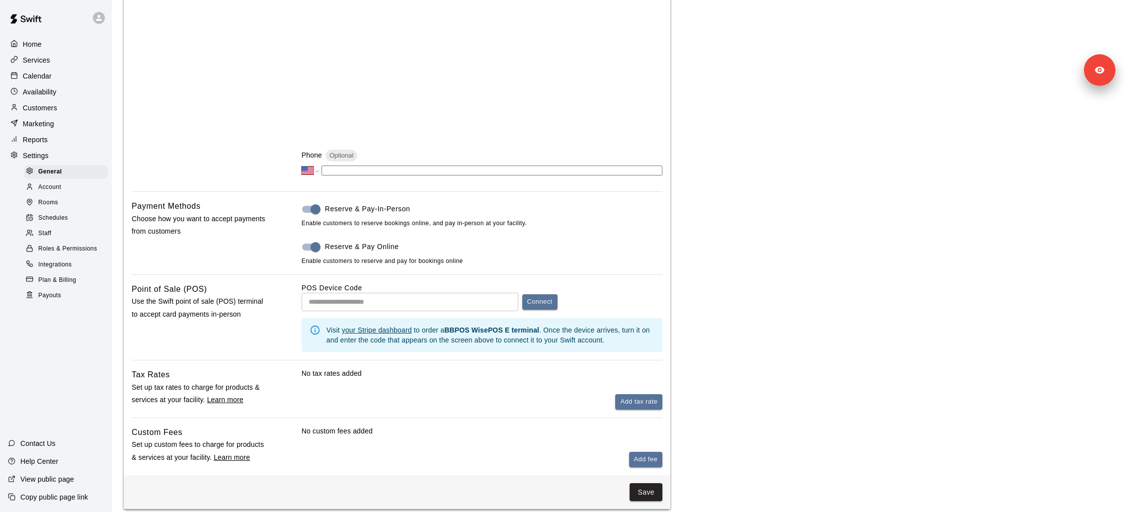
scroll to position [340, 0]
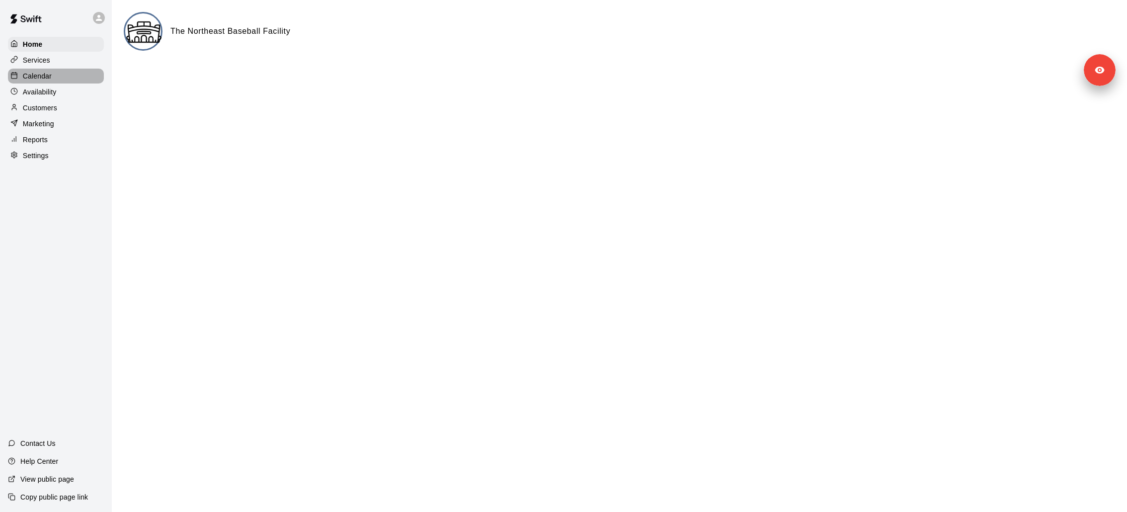
click at [75, 79] on div "Calendar" at bounding box center [56, 76] width 96 height 15
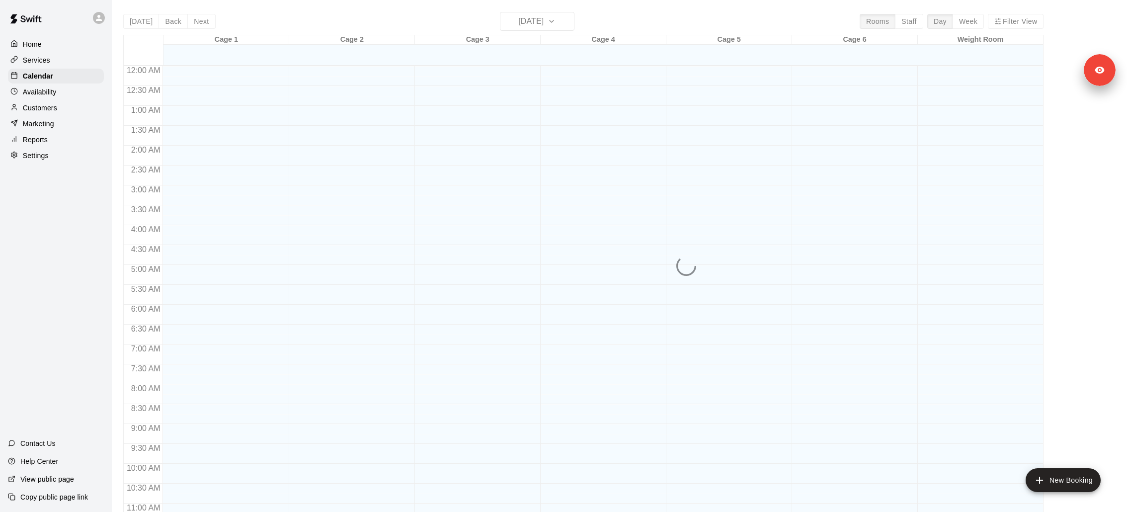
scroll to position [466, 0]
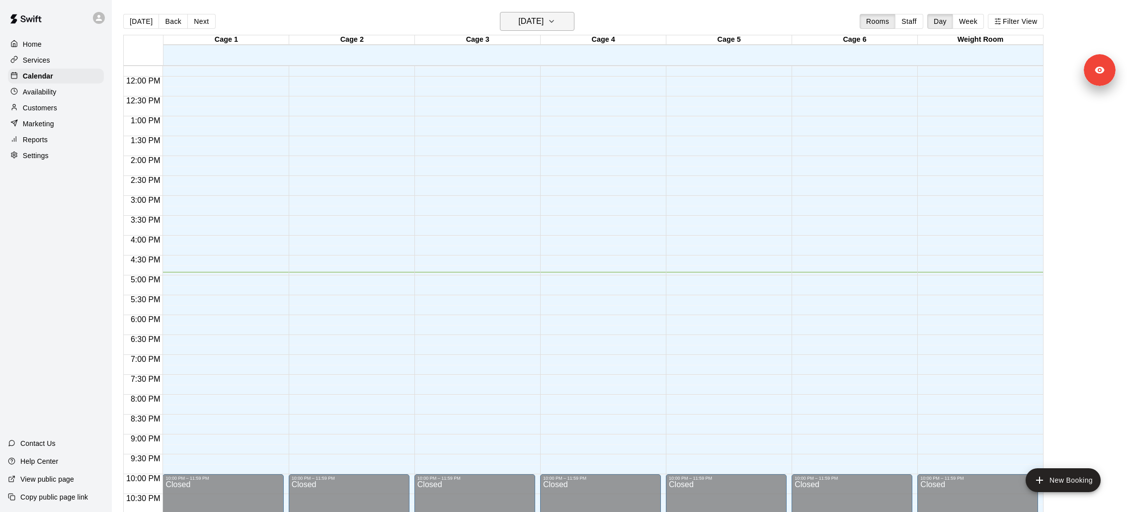
click at [540, 14] on h6 "[DATE]" at bounding box center [530, 21] width 25 height 14
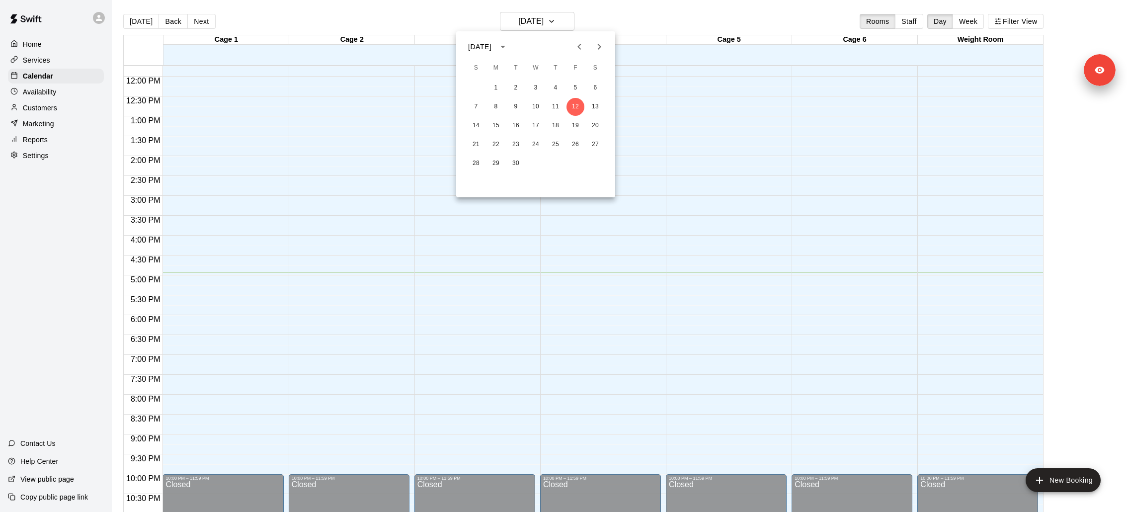
click at [600, 49] on icon "Next month" at bounding box center [599, 47] width 12 height 12
click at [583, 83] on button "3" at bounding box center [575, 88] width 18 height 18
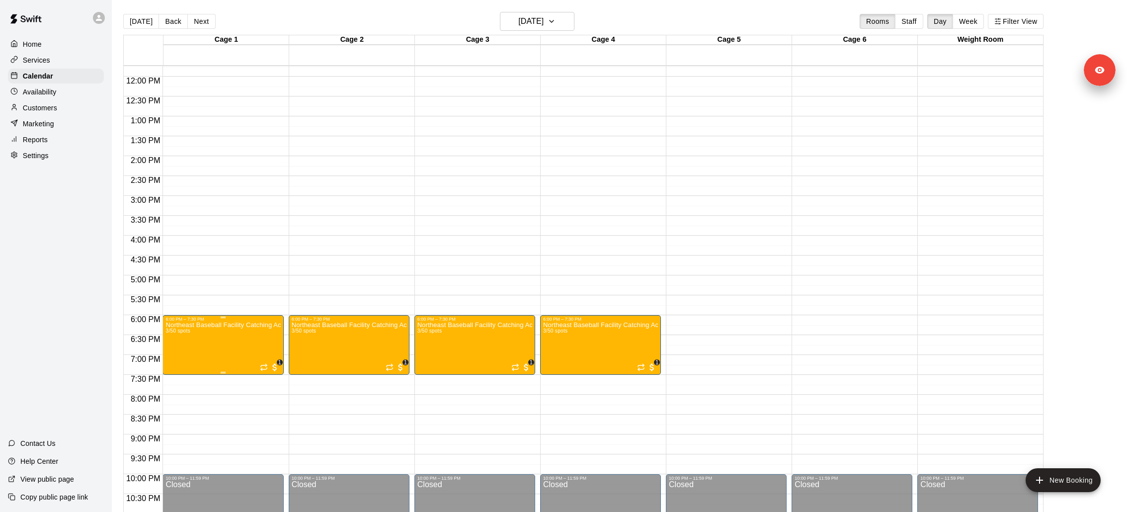
click at [182, 341] on button "edit" at bounding box center [175, 354] width 20 height 19
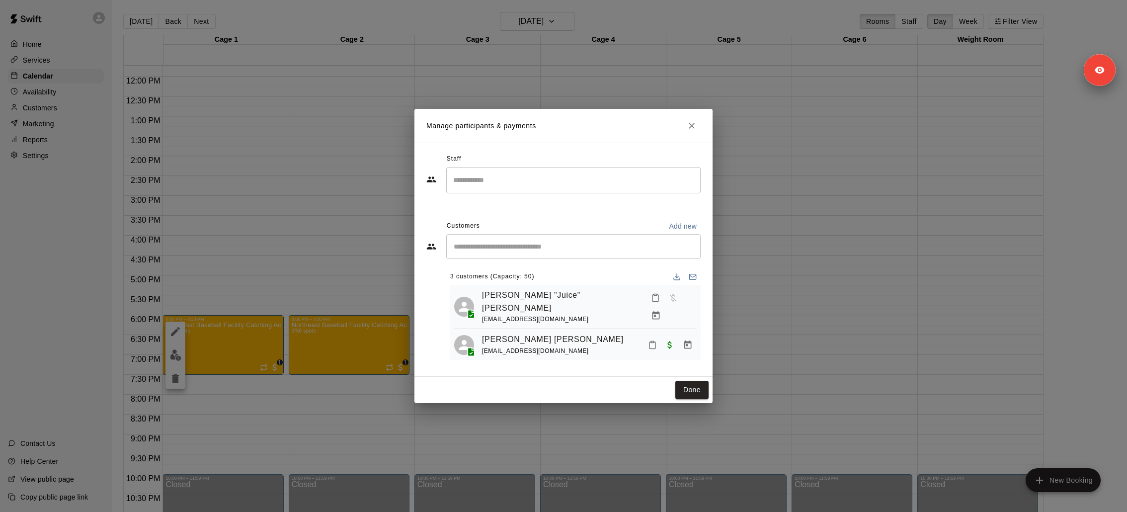
scroll to position [24, 0]
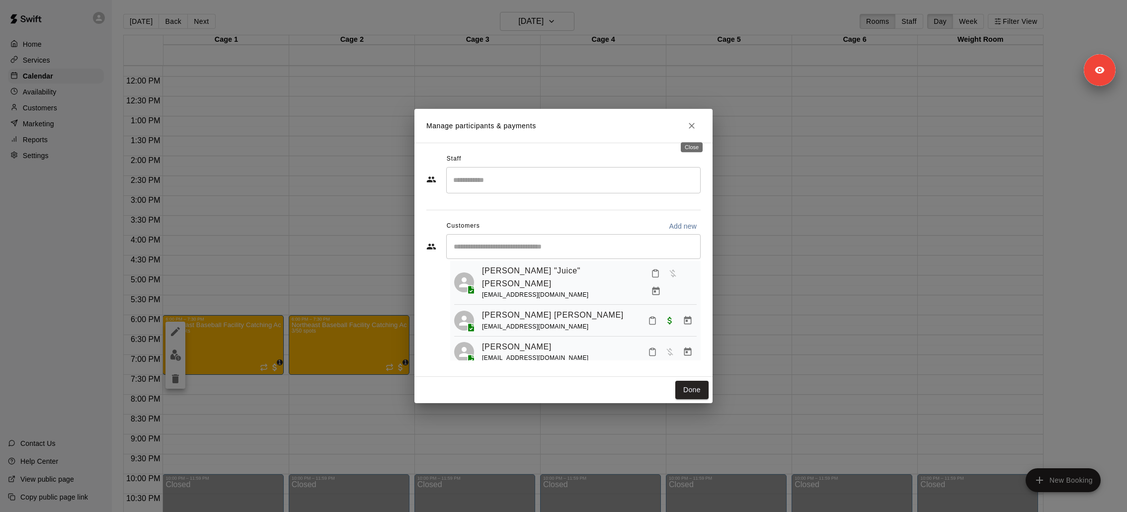
click at [696, 131] on button "Close" at bounding box center [692, 126] width 18 height 18
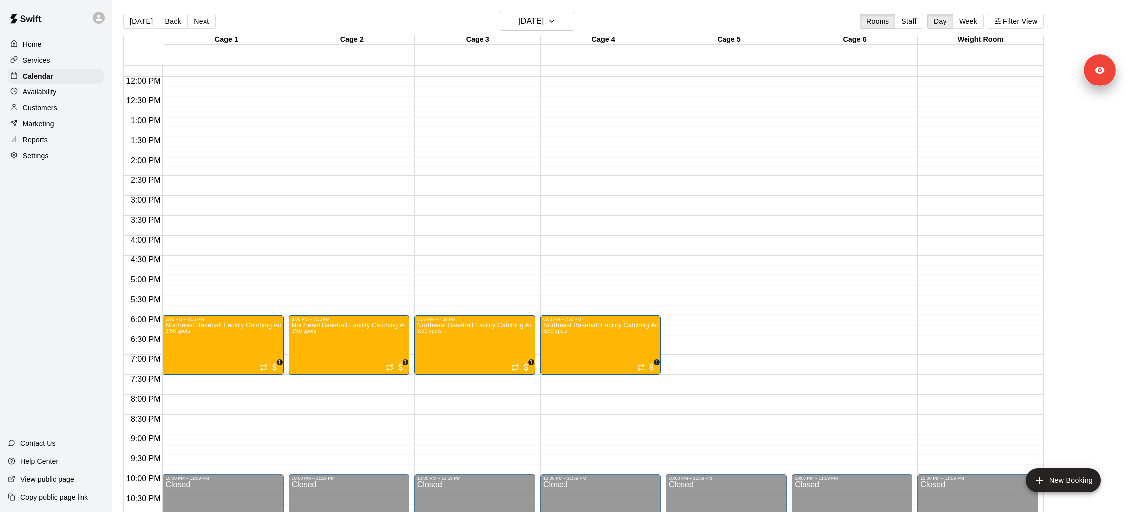
click at [228, 325] on p "Northeast Baseball Facility Catching Academy" at bounding box center [222, 325] width 115 height 0
click at [176, 326] on button "edit" at bounding box center [175, 335] width 20 height 20
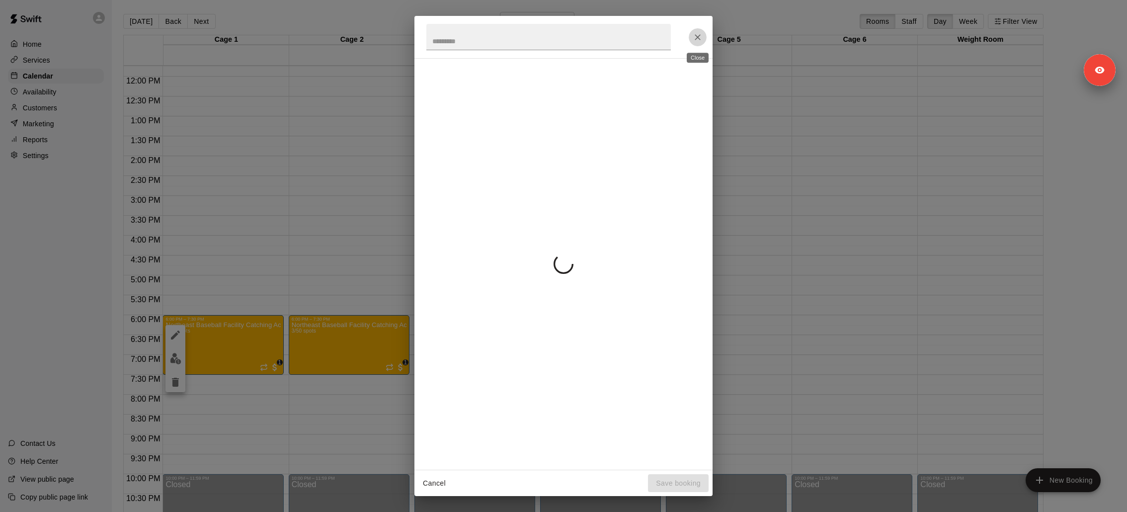
click at [699, 39] on icon "Close" at bounding box center [697, 37] width 6 height 6
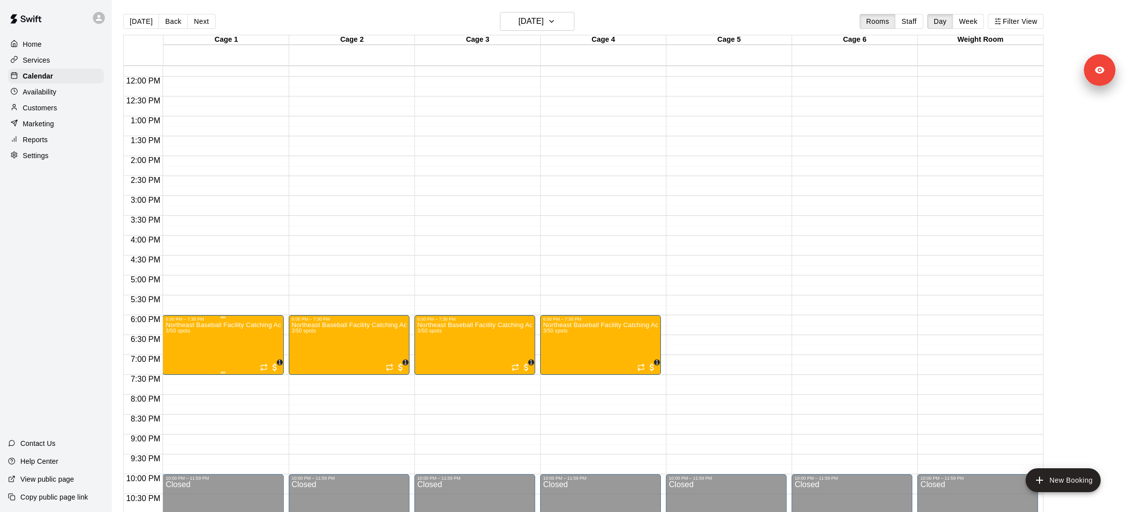
click at [178, 329] on icon "edit" at bounding box center [175, 331] width 9 height 9
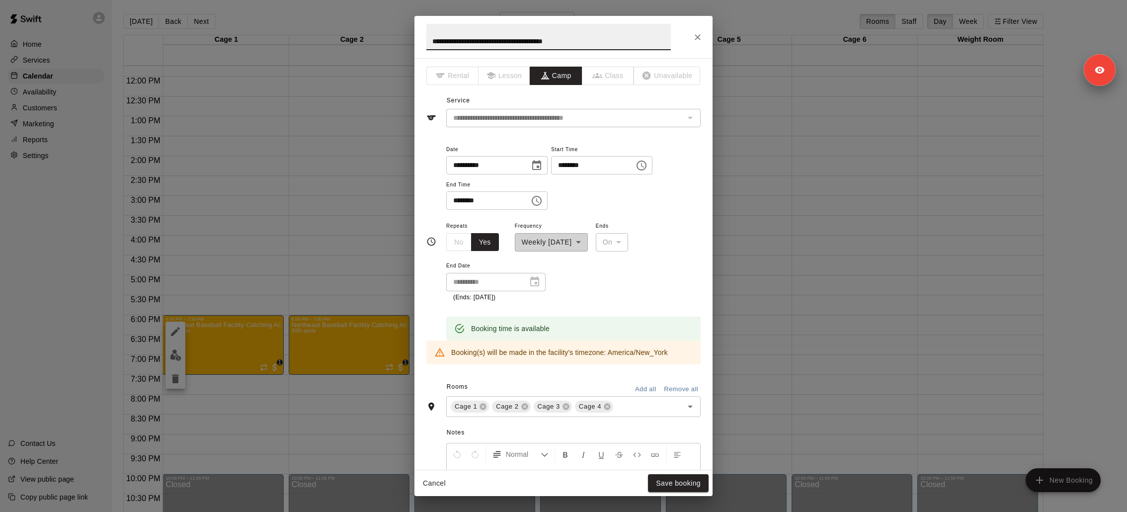
scroll to position [258, 0]
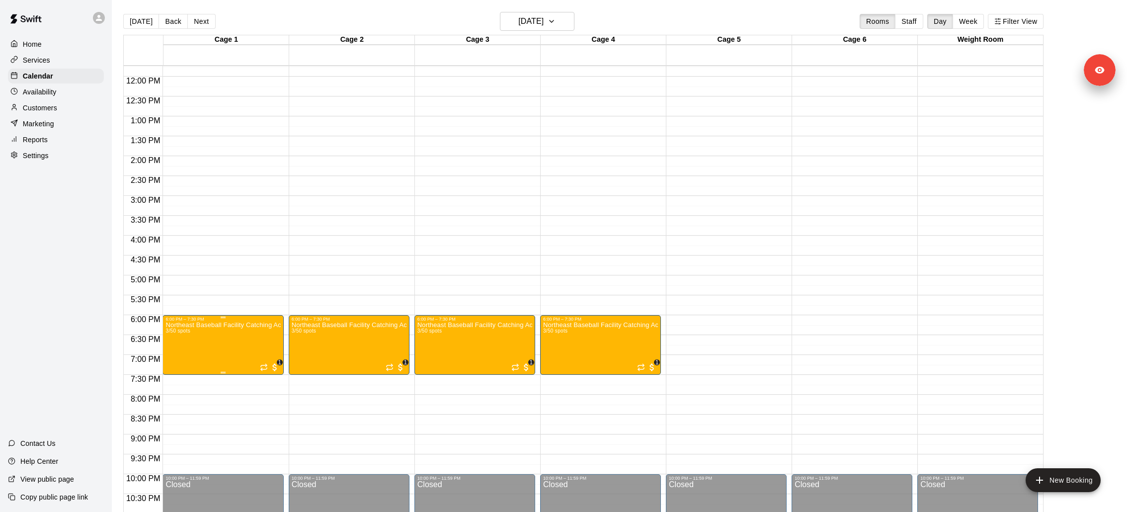
click at [173, 333] on icon "edit" at bounding box center [175, 331] width 9 height 9
